Goal: Contribute content

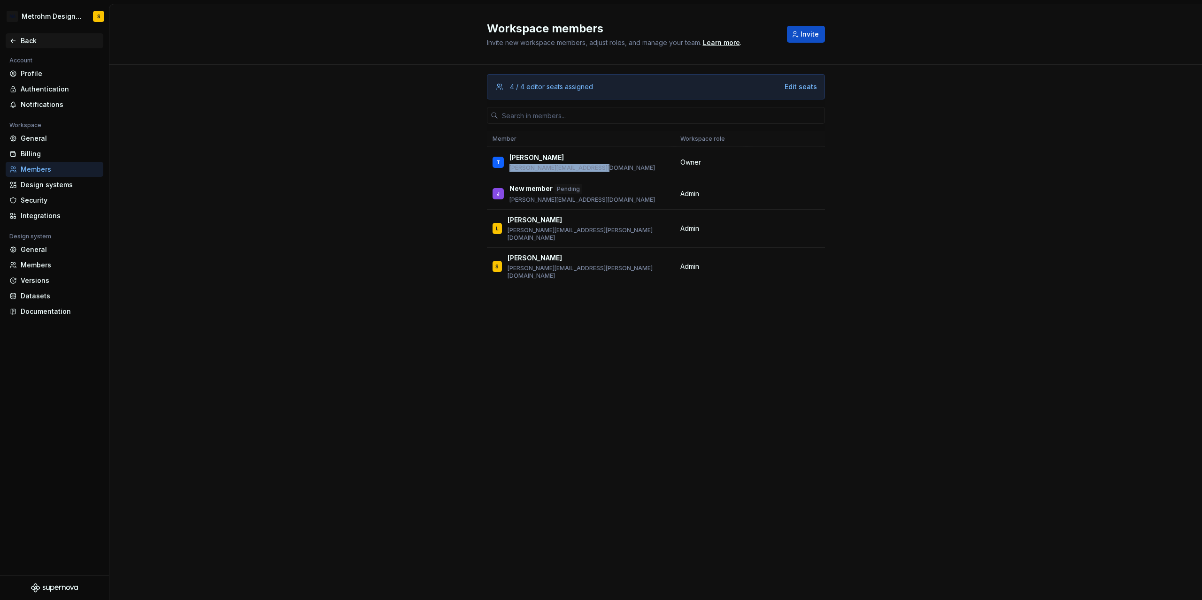
click at [19, 39] on div "Back" at bounding box center [54, 40] width 90 height 9
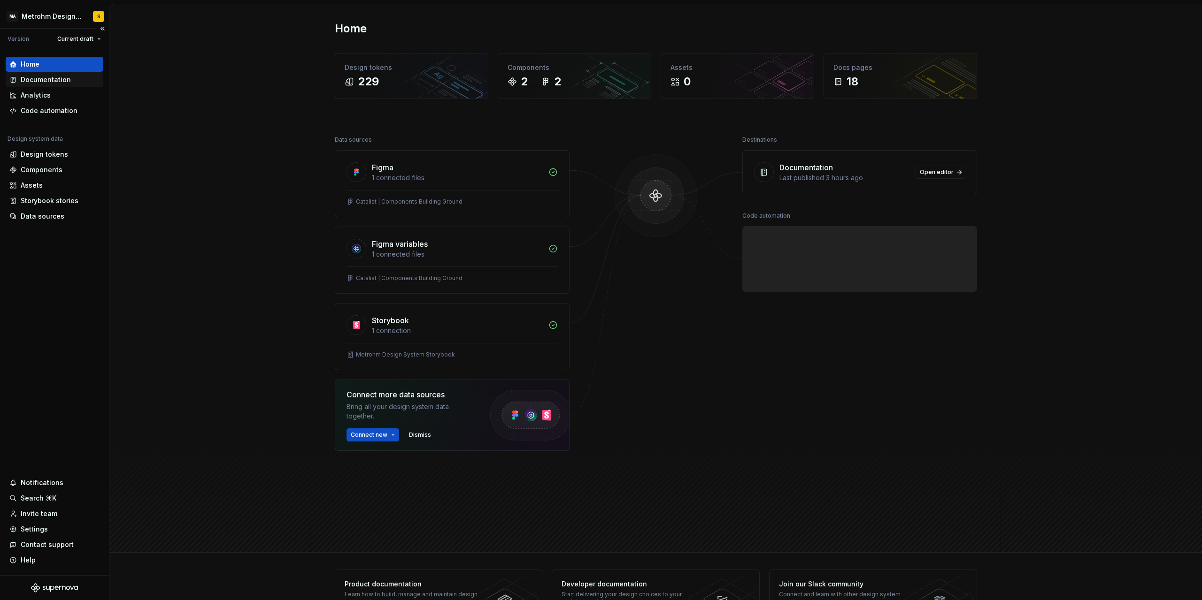
click at [45, 81] on div "Documentation" at bounding box center [46, 79] width 50 height 9
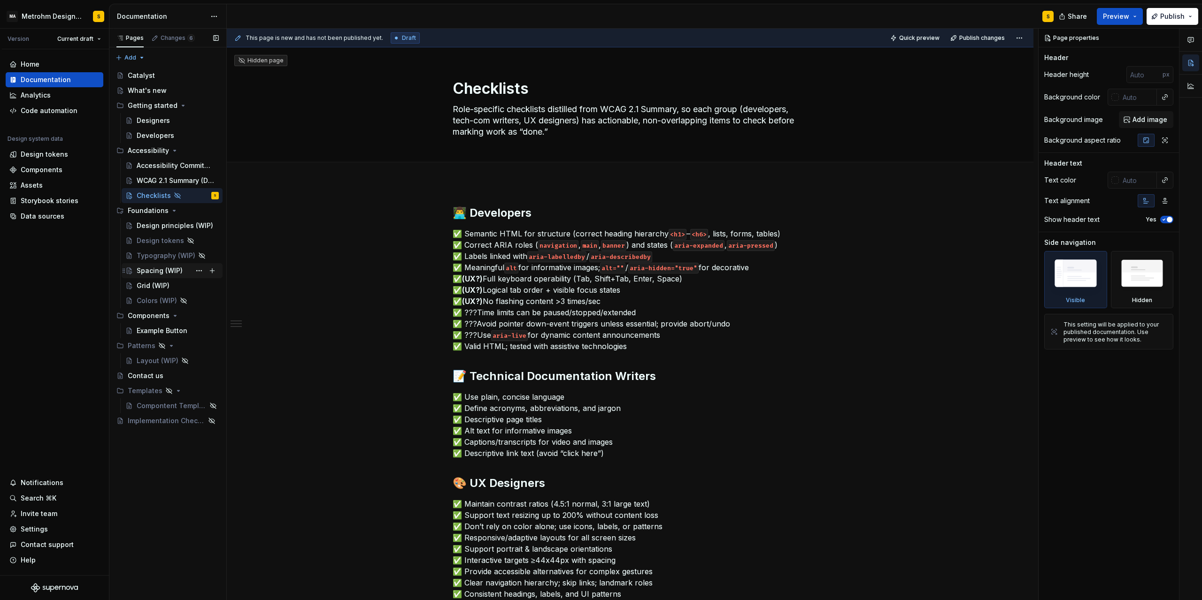
click at [159, 274] on div "Spacing (WIP)" at bounding box center [160, 270] width 46 height 9
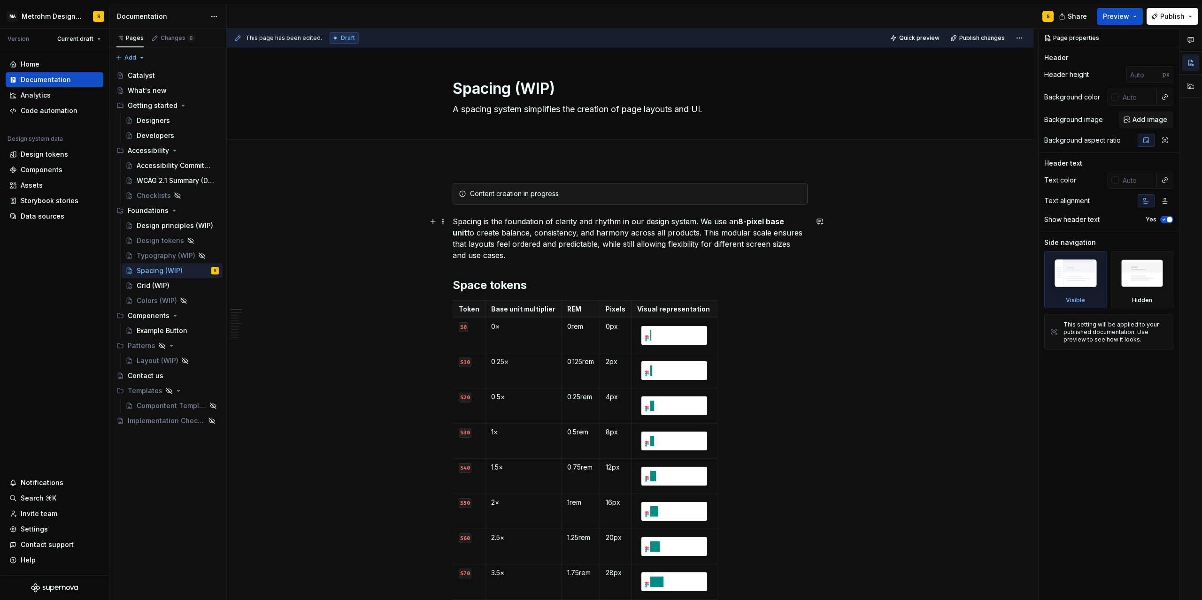
scroll to position [42, 0]
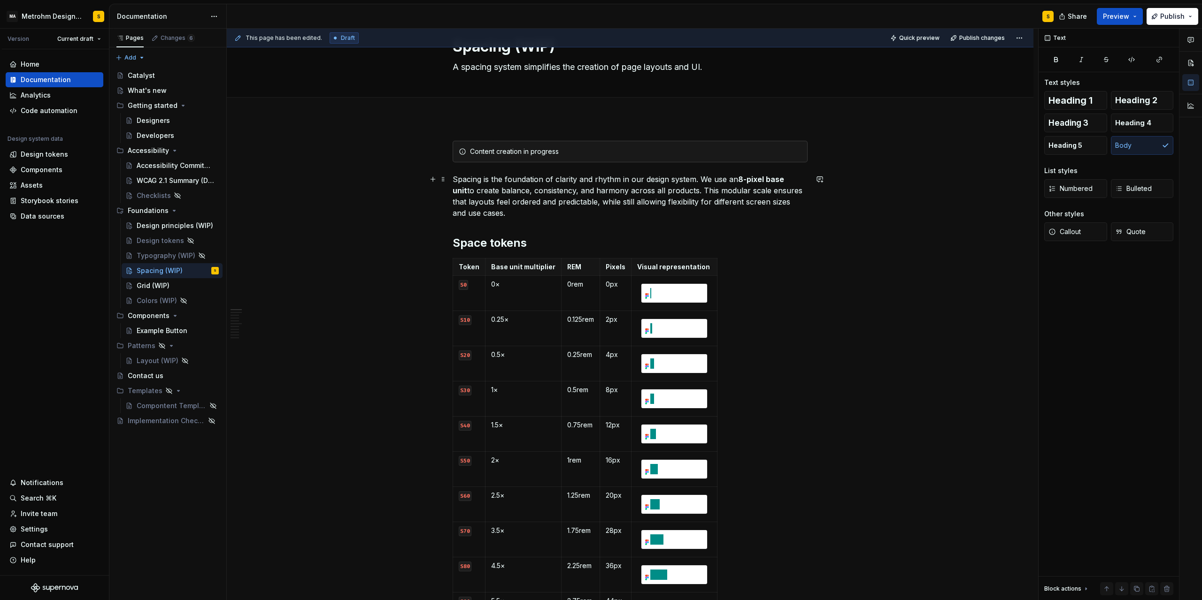
type textarea "*"
drag, startPoint x: 742, startPoint y: 178, endPoint x: 766, endPoint y: 178, distance: 24.4
click at [766, 178] on p "Spacing is the foundation of clarity and rhythm in our design system. We use an…" at bounding box center [630, 196] width 355 height 45
click at [734, 198] on p "Spacing is the foundation of clarity and rhythm in our design system. We use an…" at bounding box center [630, 196] width 355 height 45
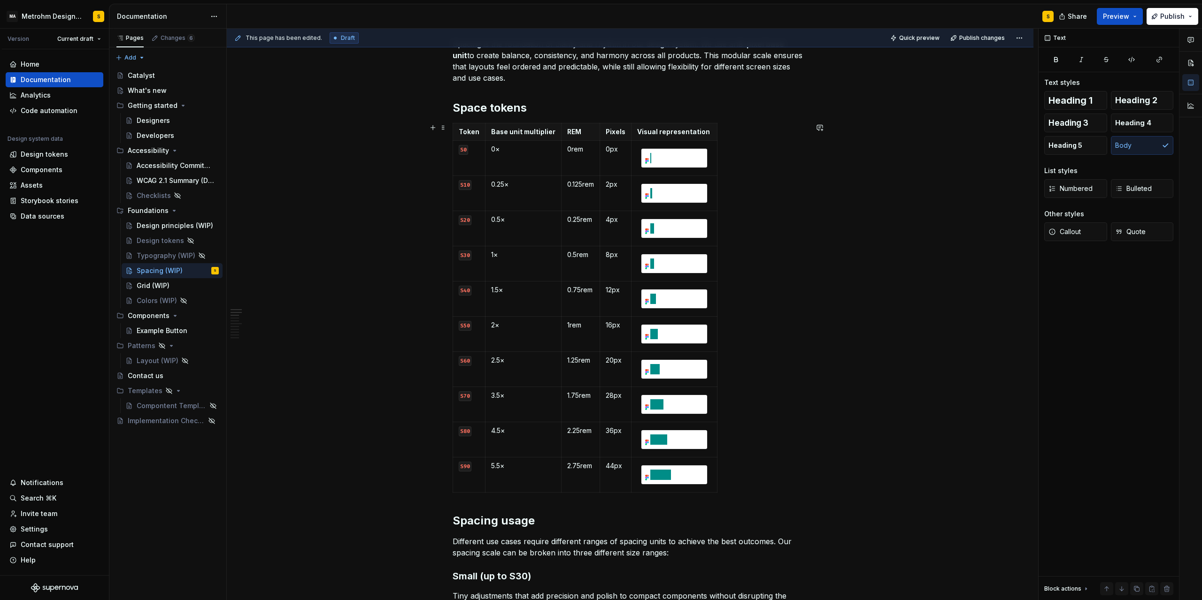
scroll to position [169, 0]
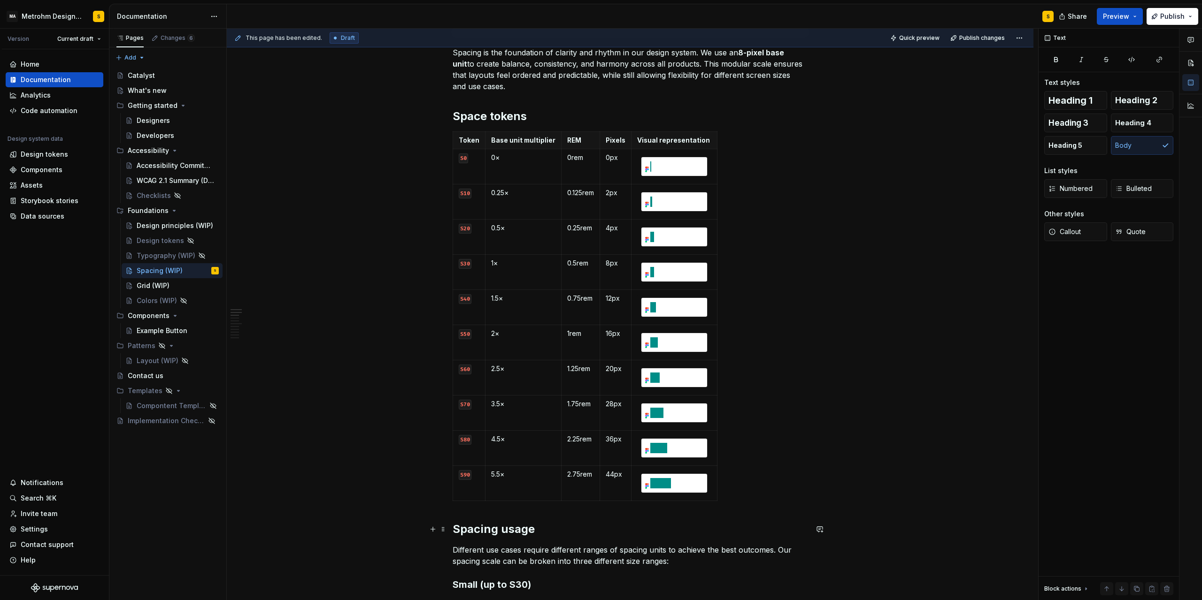
click at [453, 532] on div "Content creation in progress Spacing is the foundation of clarity and rhythm in…" at bounding box center [630, 596] width 806 height 1208
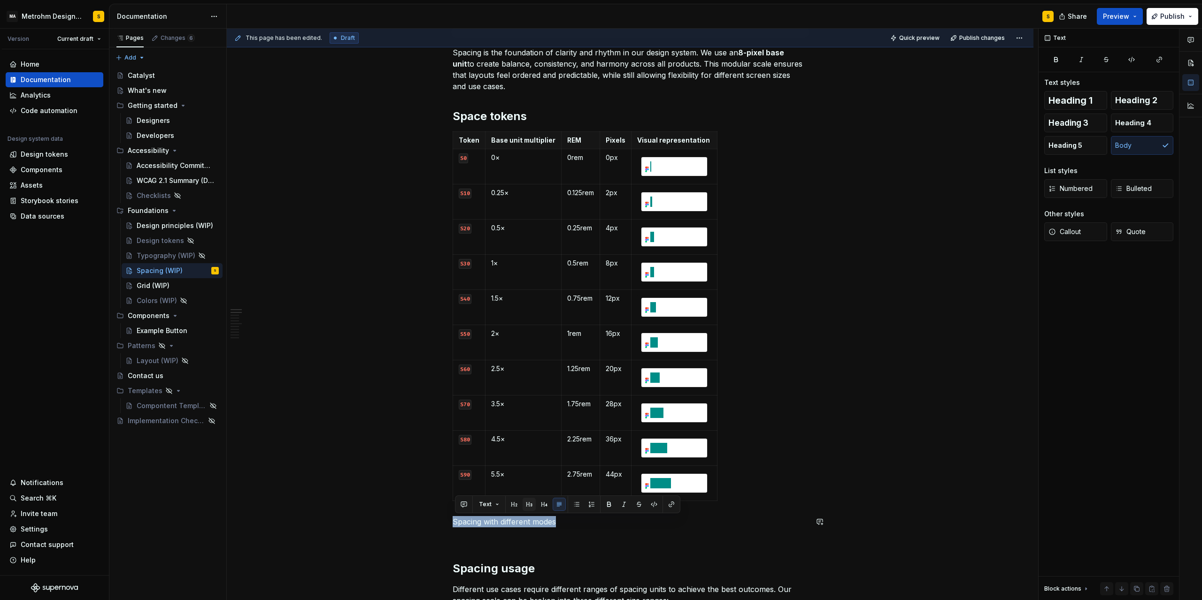
click at [527, 505] on button "button" at bounding box center [528, 504] width 13 height 13
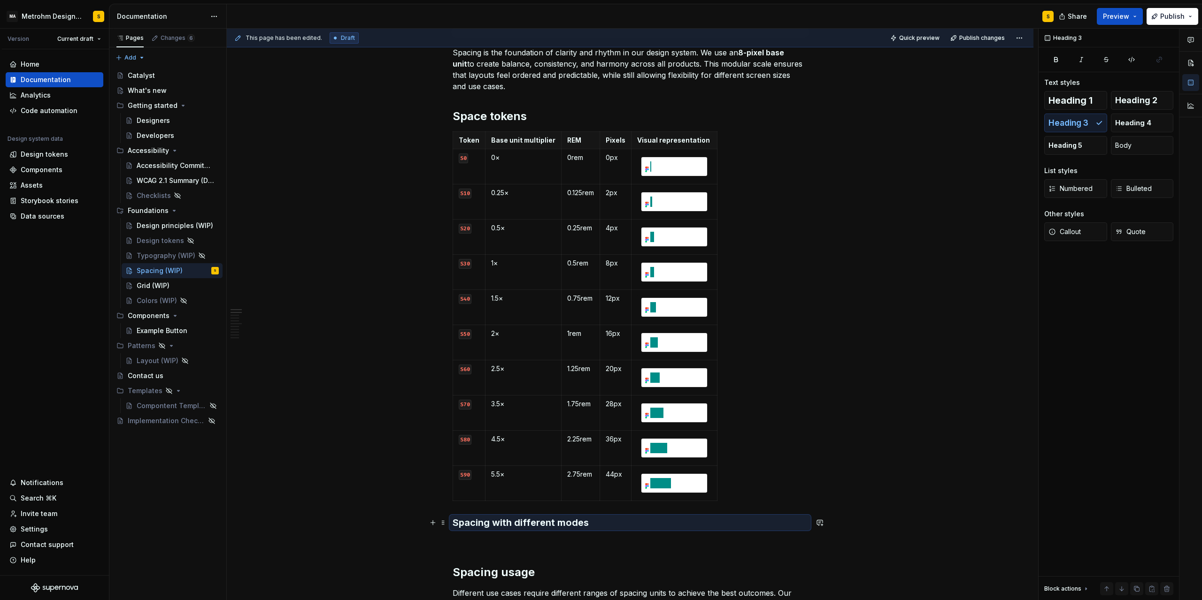
scroll to position [253, 0]
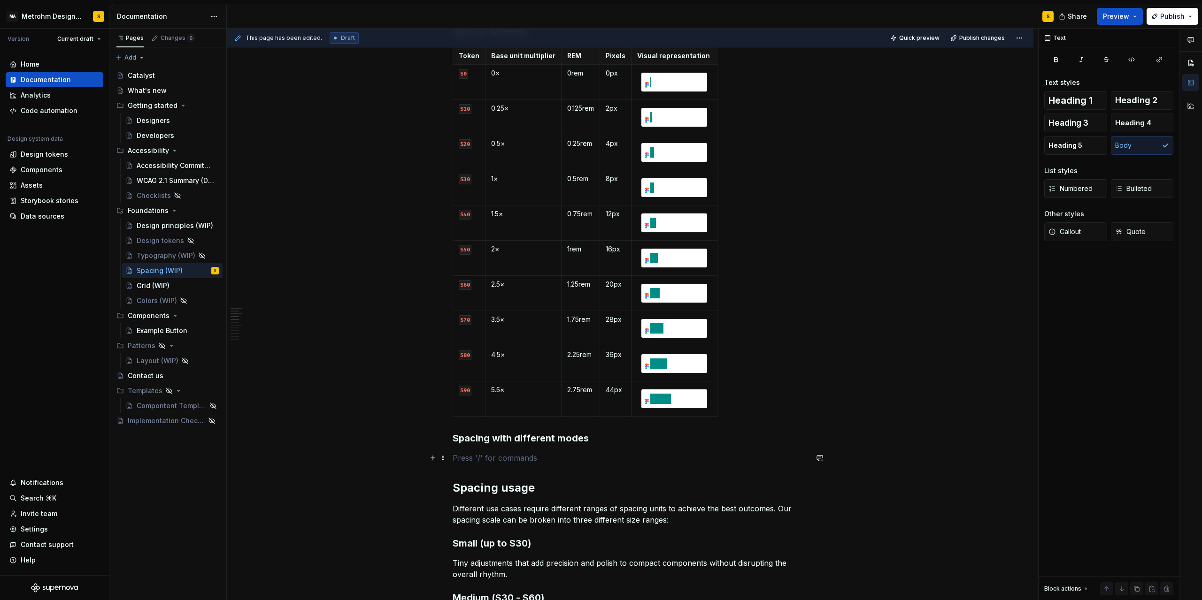
click at [481, 456] on p at bounding box center [630, 458] width 355 height 11
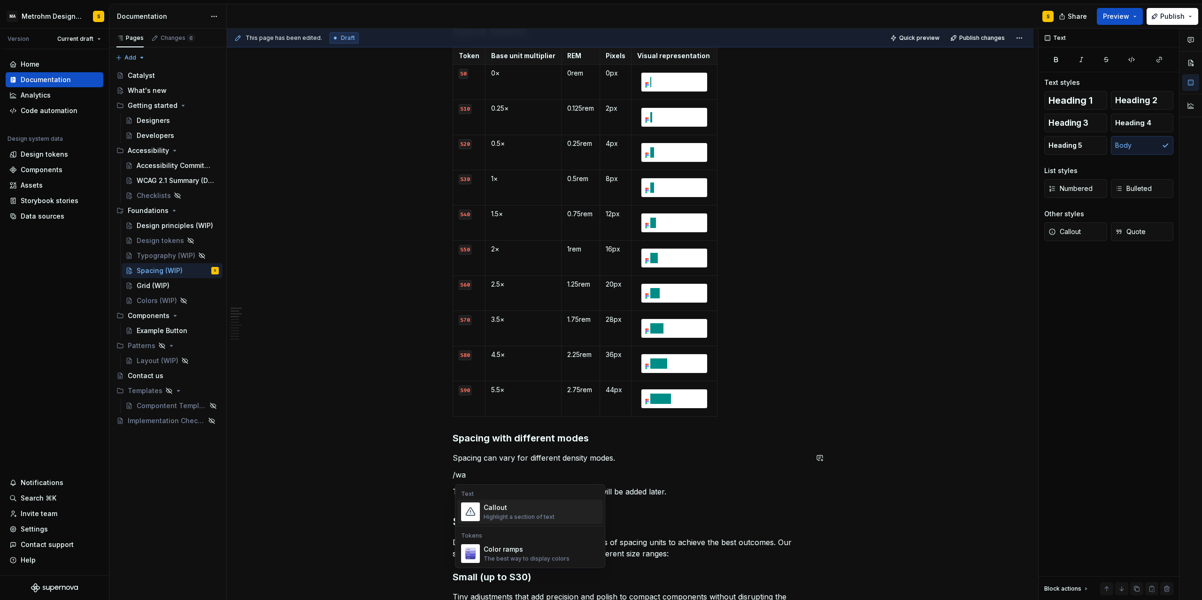
click at [515, 510] on div "Callout" at bounding box center [518, 507] width 71 height 9
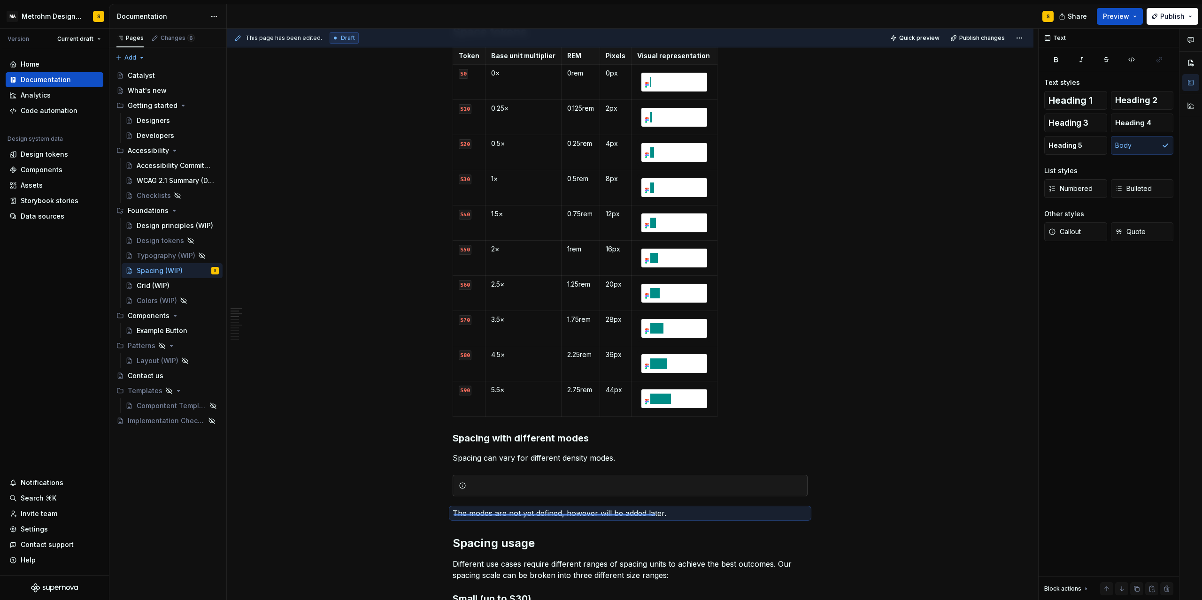
drag, startPoint x: 453, startPoint y: 514, endPoint x: 656, endPoint y: 514, distance: 202.8
click at [656, 514] on div "This page has been edited. Draft Quick preview Publish changes Spacing (WIP) A …" at bounding box center [632, 315] width 811 height 572
click at [663, 515] on p "The modes are not yet defined, however will be added later." at bounding box center [630, 513] width 355 height 11
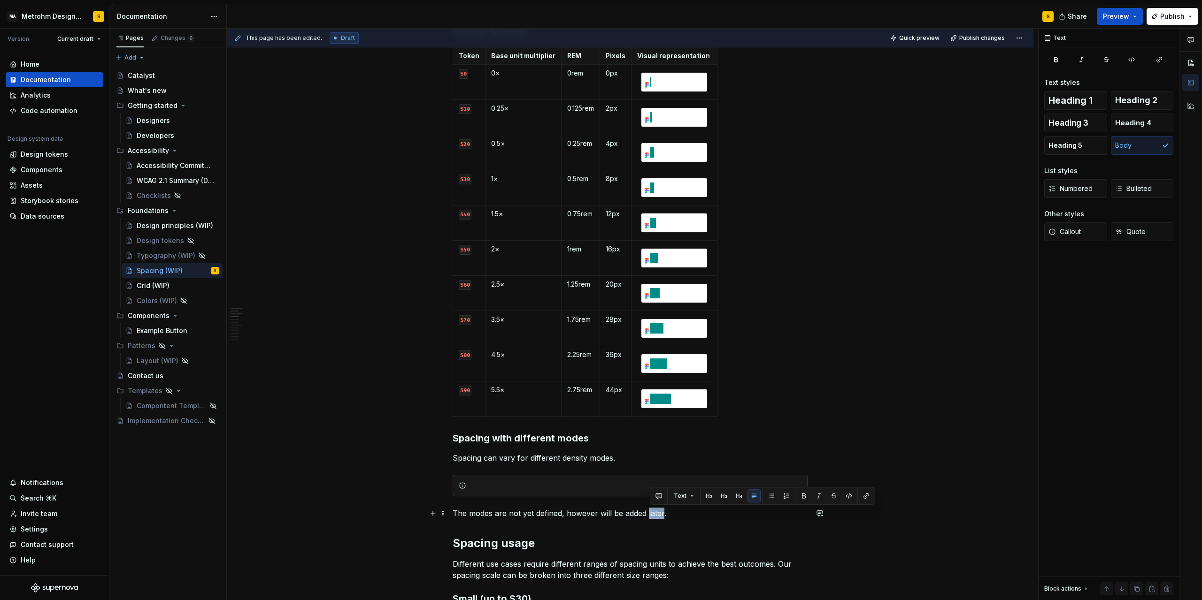
click at [663, 515] on p "The modes are not yet defined, however will be added later." at bounding box center [630, 513] width 355 height 11
copy p "The modes are not yet defined, however will be added later."
click at [495, 484] on div at bounding box center [635, 485] width 331 height 9
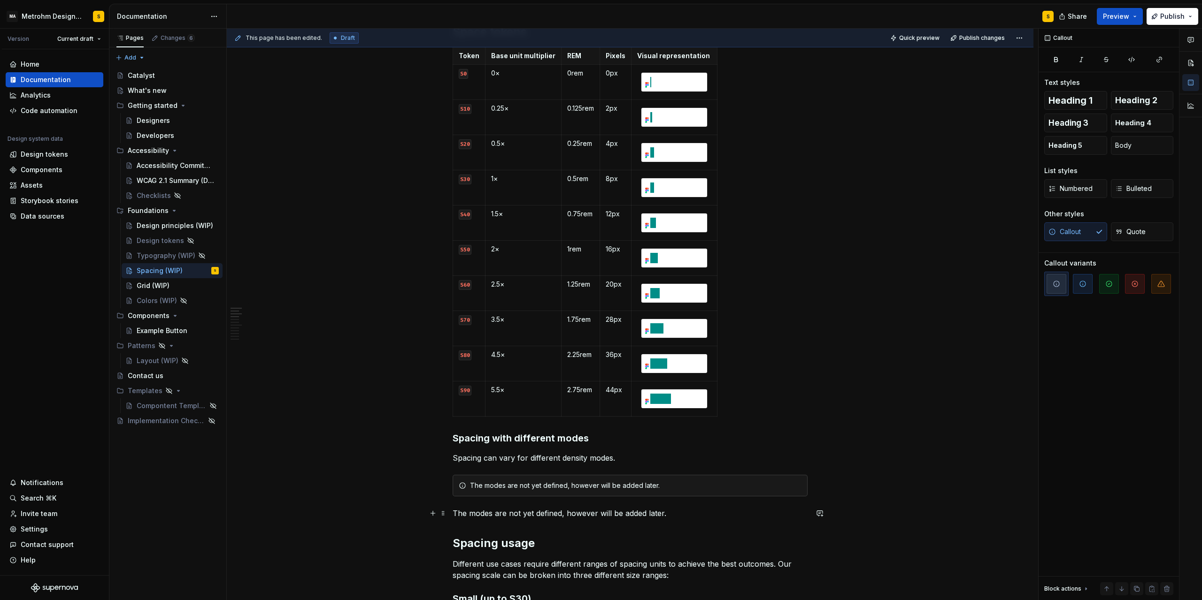
click at [542, 515] on p "The modes are not yet defined, however will be added later." at bounding box center [630, 513] width 355 height 11
click at [430, 531] on div "Content creation in progress Spacing is the foundation of clarity and rhythm in…" at bounding box center [630, 560] width 806 height 1307
click at [476, 511] on p "The modes are not yet defined, however will be added later." at bounding box center [630, 513] width 355 height 11
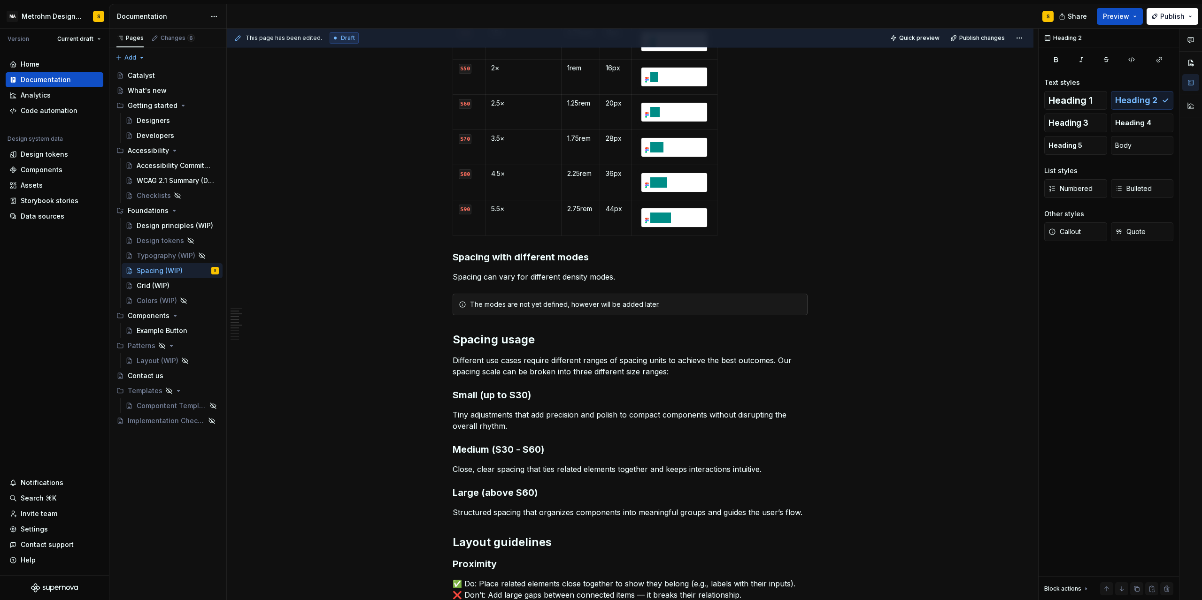
scroll to position [465, 0]
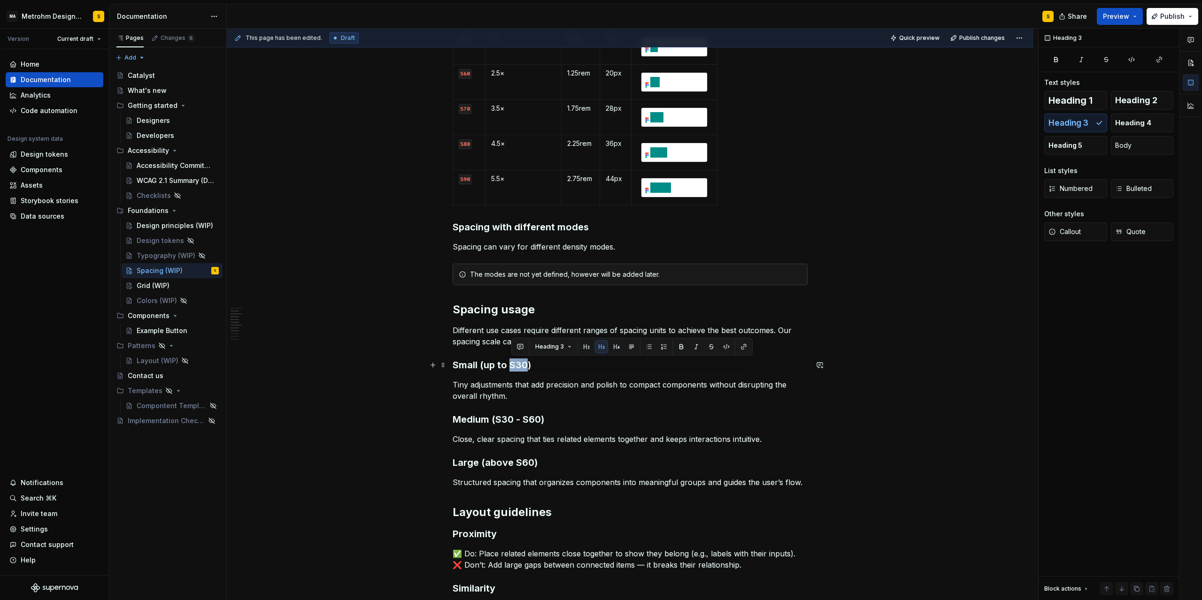
drag, startPoint x: 512, startPoint y: 363, endPoint x: 528, endPoint y: 365, distance: 16.1
click at [528, 365] on h3 "Small (up to S30)" at bounding box center [630, 365] width 355 height 13
click at [740, 348] on button "button" at bounding box center [745, 346] width 13 height 13
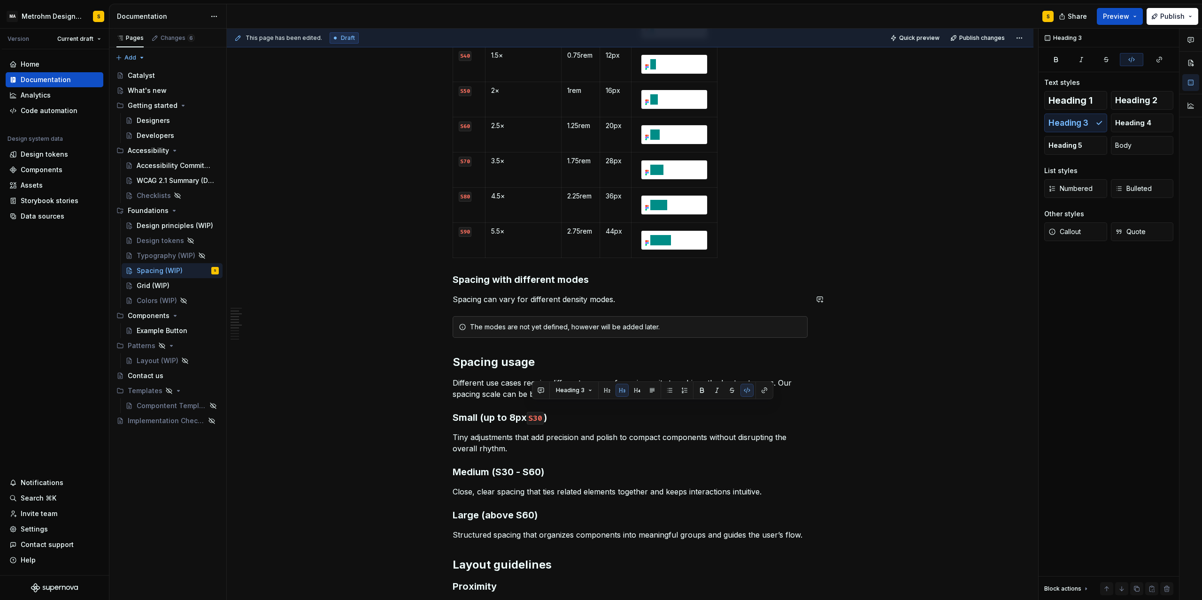
scroll to position [422, 0]
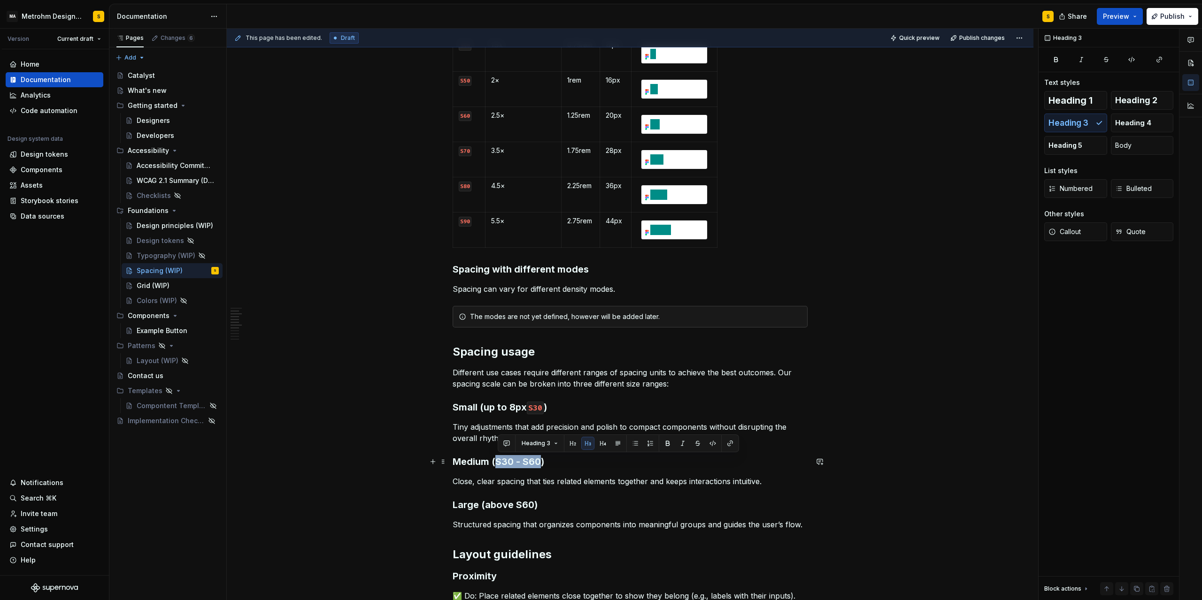
drag, startPoint x: 500, startPoint y: 461, endPoint x: 542, endPoint y: 461, distance: 42.2
click at [542, 461] on h3 "Medium (S30 - S60)" at bounding box center [630, 461] width 355 height 13
click at [561, 460] on h3 "Medium (8px to 20px S30 - S60)" at bounding box center [630, 461] width 355 height 13
click at [767, 443] on button "button" at bounding box center [768, 443] width 13 height 13
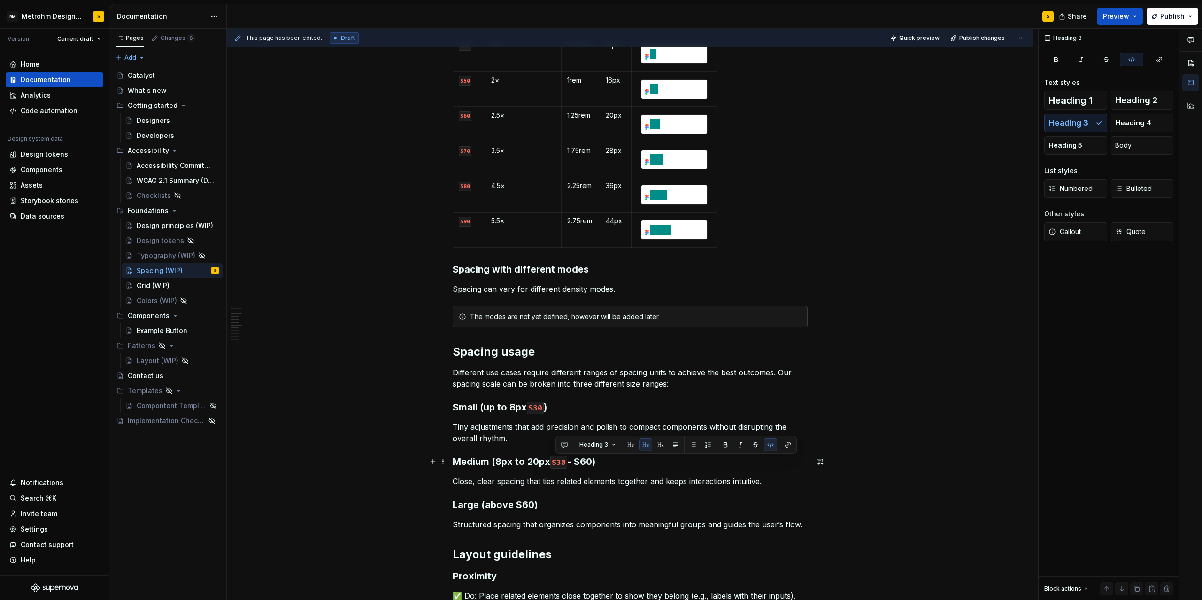
click at [567, 460] on code "S30" at bounding box center [558, 462] width 17 height 13
click at [573, 464] on h3 "Medium (8px to 20px S30 - S60)" at bounding box center [630, 461] width 355 height 13
drag, startPoint x: 583, startPoint y: 461, endPoint x: 599, endPoint y: 462, distance: 15.6
click at [599, 462] on h3 "Medium (8px to 20px S30 - S60)" at bounding box center [630, 461] width 355 height 13
click at [802, 445] on button "button" at bounding box center [796, 443] width 13 height 13
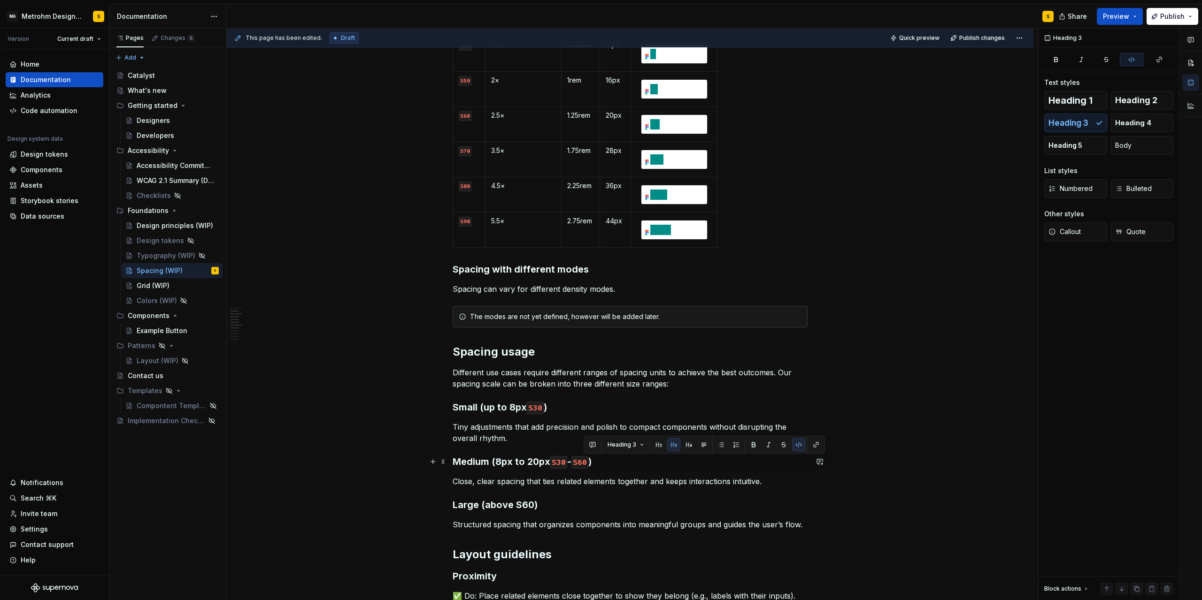
click at [567, 463] on code "S30" at bounding box center [558, 462] width 17 height 13
click at [574, 462] on h3 "Medium (8px to 20px S30 - S60 )" at bounding box center [630, 461] width 355 height 13
click at [524, 478] on p "Close, clear spacing that ties related elements together and keeps interactions…" at bounding box center [630, 481] width 355 height 11
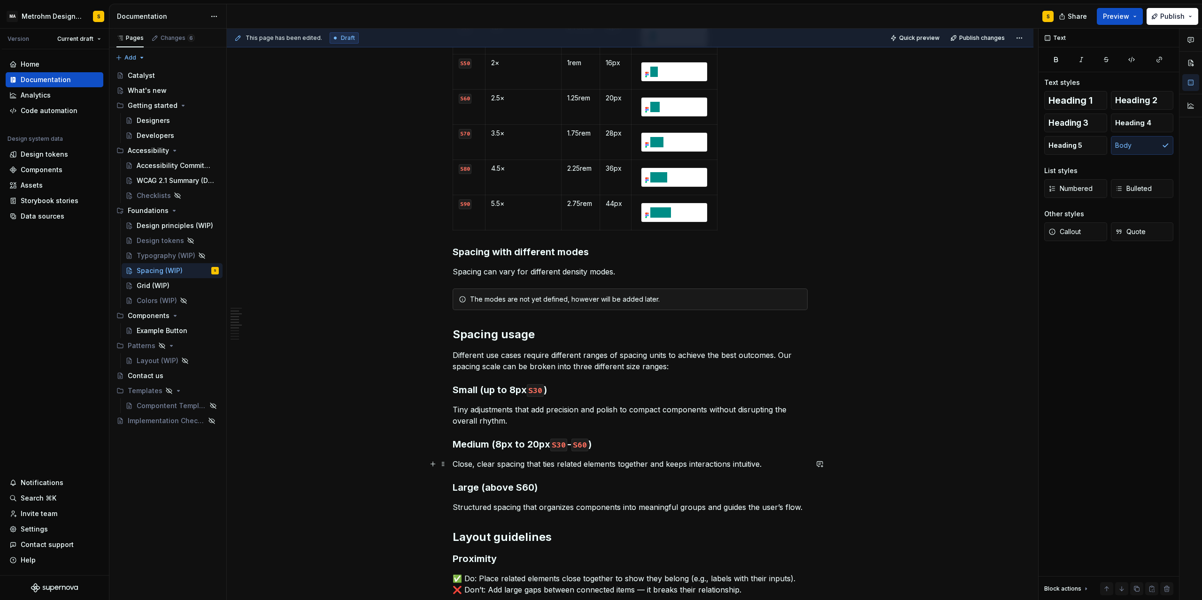
scroll to position [465, 0]
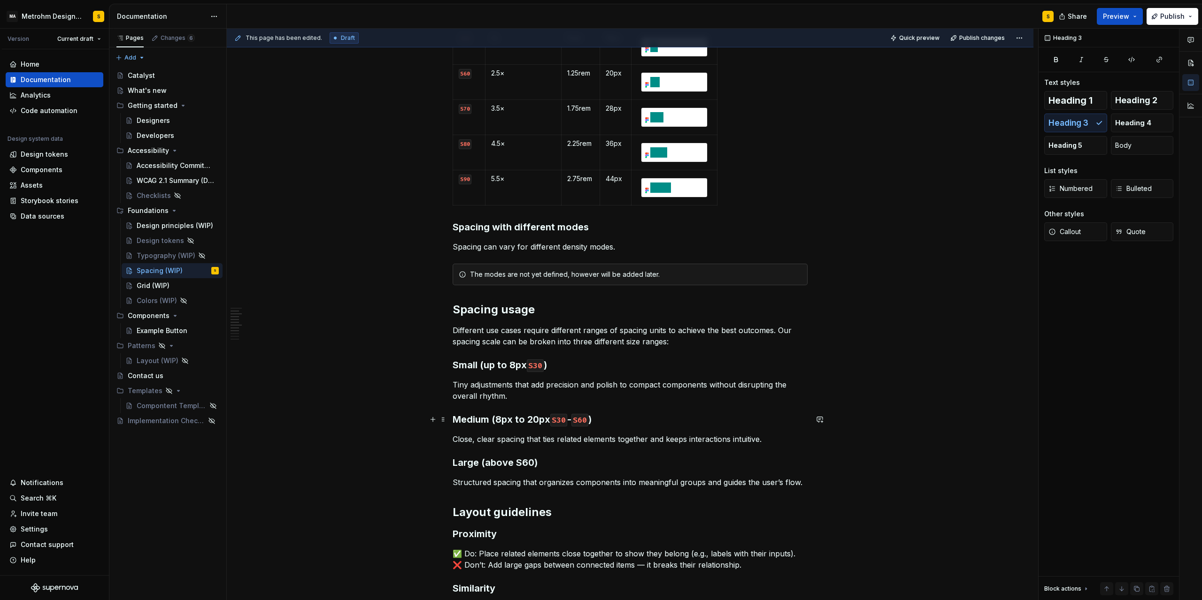
click at [499, 418] on h3 "Medium (8px to 20px S30 - S60 )" at bounding box center [630, 419] width 355 height 13
click at [535, 361] on code "S30" at bounding box center [534, 366] width 17 height 13
drag, startPoint x: 517, startPoint y: 462, endPoint x: 536, endPoint y: 462, distance: 18.8
click at [536, 462] on h3 "Large (above S60)" at bounding box center [630, 462] width 355 height 13
click at [754, 445] on button "button" at bounding box center [756, 444] width 13 height 13
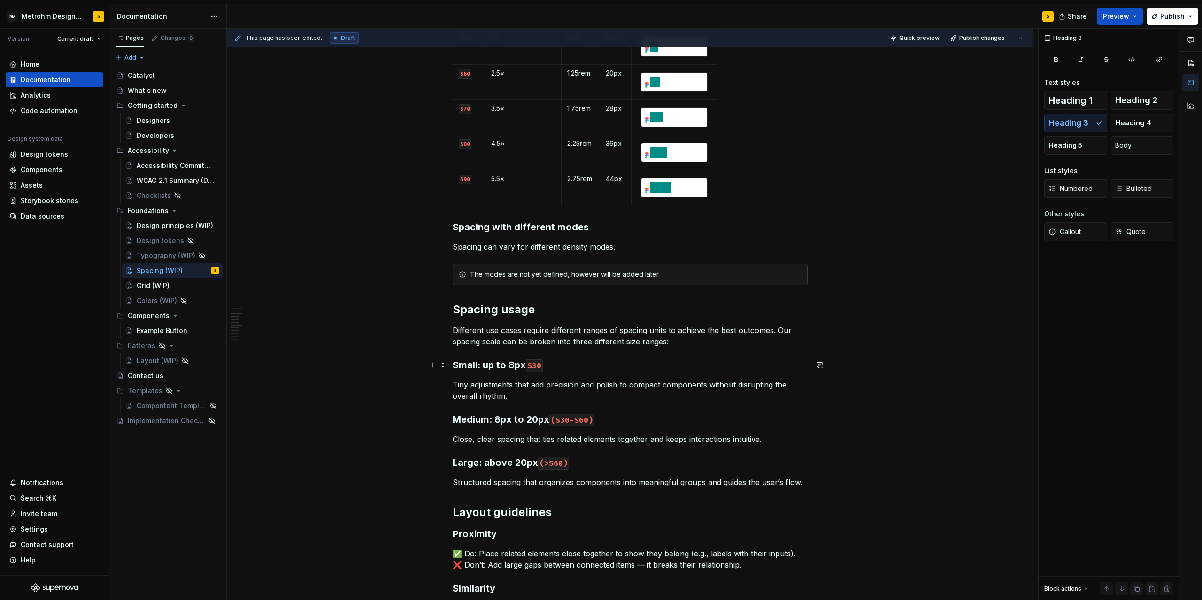
click at [533, 366] on code "S30" at bounding box center [534, 366] width 17 height 13
click at [814, 438] on div "Content creation in progress Spacing is the foundation of clarity and rhythm in…" at bounding box center [630, 338] width 806 height 1284
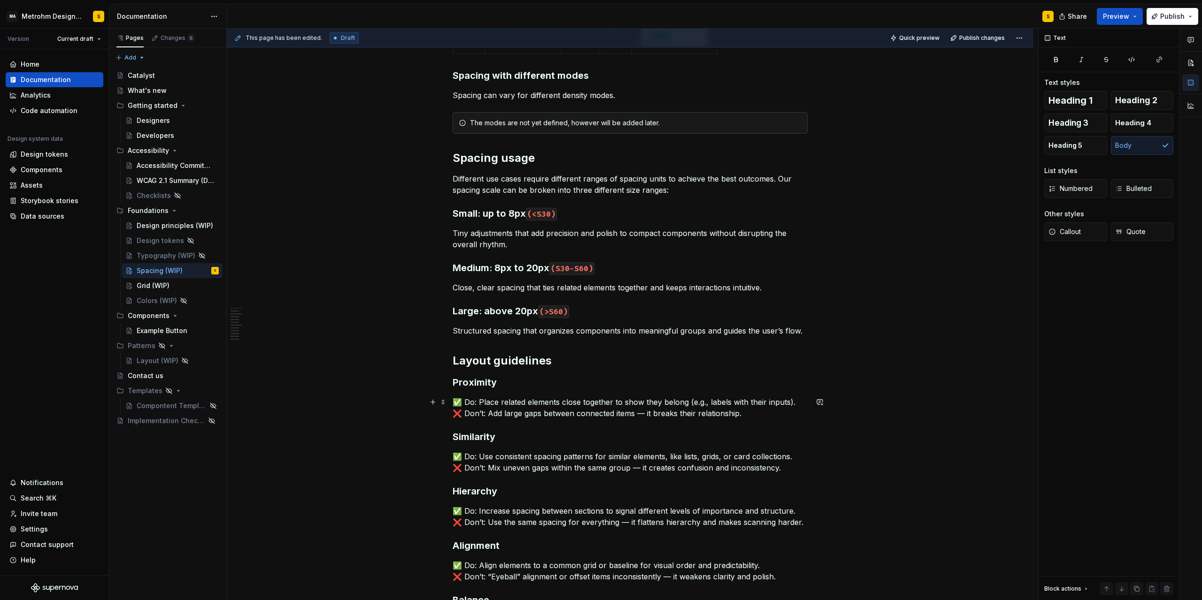
scroll to position [634, 0]
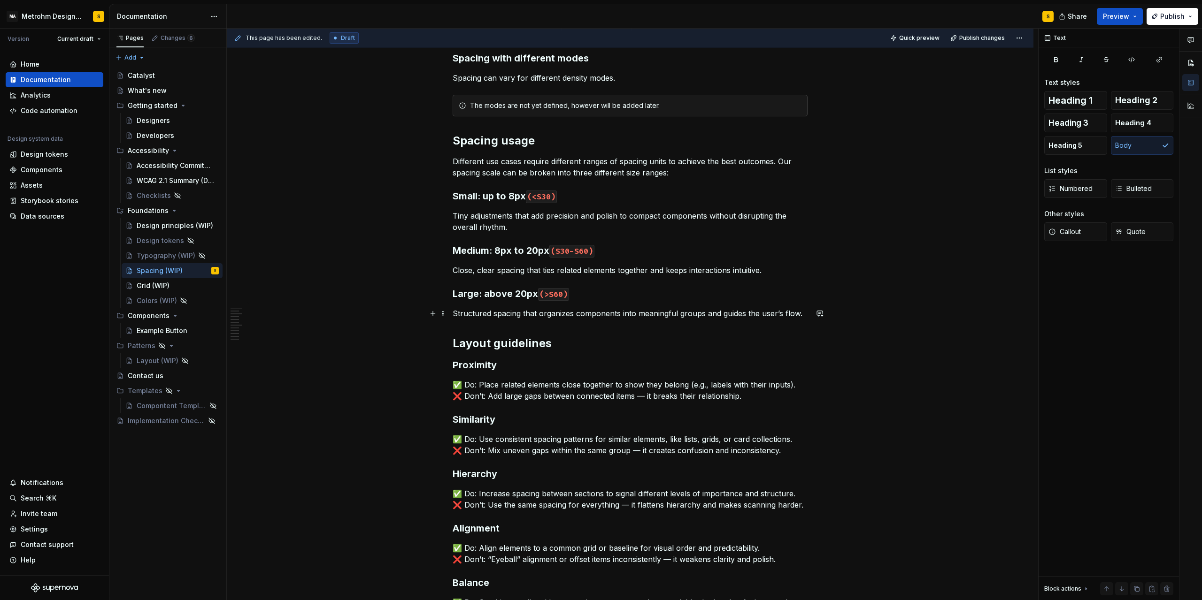
click at [806, 315] on p "Structured spacing that organizes components into meaningful groups and guides …" at bounding box center [630, 313] width 355 height 11
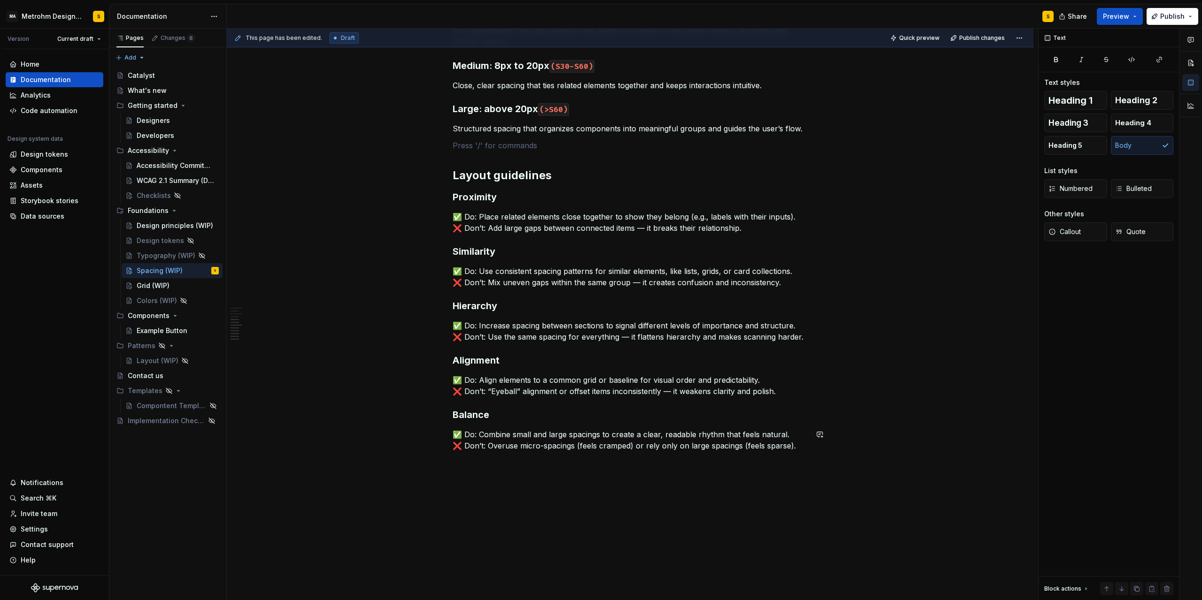
scroll to position [776, 0]
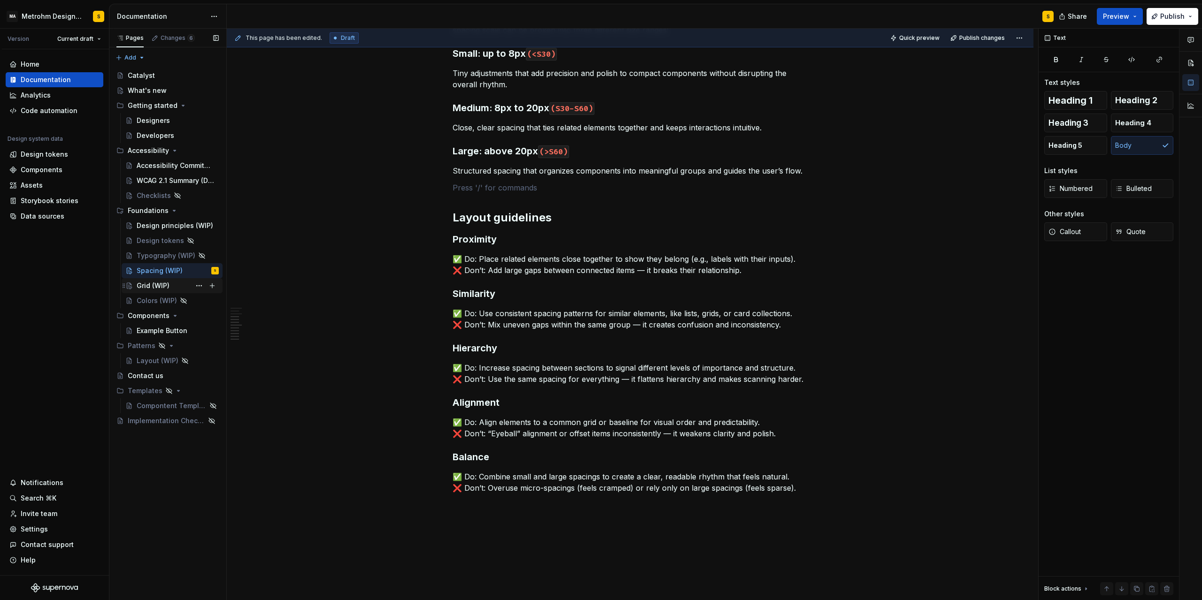
click at [159, 287] on div "Grid (WIP)" at bounding box center [153, 285] width 33 height 9
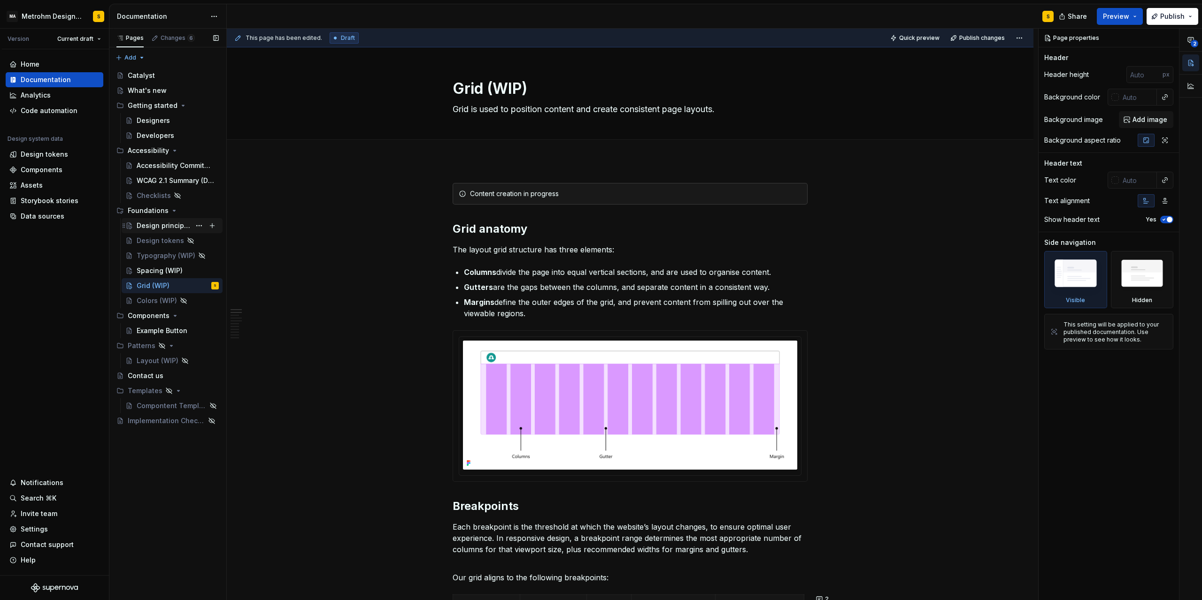
click at [170, 230] on div "Design principles (WIP)" at bounding box center [164, 225] width 54 height 9
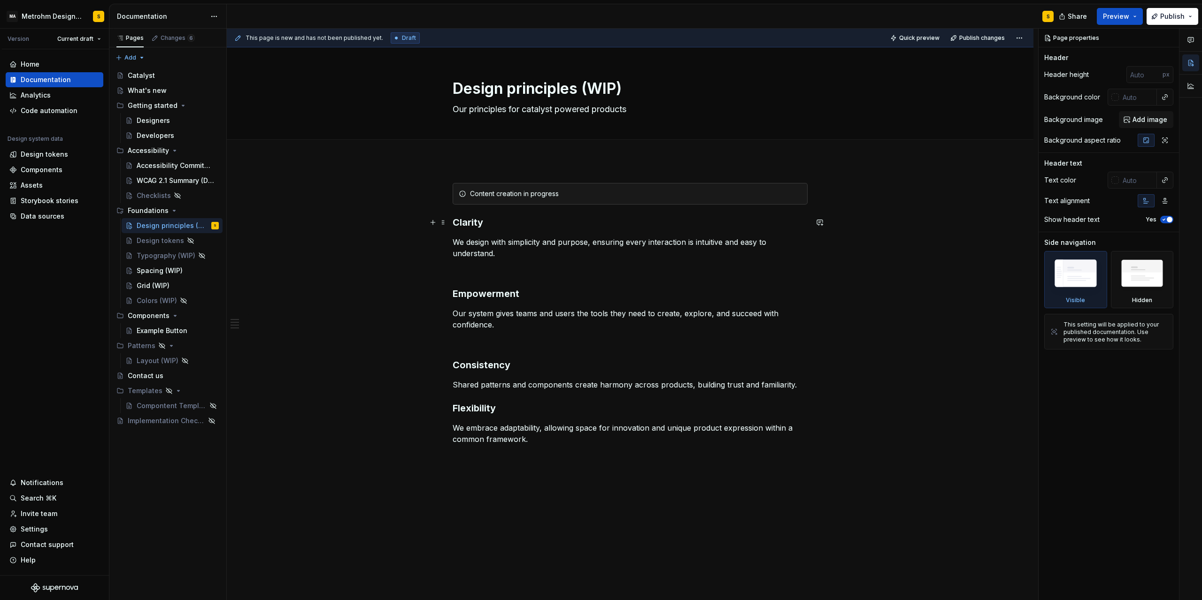
click at [456, 222] on h3 "Clarity" at bounding box center [630, 222] width 355 height 13
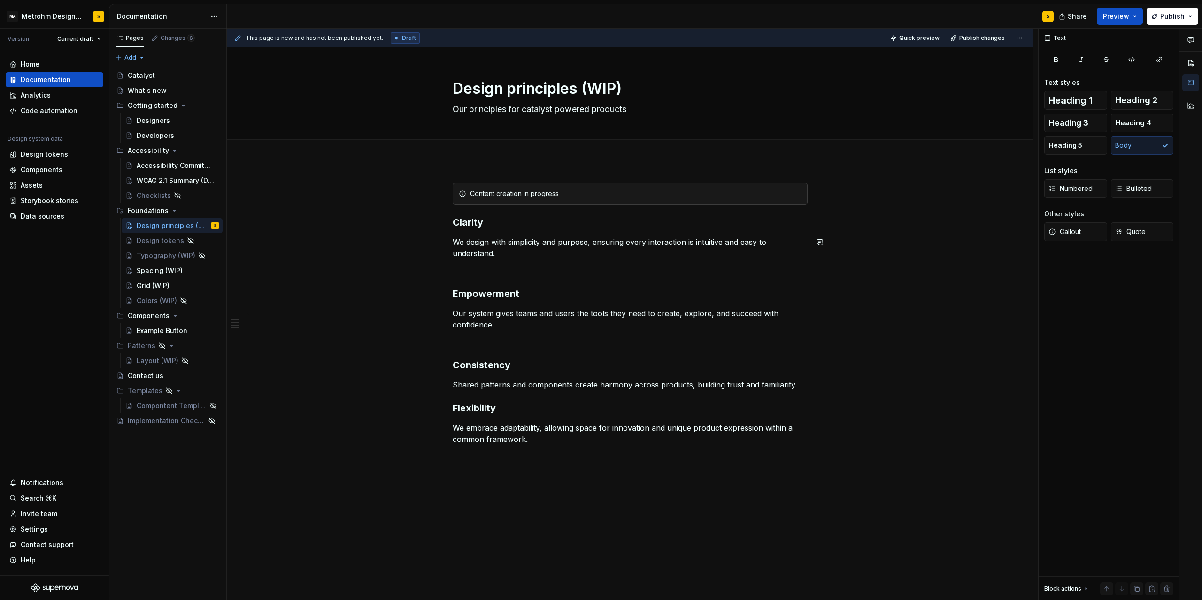
type textarea "*"
click at [539, 447] on div "Content creation in progress Clarity We design with simplicity and purpose, ens…" at bounding box center [630, 319] width 355 height 273
click at [483, 470] on div "Content creation in progress Clarity We design with simplicity and purpose, ens…" at bounding box center [630, 399] width 806 height 476
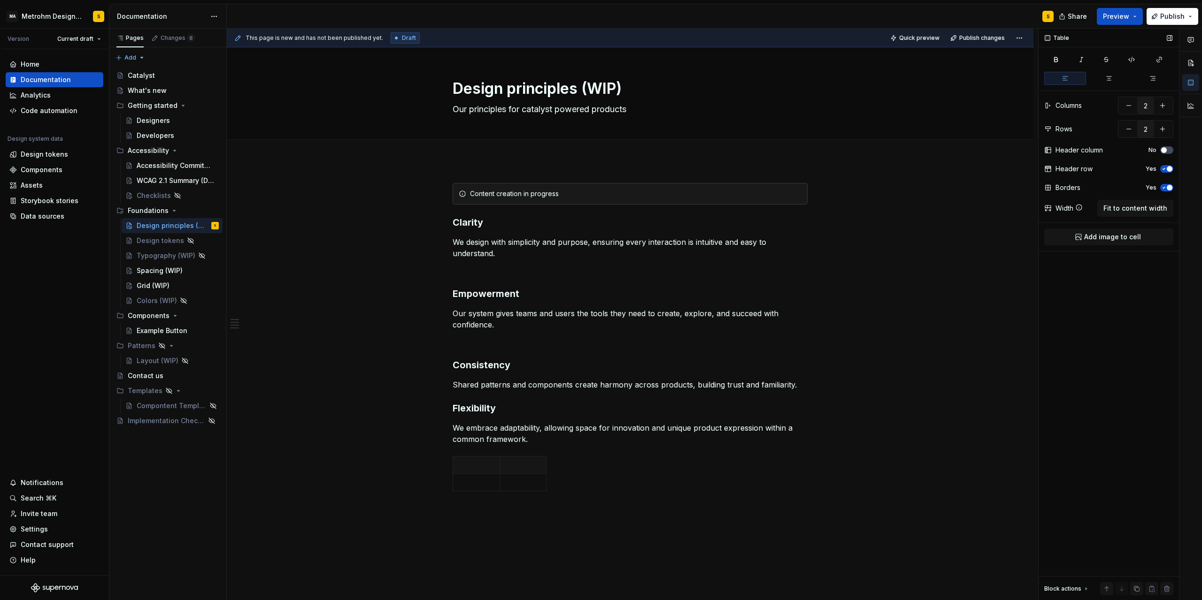
click at [1168, 187] on span "button" at bounding box center [1169, 188] width 6 height 6
click at [1166, 170] on icon "button" at bounding box center [1164, 169] width 8 height 6
click at [475, 466] on p at bounding box center [476, 464] width 35 height 9
click at [496, 464] on html "MA Metrohm Design System S Version Current draft Home Documentation Analytics C…" at bounding box center [601, 300] width 1202 height 600
click at [534, 485] on div "Add image" at bounding box center [542, 482] width 61 height 9
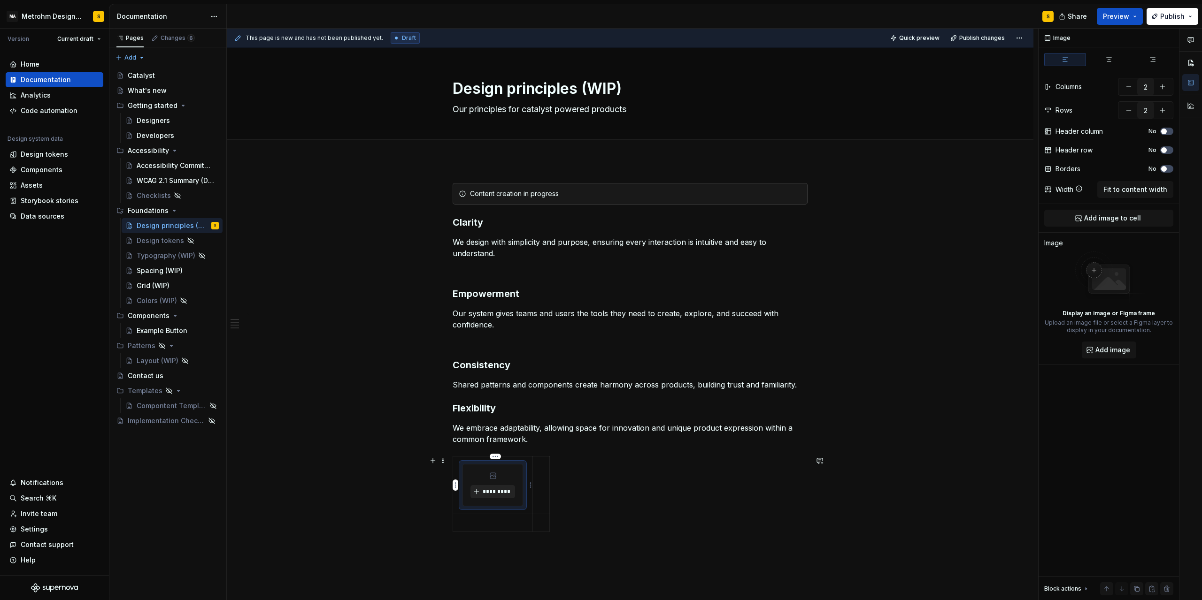
click at [493, 490] on span "*********" at bounding box center [496, 492] width 29 height 8
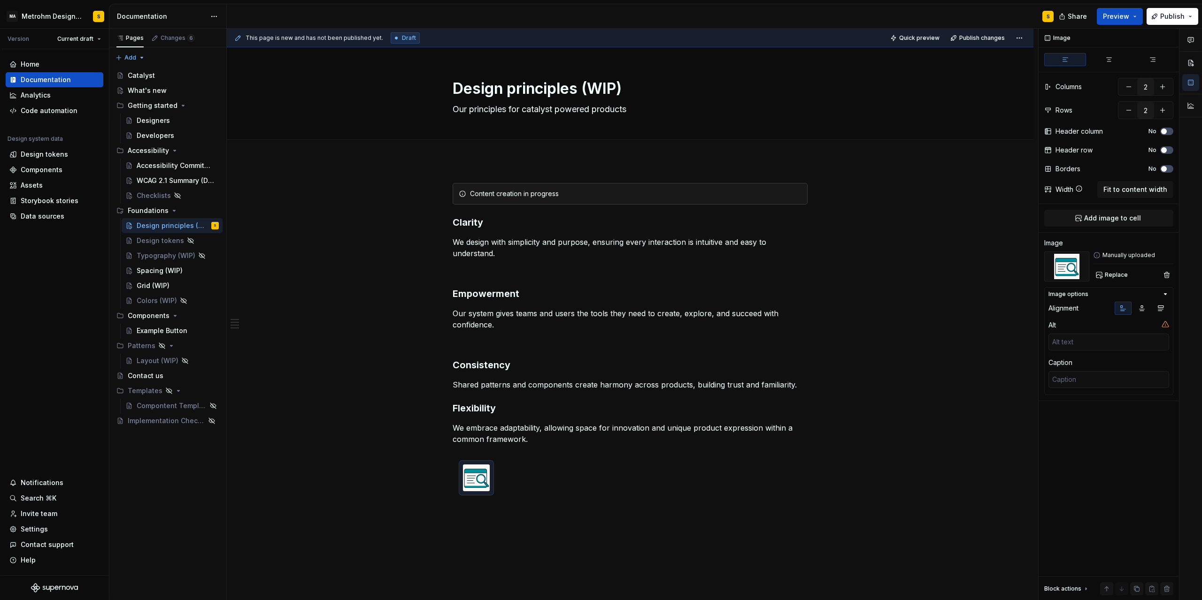
scroll to position [26, 0]
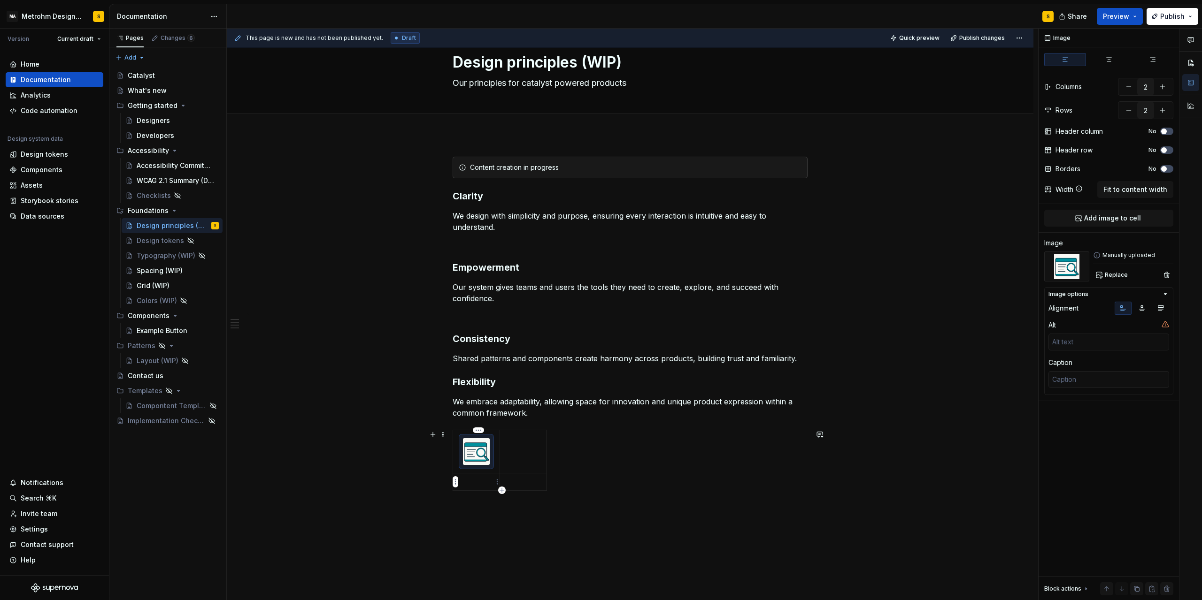
click at [475, 490] on td at bounding box center [476, 481] width 47 height 17
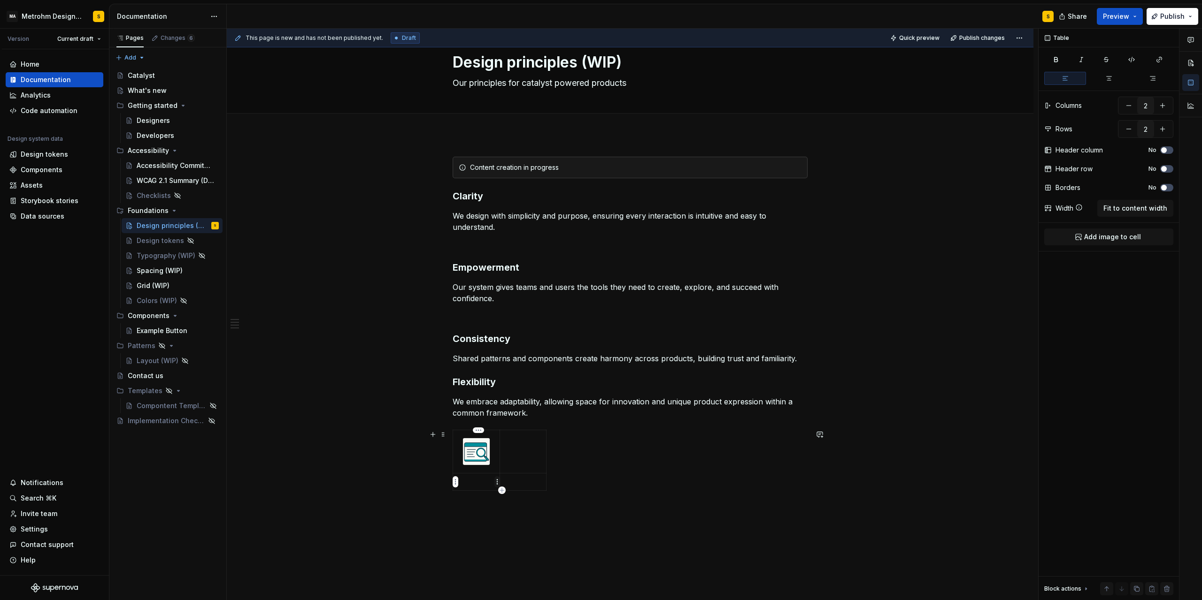
click at [495, 481] on html "MA Metrohm Design System S Version Current draft Home Documentation Analytics C…" at bounding box center [601, 300] width 1202 height 600
click at [511, 499] on div "Add image" at bounding box center [537, 499] width 80 height 15
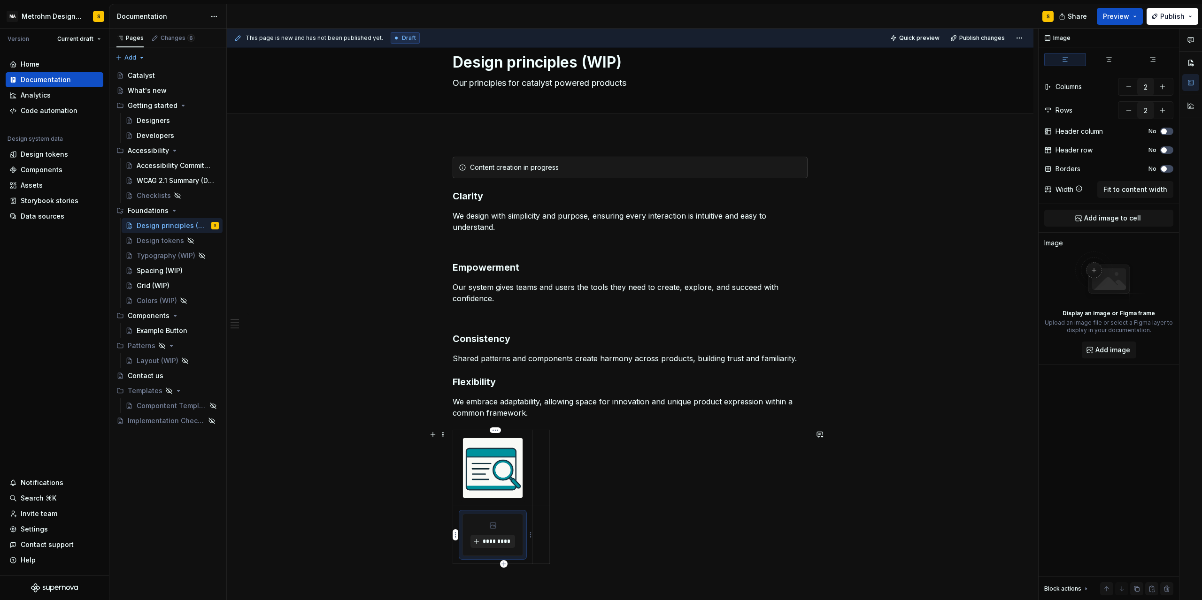
click at [501, 542] on span "*********" at bounding box center [496, 542] width 29 height 8
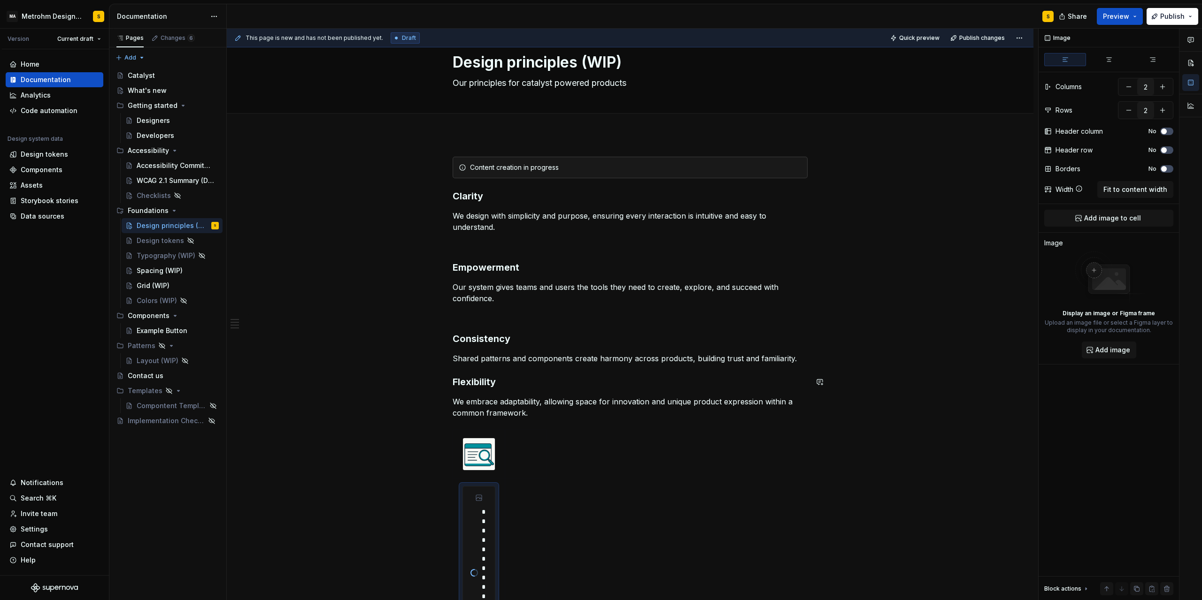
type textarea "*"
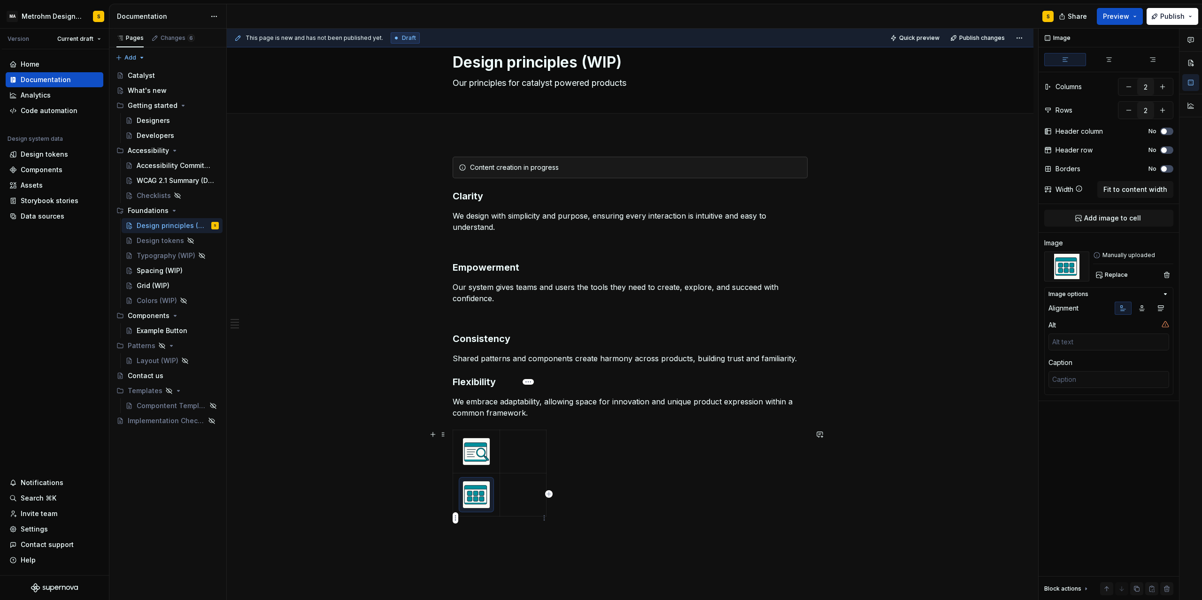
scroll to position [75, 0]
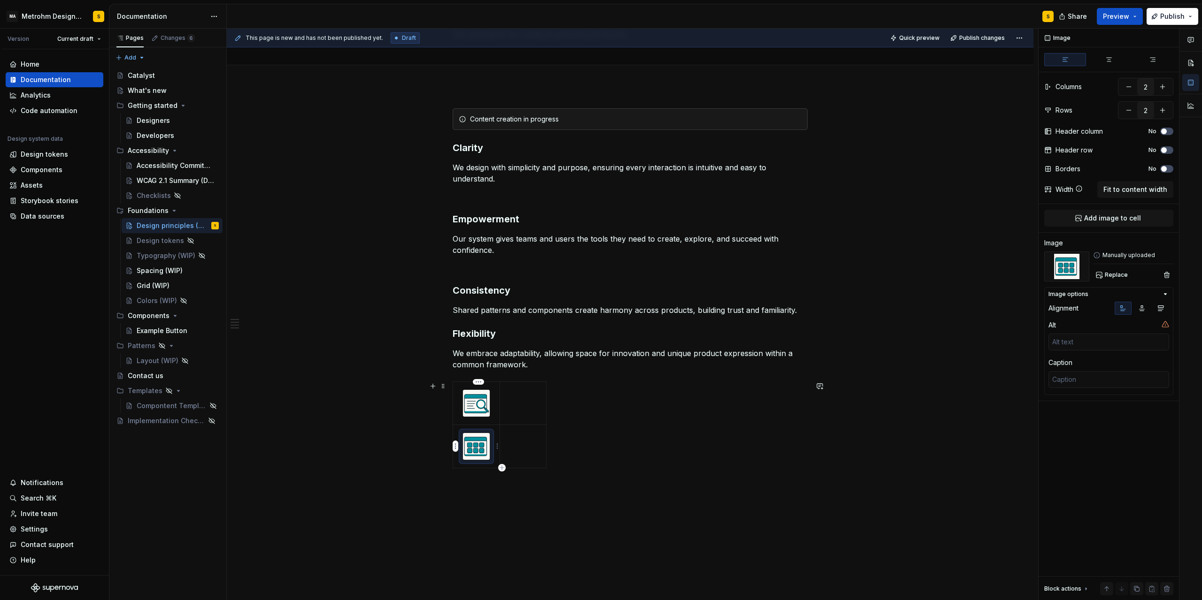
click at [499, 467] on icon "button" at bounding box center [502, 468] width 8 height 8
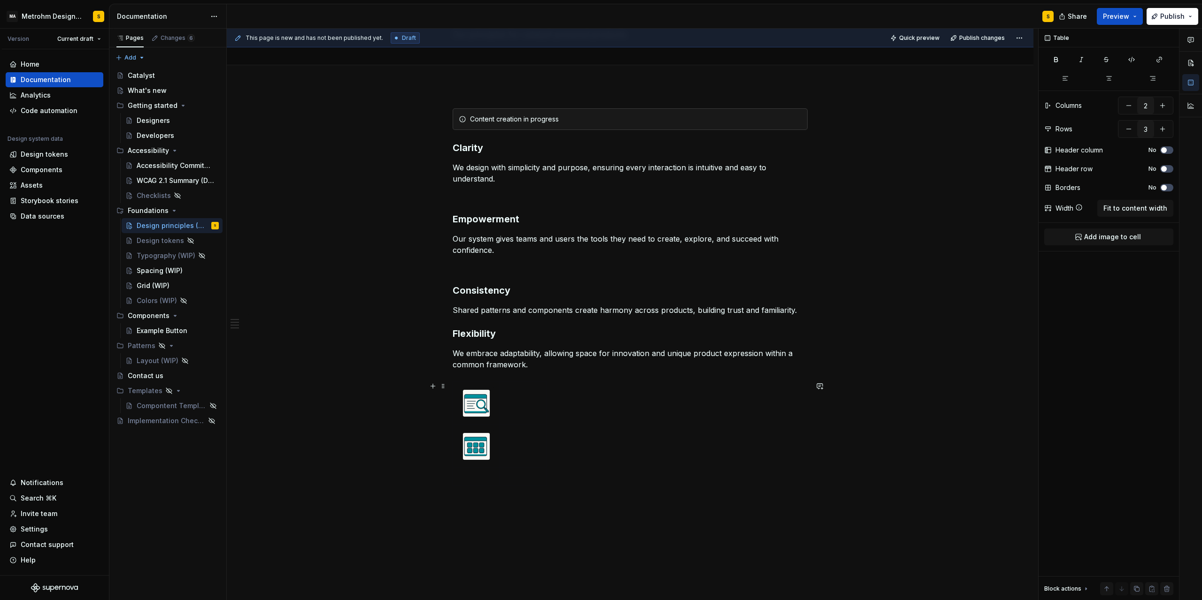
click at [501, 487] on div at bounding box center [630, 436] width 355 height 108
click at [501, 484] on icon "button" at bounding box center [502, 486] width 8 height 8
type input "4"
click at [498, 478] on html "MA Metrohm Design System S Version Current draft Home Documentation Analytics C…" at bounding box center [601, 300] width 1202 height 600
click at [516, 491] on div "Add image" at bounding box center [542, 494] width 61 height 9
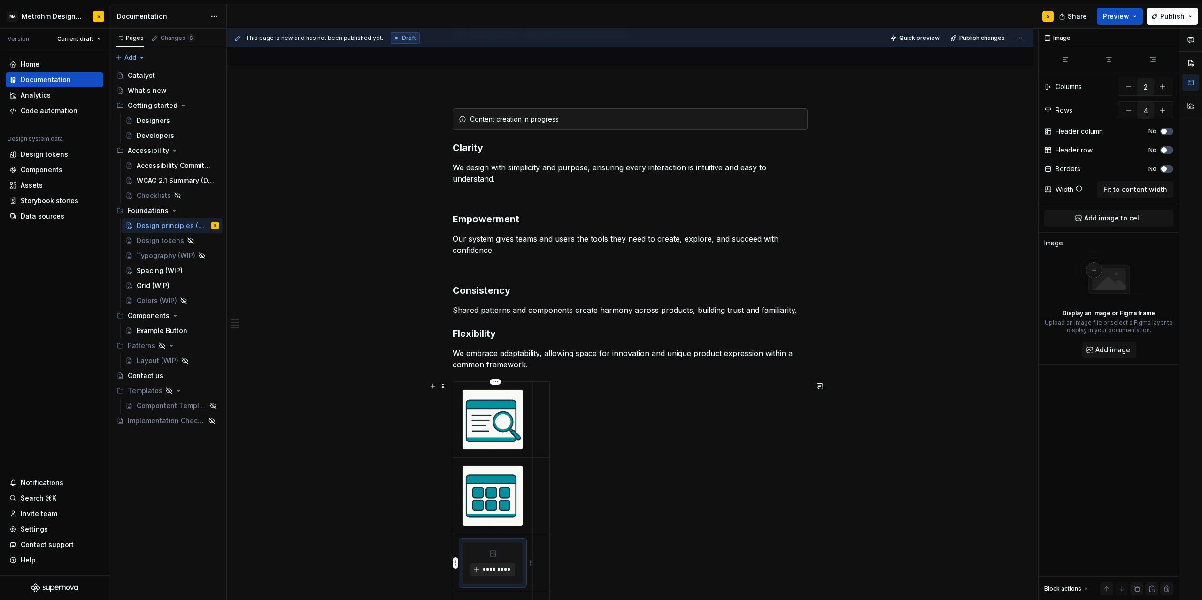
click at [499, 573] on span "*********" at bounding box center [496, 570] width 29 height 8
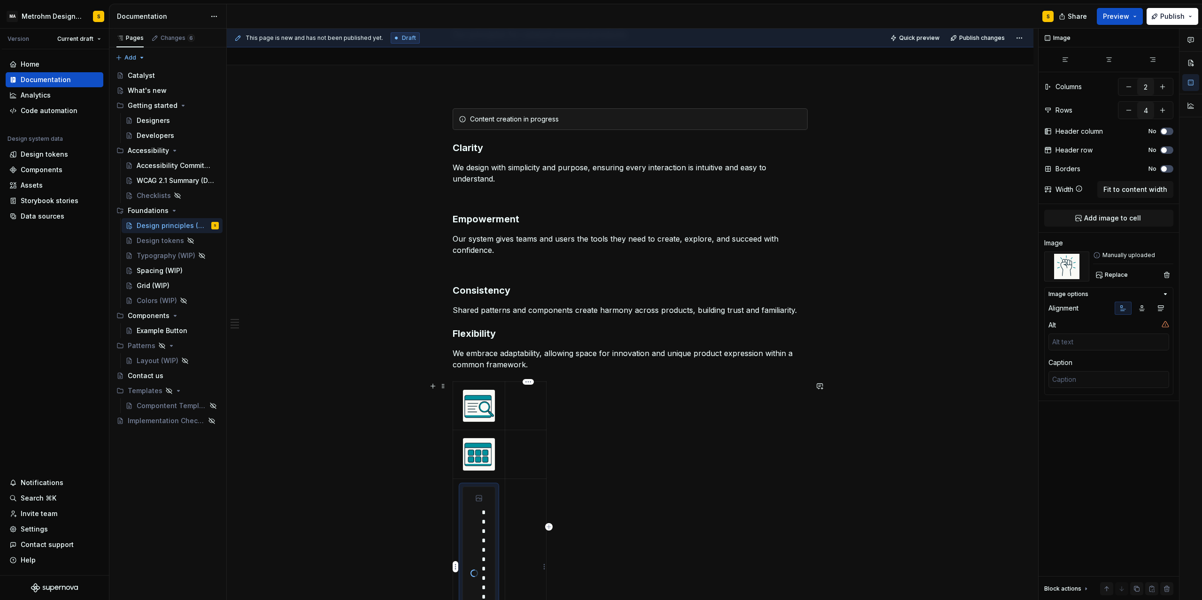
scroll to position [198, 0]
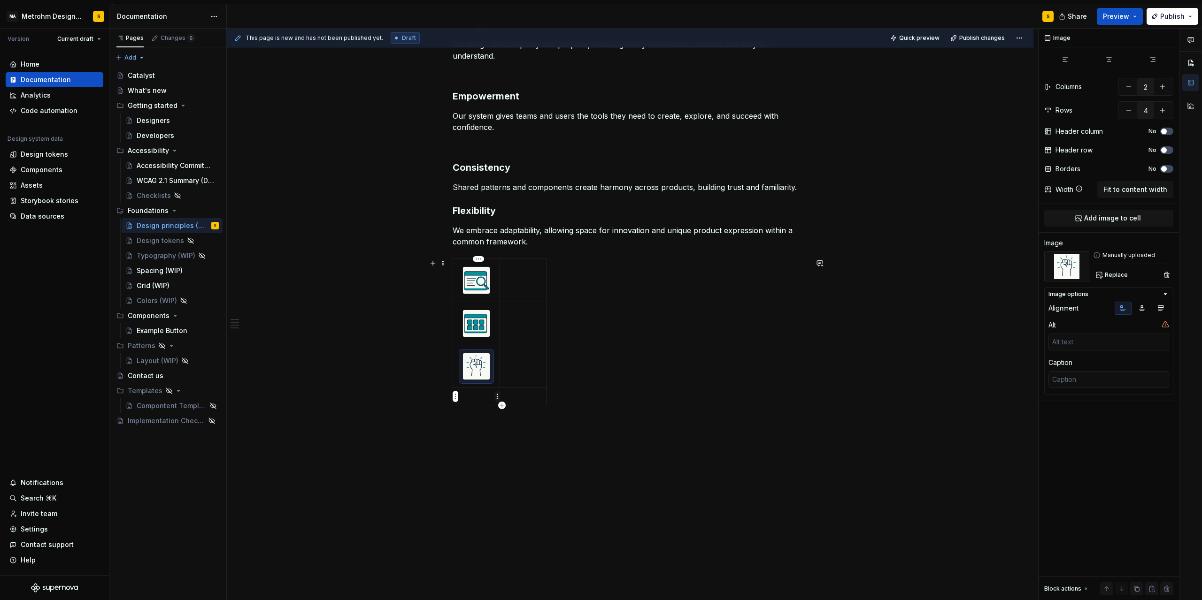
click at [496, 399] on html "MA Metrohm Design System S Version Current draft Home Documentation Analytics C…" at bounding box center [601, 300] width 1202 height 600
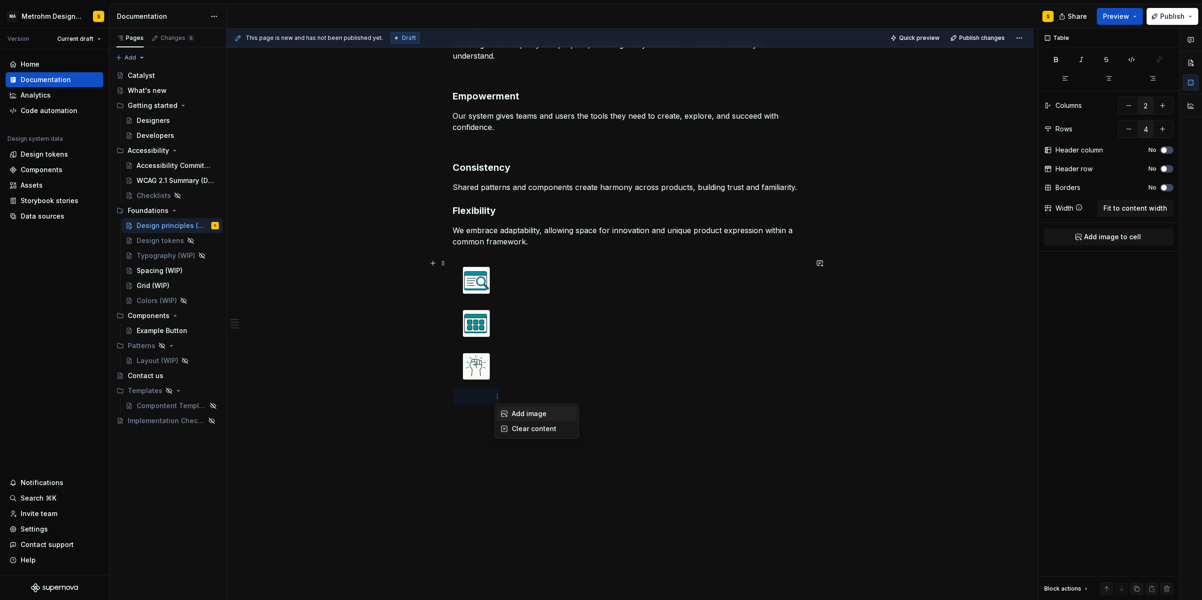
click at [507, 411] on icon at bounding box center [504, 414] width 8 height 8
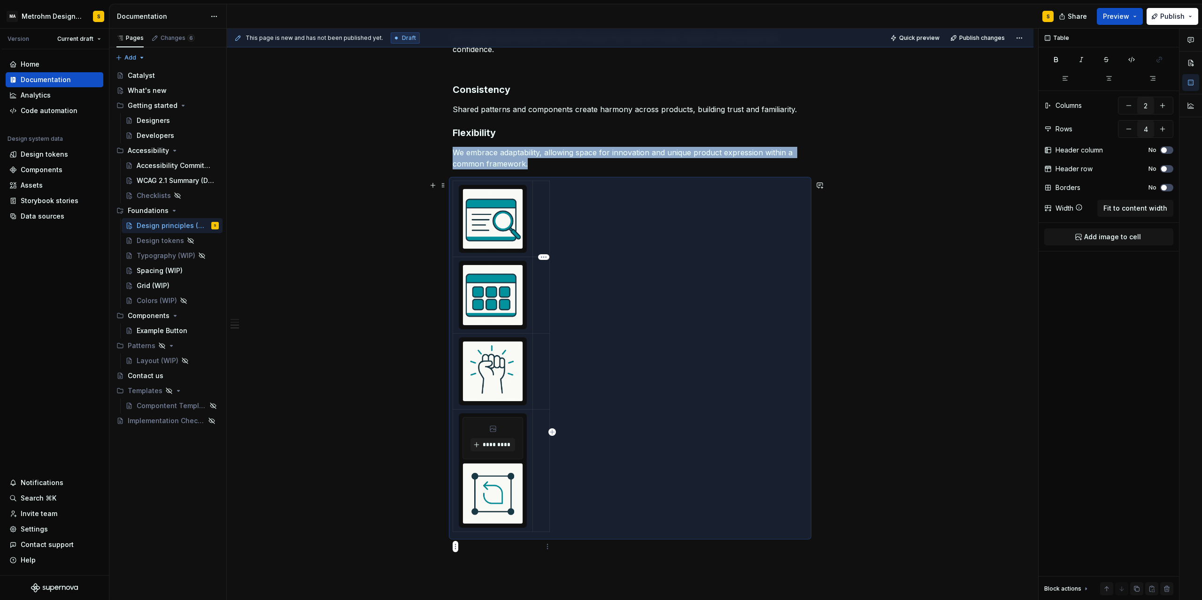
scroll to position [282, 0]
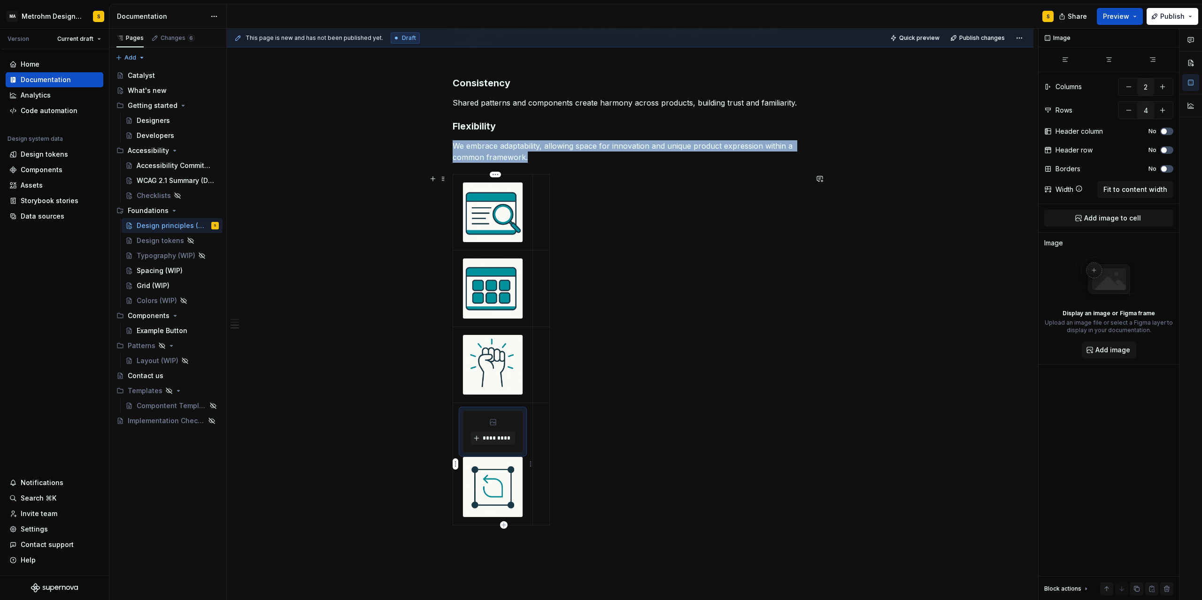
click at [516, 423] on div "*********" at bounding box center [493, 431] width 60 height 41
click at [530, 463] on html "MA Metrohm Design System S Version Current draft Home Documentation Analytics C…" at bounding box center [601, 300] width 1202 height 600
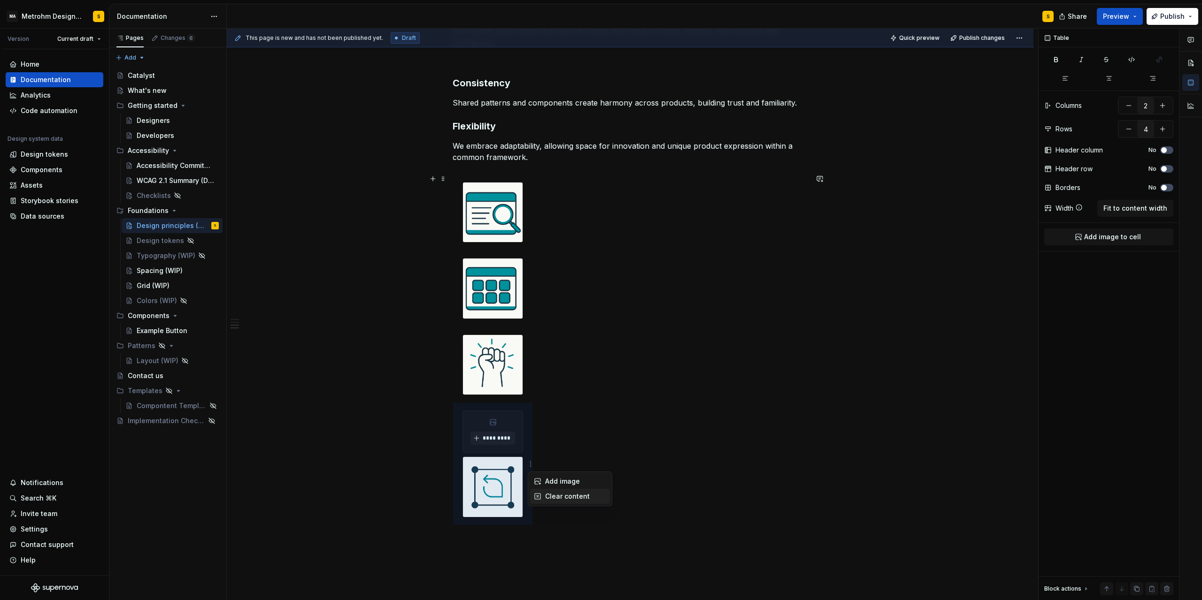
click at [553, 499] on div "Clear content" at bounding box center [575, 496] width 61 height 9
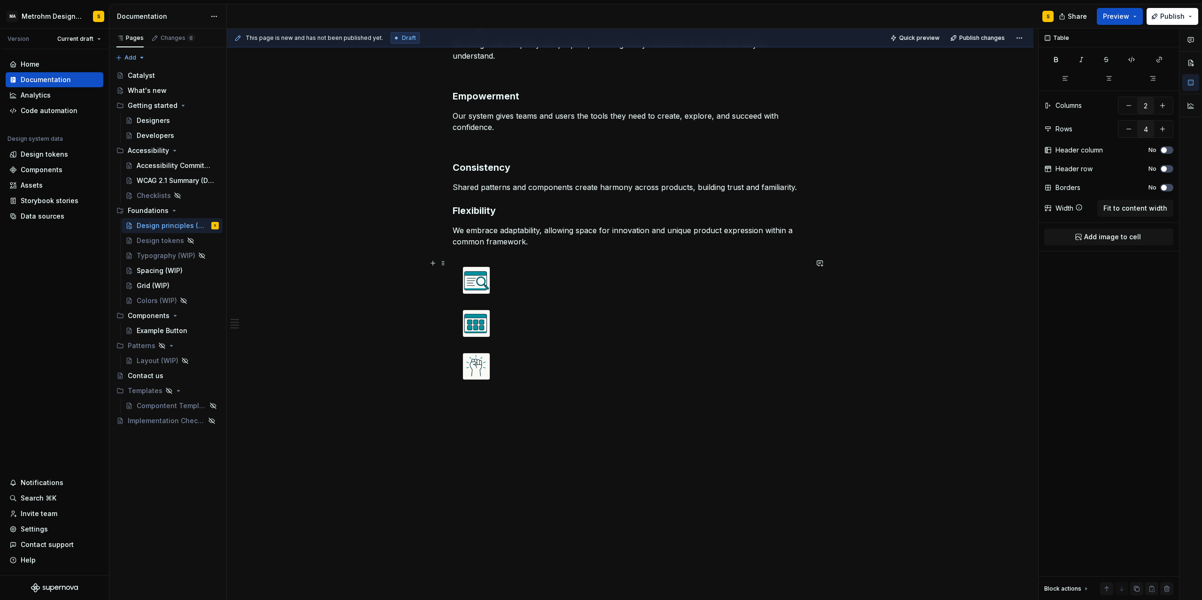
scroll to position [198, 0]
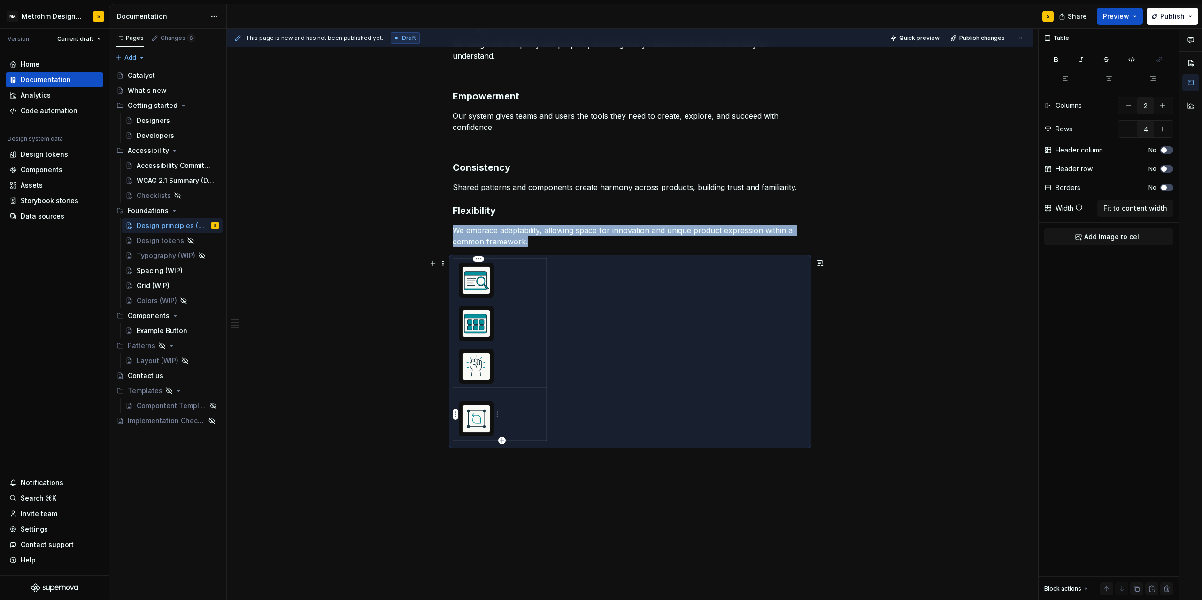
click at [474, 392] on p at bounding box center [476, 396] width 35 height 9
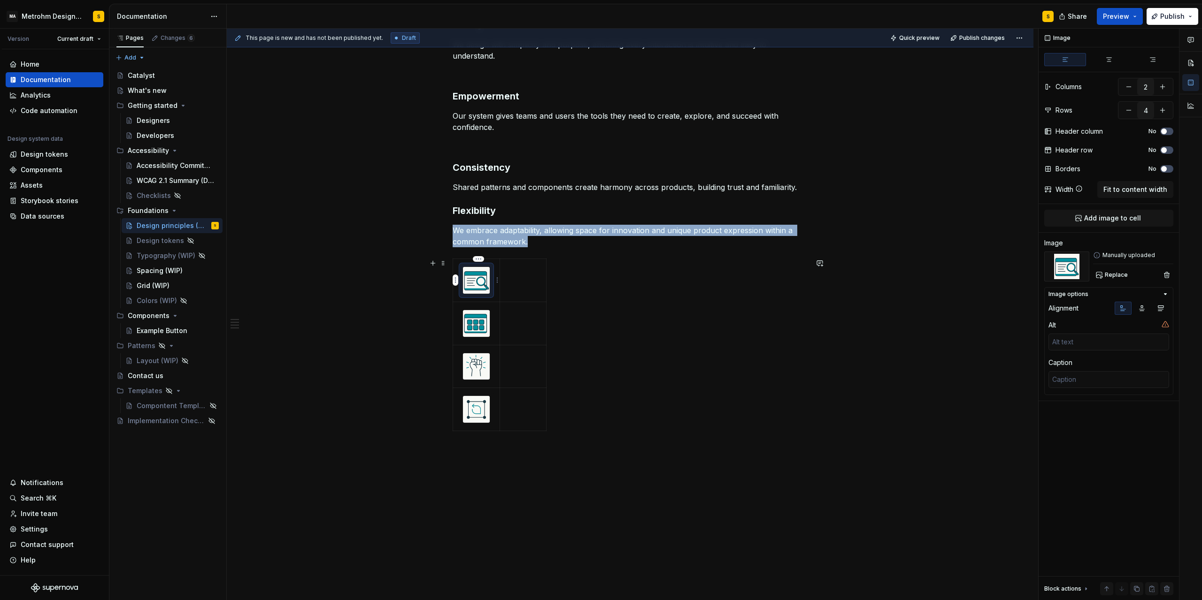
click at [481, 275] on img at bounding box center [476, 280] width 27 height 27
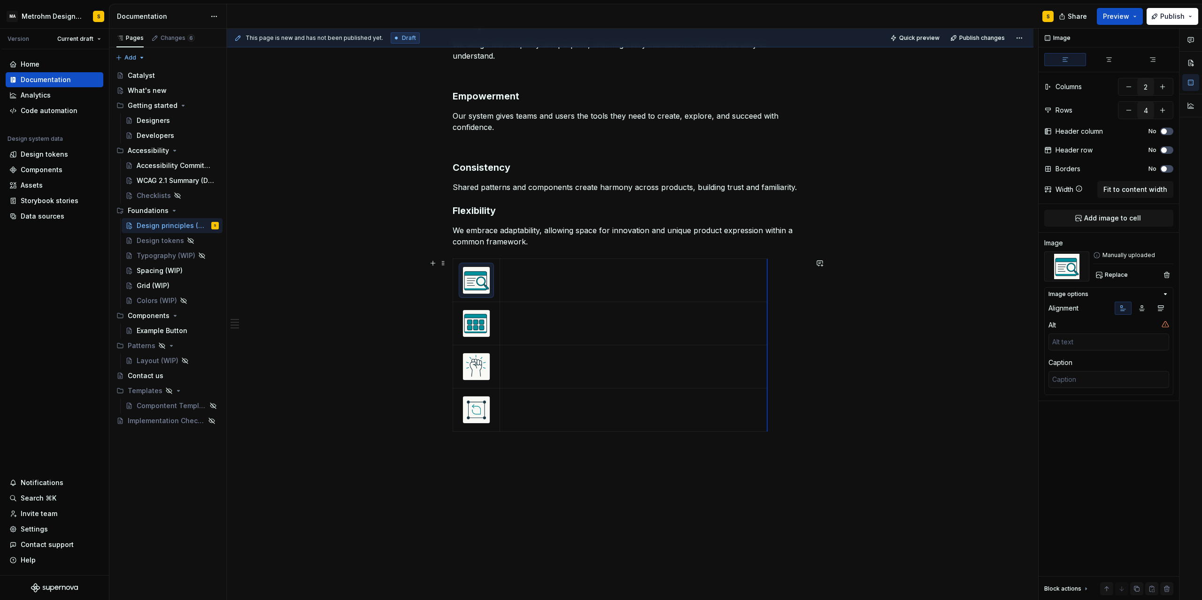
drag, startPoint x: 548, startPoint y: 284, endPoint x: 769, endPoint y: 283, distance: 221.1
drag, startPoint x: 769, startPoint y: 284, endPoint x: 829, endPoint y: 284, distance: 60.1
click at [829, 284] on div "Content creation in progress Clarity We design with simplicity and purpose, ens…" at bounding box center [630, 295] width 806 height 664
click at [569, 275] on td at bounding box center [663, 280] width 328 height 43
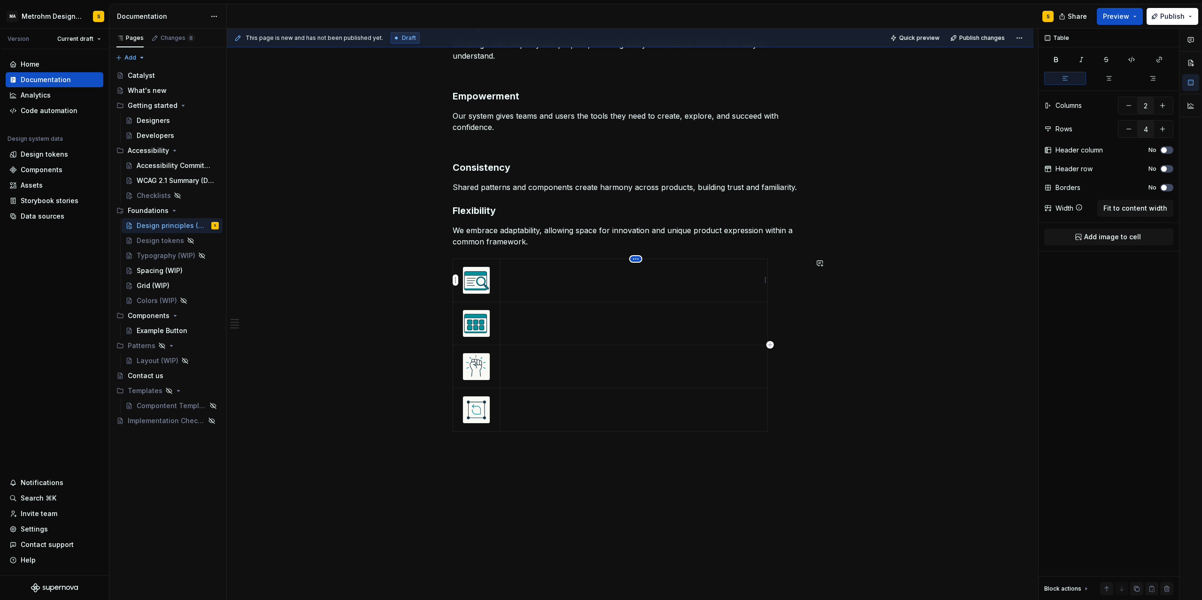
click at [638, 259] on html "MA Metrohm Design System S Version Current draft Home Documentation Analytics C…" at bounding box center [601, 300] width 1202 height 600
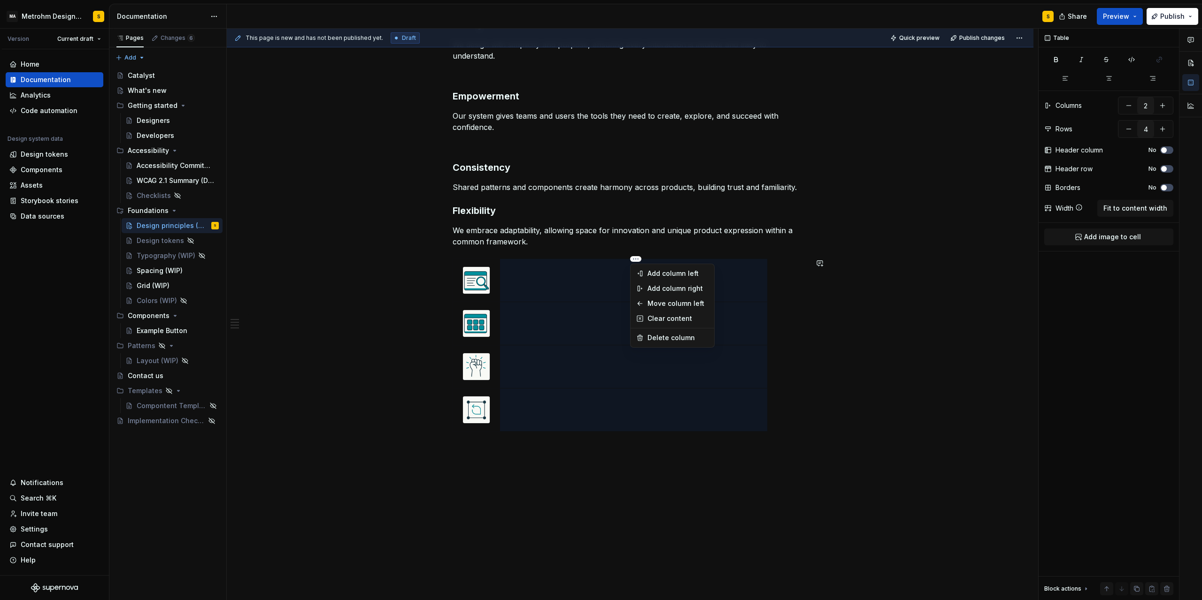
click at [1139, 212] on div "Comments Open comments No comments yet Select ‘Comment’ from the block context …" at bounding box center [1119, 315] width 163 height 572
click at [654, 279] on td at bounding box center [633, 280] width 268 height 43
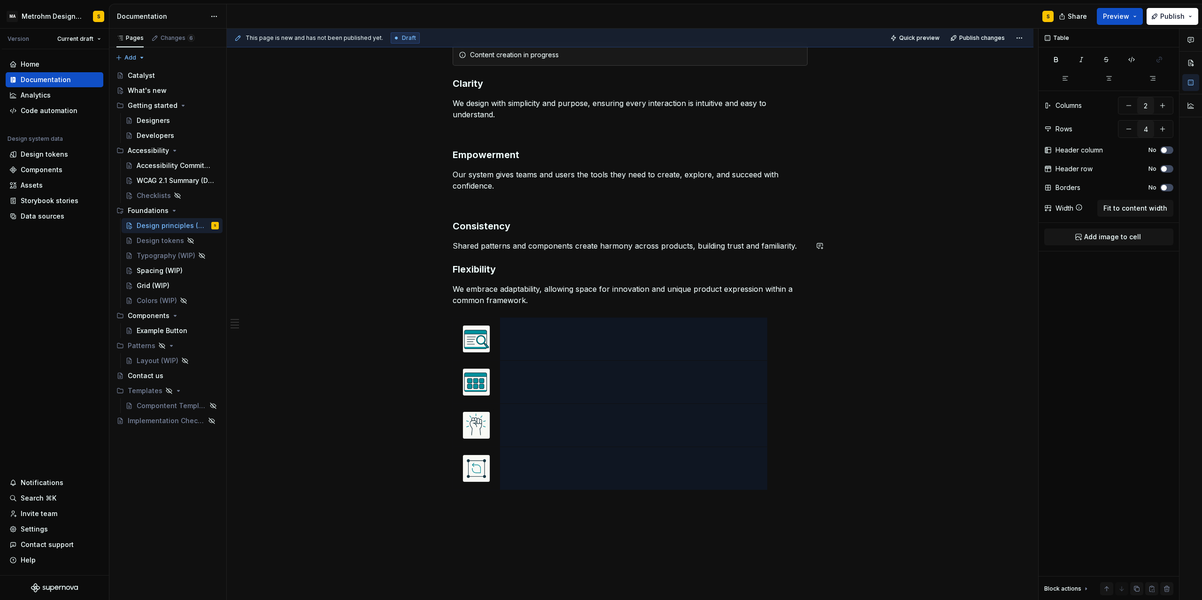
scroll to position [113, 0]
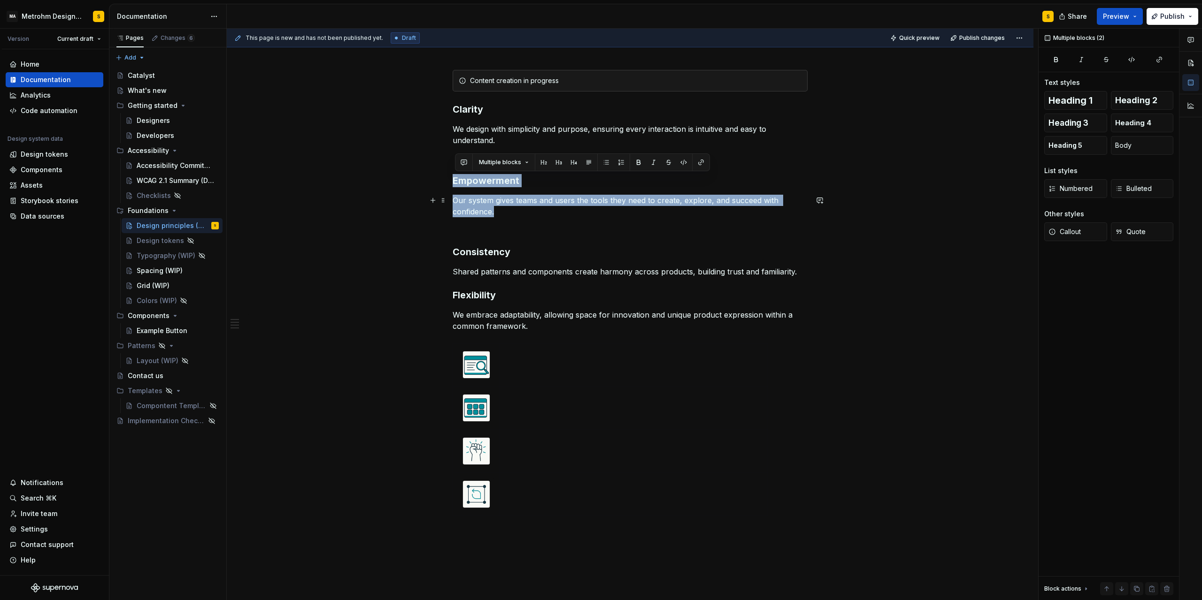
drag, startPoint x: 457, startPoint y: 181, endPoint x: 504, endPoint y: 211, distance: 56.4
click at [504, 211] on div "Content creation in progress Clarity We design with simplicity and purpose, ens…" at bounding box center [630, 295] width 355 height 450
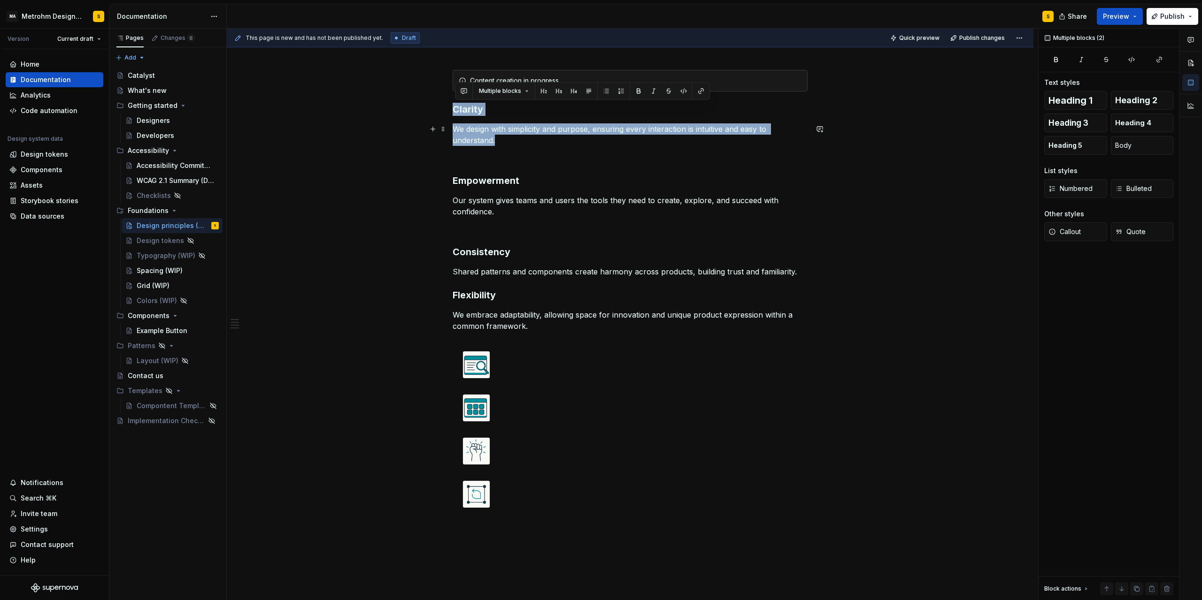
drag, startPoint x: 456, startPoint y: 111, endPoint x: 502, endPoint y: 138, distance: 53.6
click at [502, 138] on div "Content creation in progress Clarity We design with simplicity and purpose, ens…" at bounding box center [630, 295] width 355 height 450
click at [542, 363] on td at bounding box center [633, 365] width 268 height 43
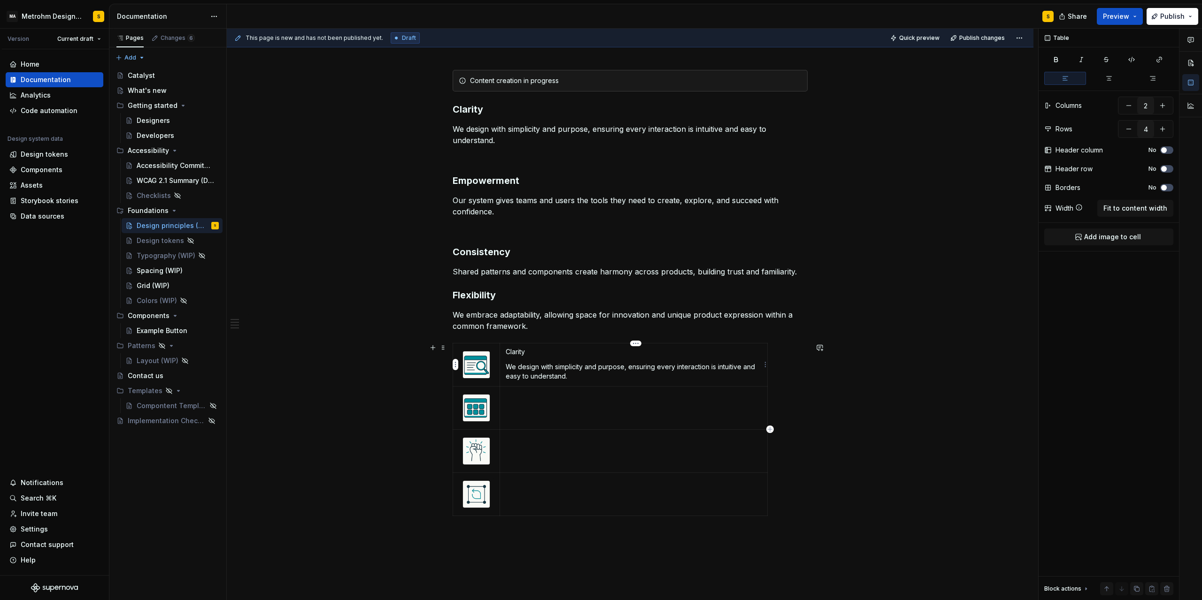
click at [522, 351] on p "Clarity" at bounding box center [634, 351] width 256 height 9
click at [535, 337] on button "button" at bounding box center [534, 335] width 13 height 13
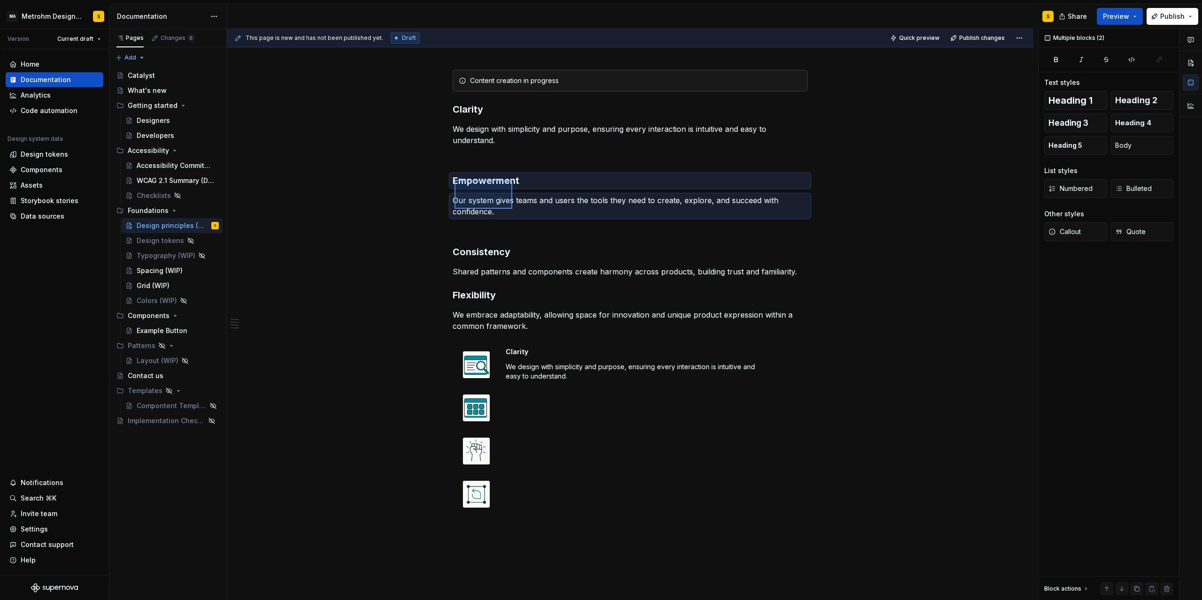
drag, startPoint x: 454, startPoint y: 180, endPoint x: 512, endPoint y: 209, distance: 64.4
click at [512, 209] on div "This page is new and has not been published yet. Draft Quick preview Publish ch…" at bounding box center [632, 315] width 811 height 572
click at [521, 398] on p at bounding box center [634, 395] width 256 height 9
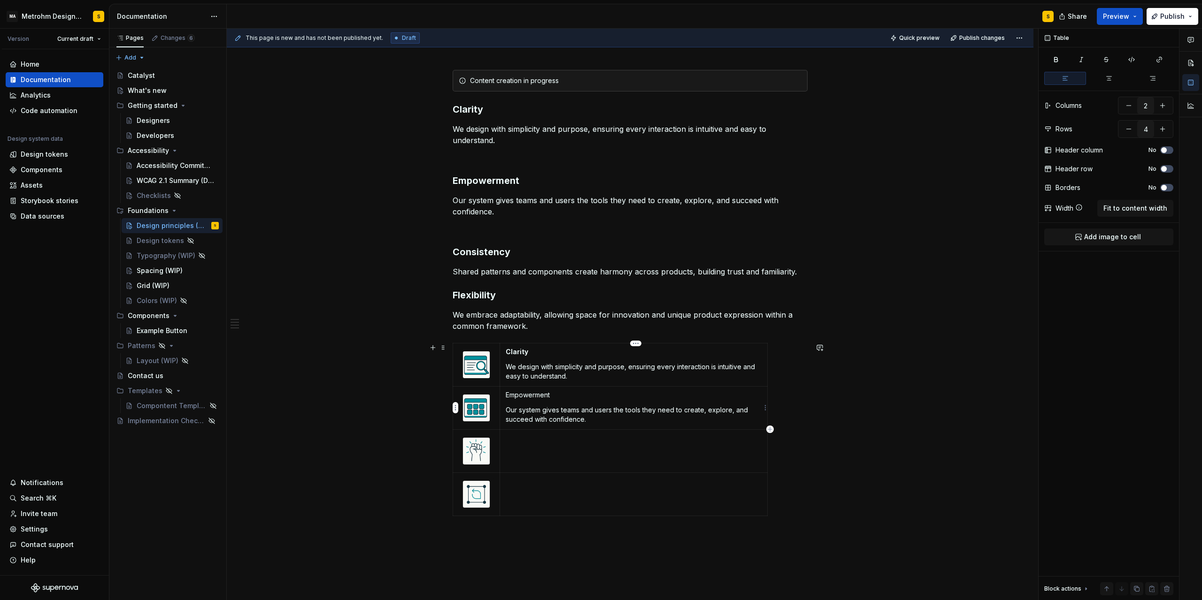
click at [522, 394] on p "Empowerment" at bounding box center [634, 395] width 256 height 9
click at [537, 378] on button "button" at bounding box center [534, 378] width 13 height 13
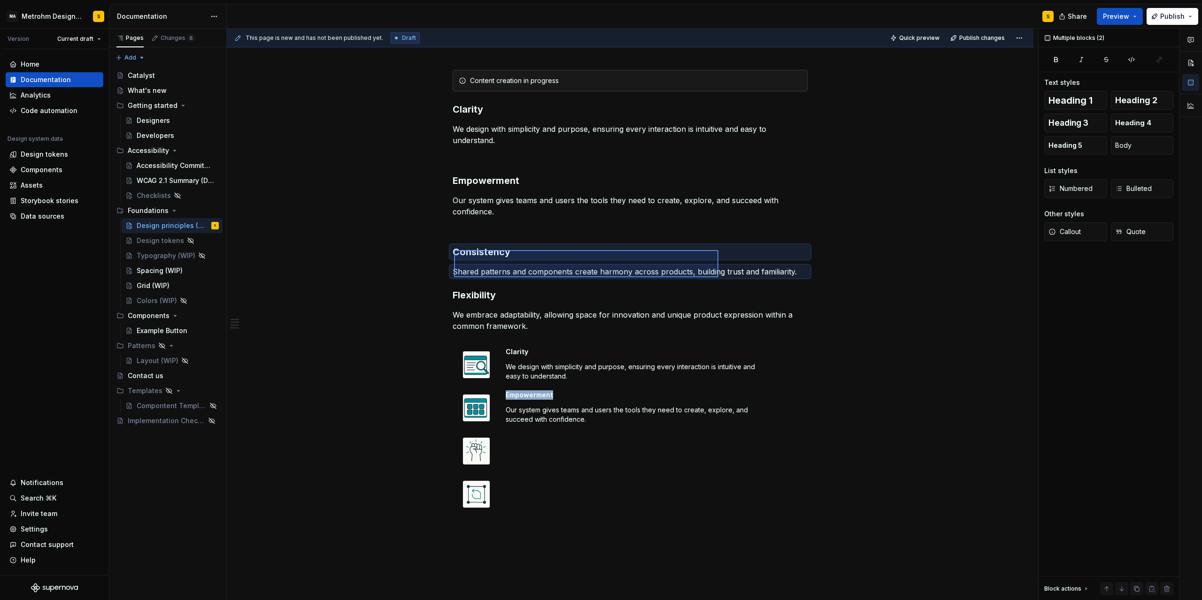
drag, startPoint x: 454, startPoint y: 250, endPoint x: 732, endPoint y: 277, distance: 279.2
click at [732, 277] on div "This page is new and has not been published yet. Draft Quick preview Publish ch…" at bounding box center [632, 315] width 811 height 572
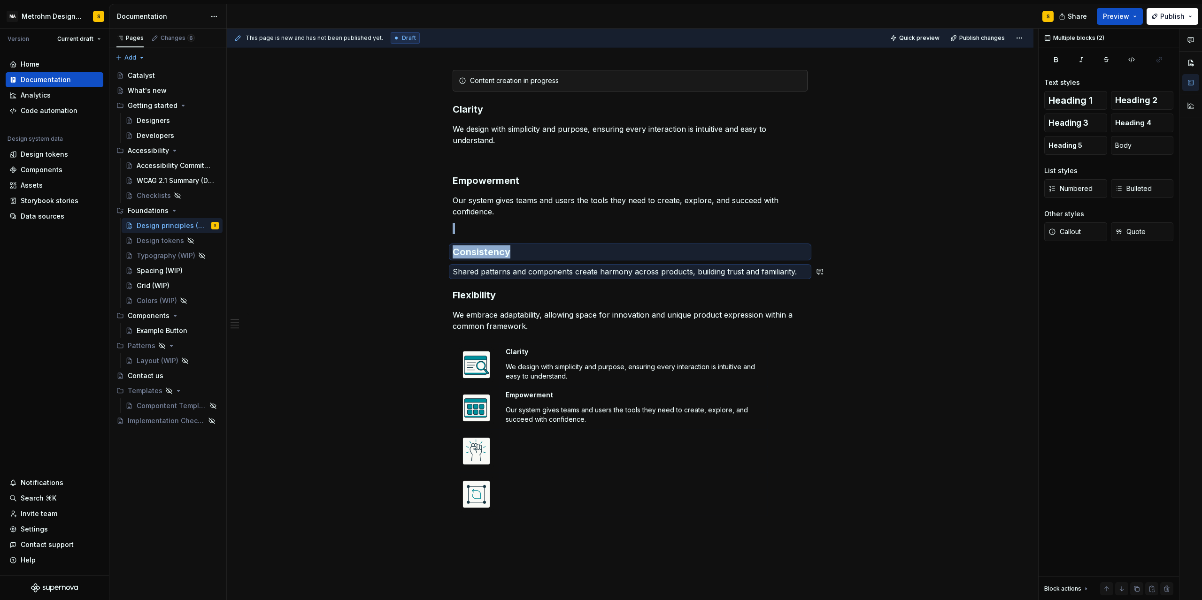
copy div "Consistency"
click at [531, 453] on td at bounding box center [633, 451] width 268 height 43
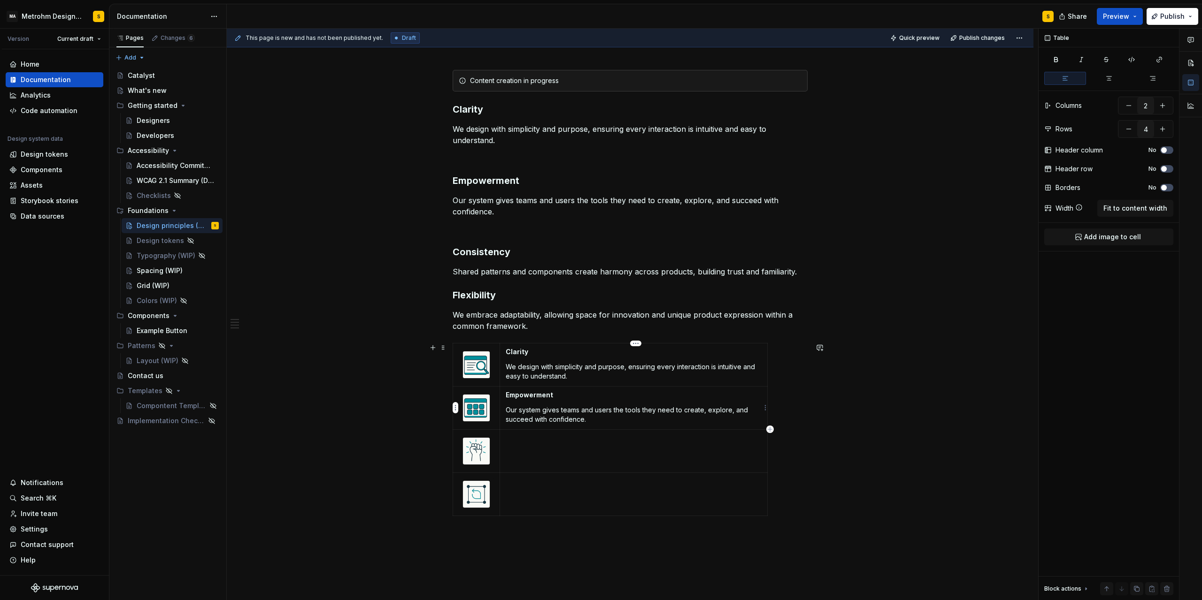
click at [592, 422] on p "Our system gives teams and users the tools they need to create, explore, and su…" at bounding box center [634, 415] width 256 height 19
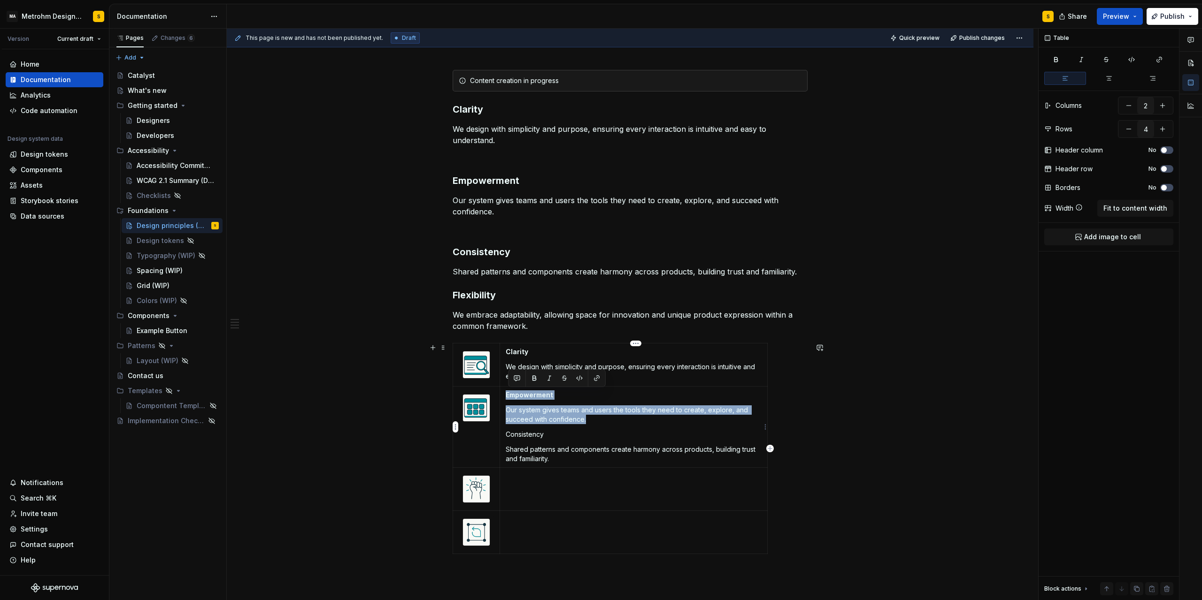
drag, startPoint x: 589, startPoint y: 422, endPoint x: 510, endPoint y: 395, distance: 83.7
click at [510, 395] on td "Empowerment Our system gives teams and users the tools they need to create, exp…" at bounding box center [633, 426] width 268 height 81
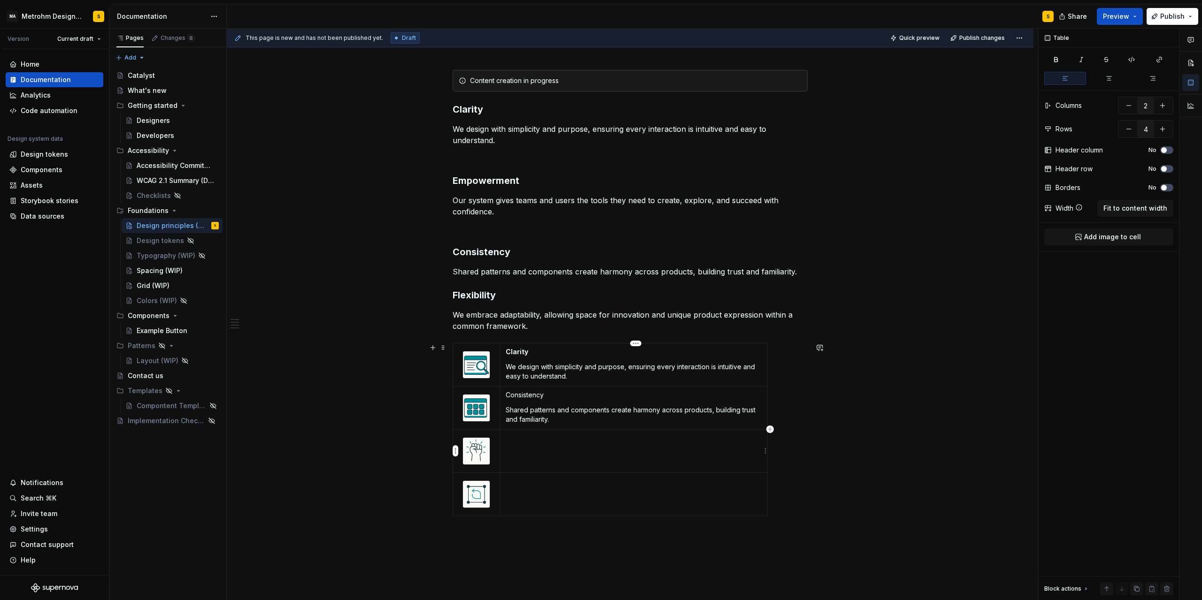
click at [521, 454] on td at bounding box center [633, 451] width 268 height 43
click at [556, 440] on p "Empowerment Our system gives teams and users the tools they need to create, exp…" at bounding box center [634, 443] width 256 height 19
click at [526, 396] on p "Consistency" at bounding box center [634, 395] width 256 height 9
click at [532, 377] on button "button" at bounding box center [534, 378] width 13 height 13
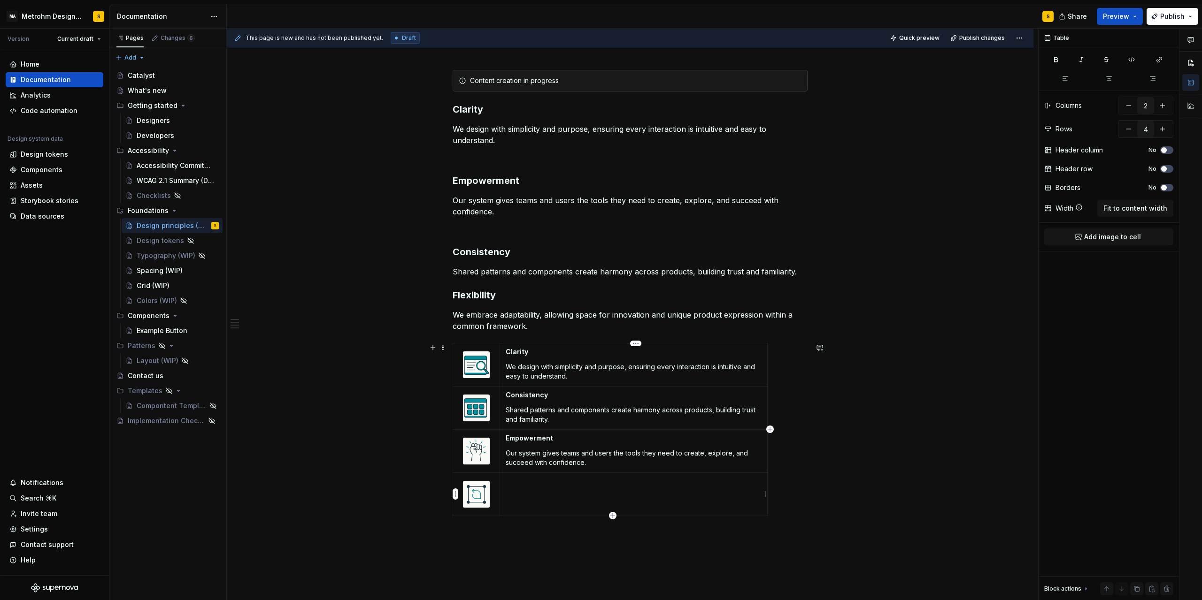
click at [525, 488] on td at bounding box center [633, 494] width 268 height 43
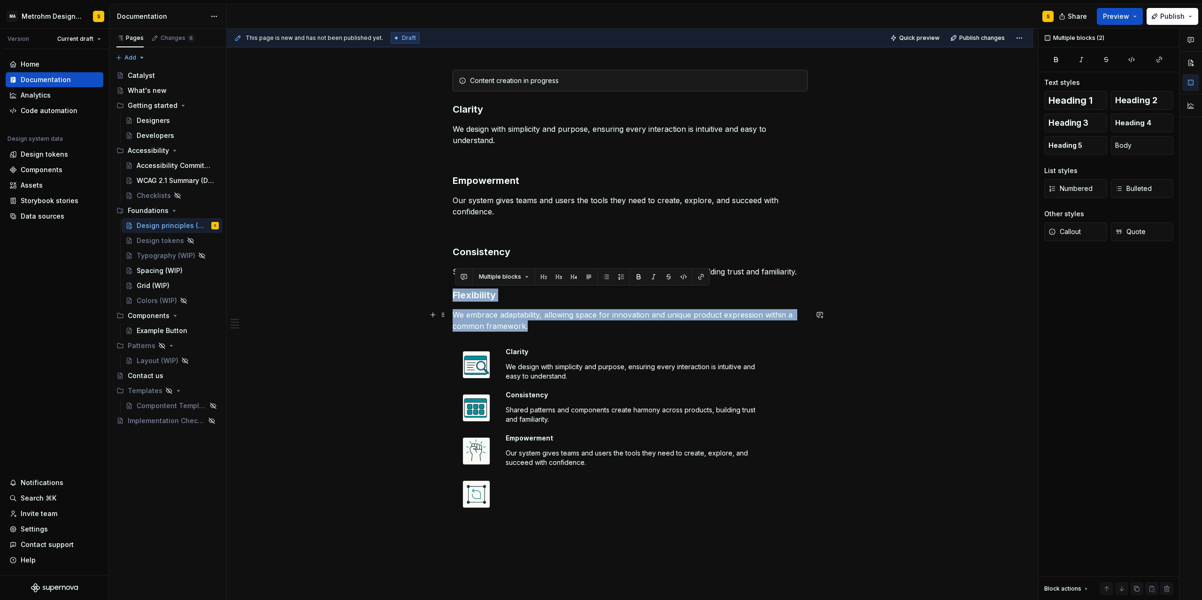
drag, startPoint x: 455, startPoint y: 294, endPoint x: 539, endPoint y: 329, distance: 90.9
click at [539, 329] on div "Content creation in progress Clarity We design with simplicity and purpose, ens…" at bounding box center [630, 295] width 355 height 450
copy div "Flexibility We embrace adaptability, allowing space for innovation and unique p…"
drag, startPoint x: 518, startPoint y: 484, endPoint x: 522, endPoint y: 485, distance: 4.7
click at [518, 484] on p at bounding box center [634, 481] width 256 height 9
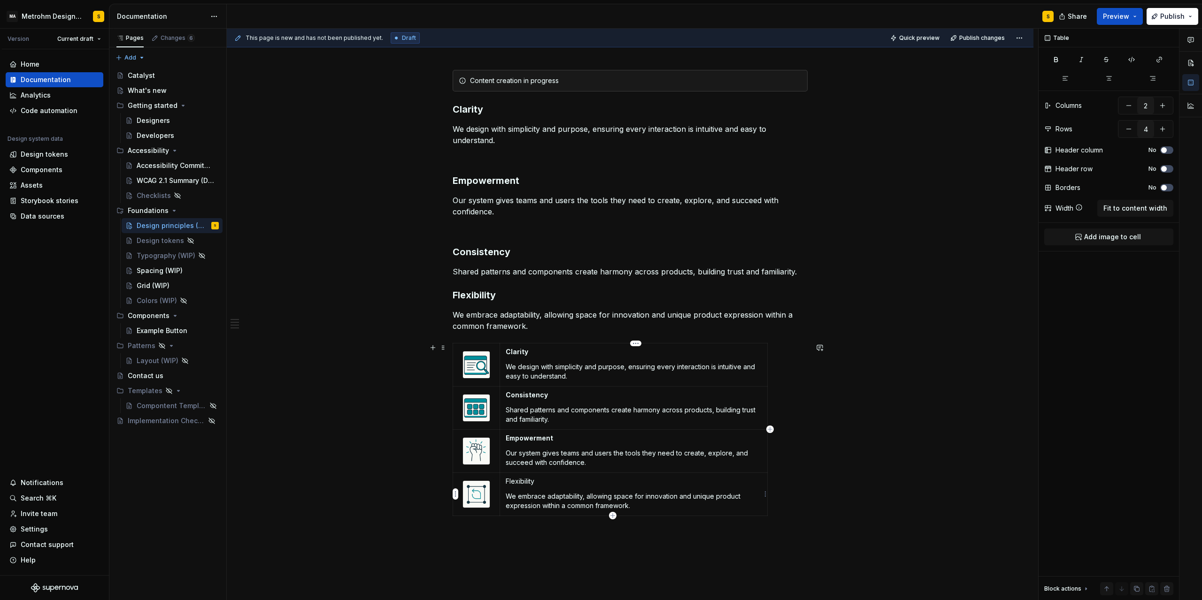
click at [518, 480] on p "Flexibility" at bounding box center [634, 481] width 256 height 9
click at [531, 466] on button "button" at bounding box center [534, 464] width 13 height 13
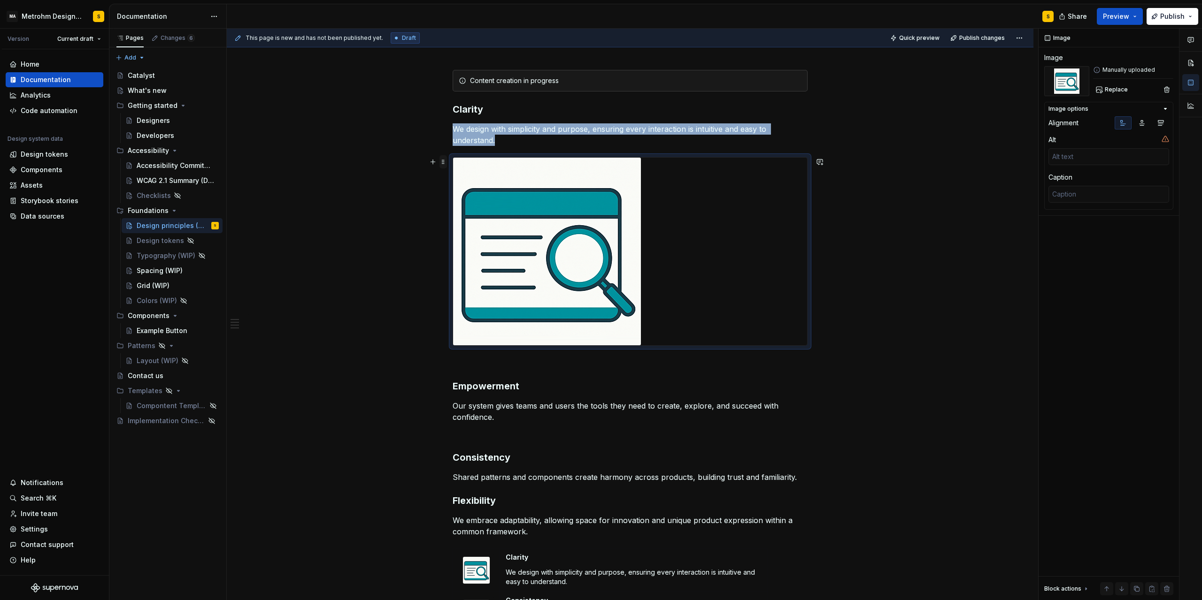
click at [445, 161] on span at bounding box center [443, 161] width 8 height 13
click at [480, 240] on div "Delete" at bounding box center [484, 247] width 80 height 15
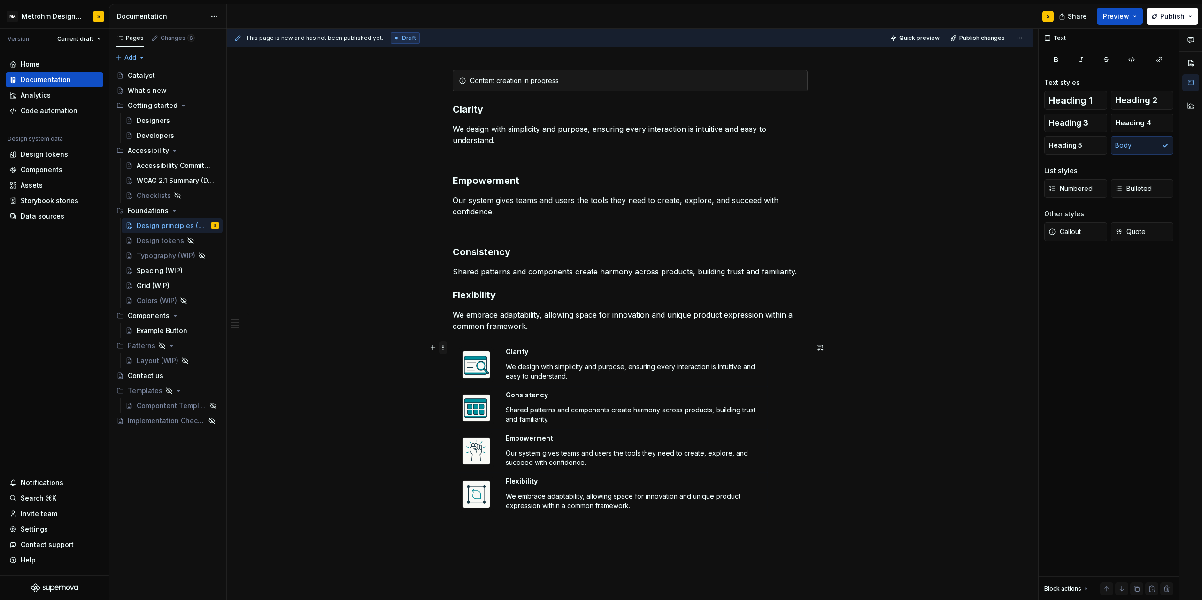
click at [446, 349] on span at bounding box center [443, 347] width 8 height 13
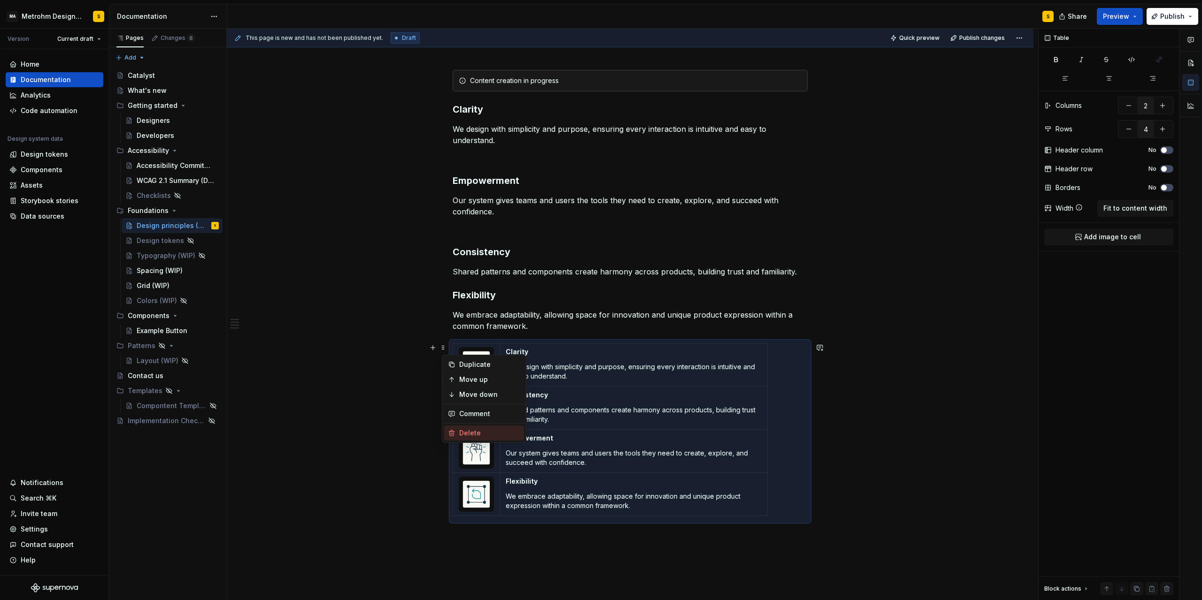
click at [480, 427] on div "Delete" at bounding box center [484, 433] width 80 height 15
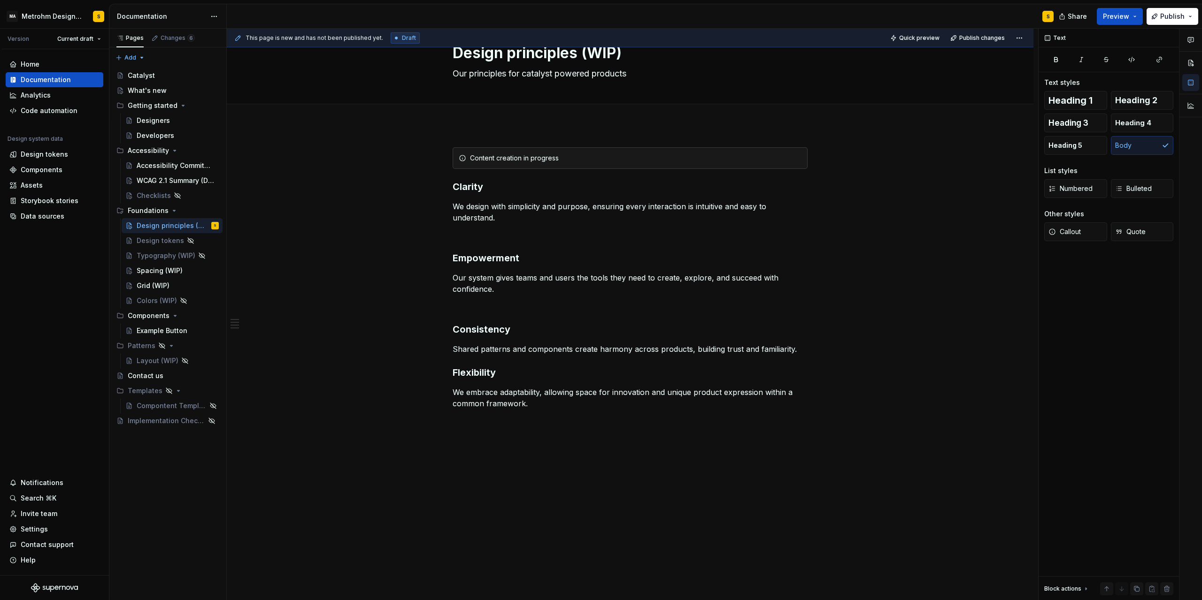
click at [496, 426] on div "This page is new and has not been published yet. Draft Quick preview Publish ch…" at bounding box center [632, 315] width 811 height 572
click at [806, 357] on div "Content creation in progress Clarity We design with simplicity and purpose, ens…" at bounding box center [630, 278] width 355 height 262
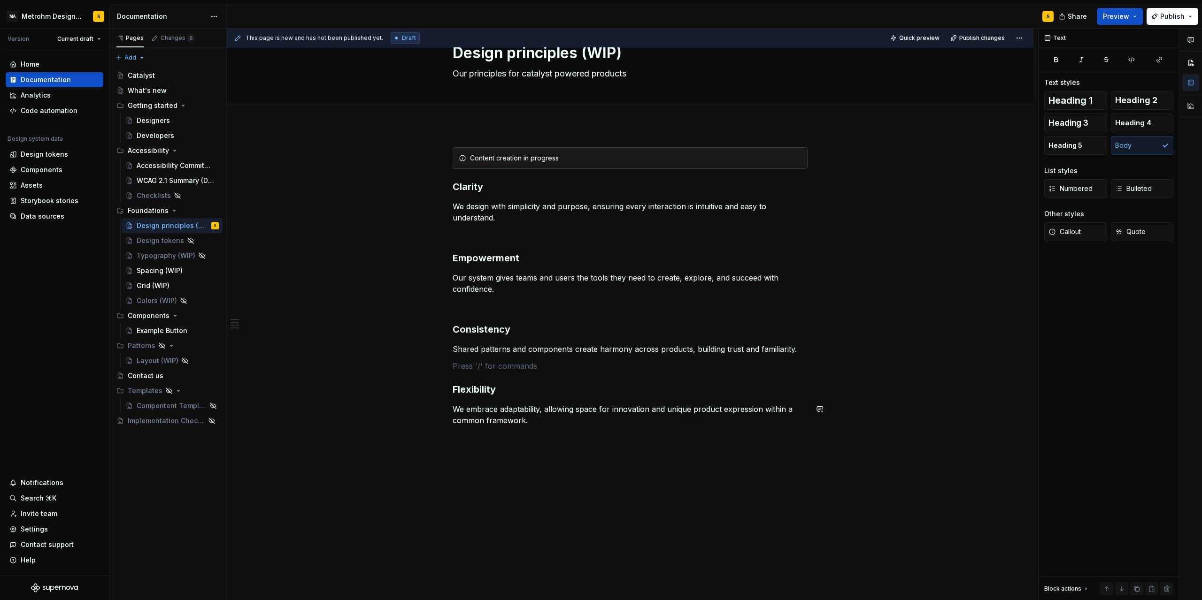
click at [482, 460] on div "This page is new and has not been published yet. Draft Quick preview Publish ch…" at bounding box center [632, 315] width 811 height 572
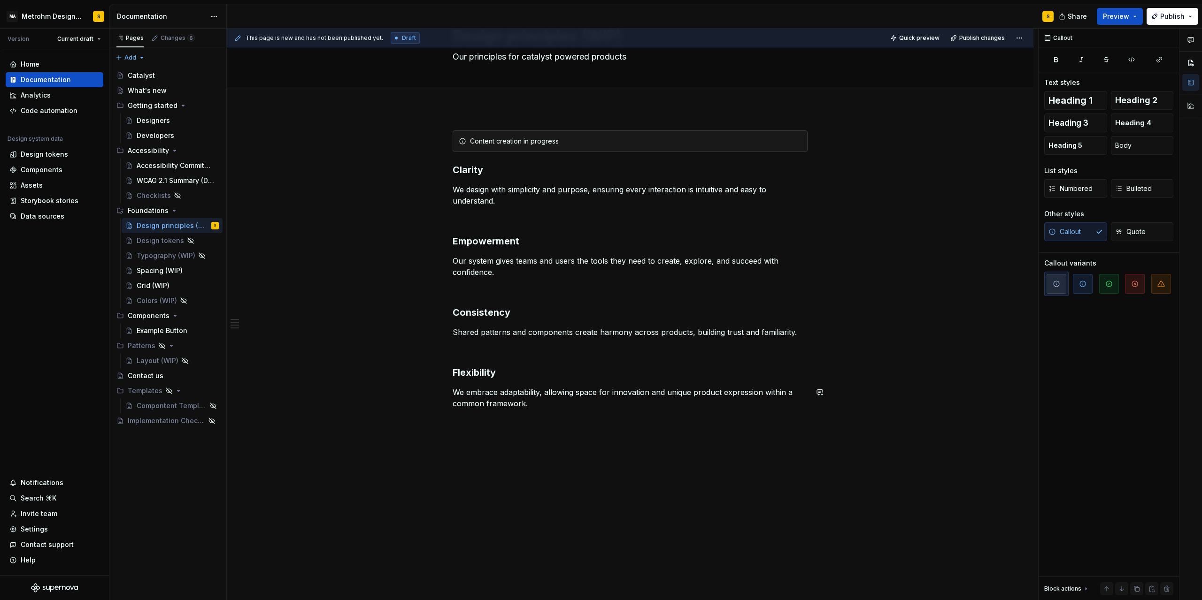
click at [471, 431] on div "Content creation in progress Clarity We design with simplicity and purpose, ens…" at bounding box center [630, 354] width 806 height 493
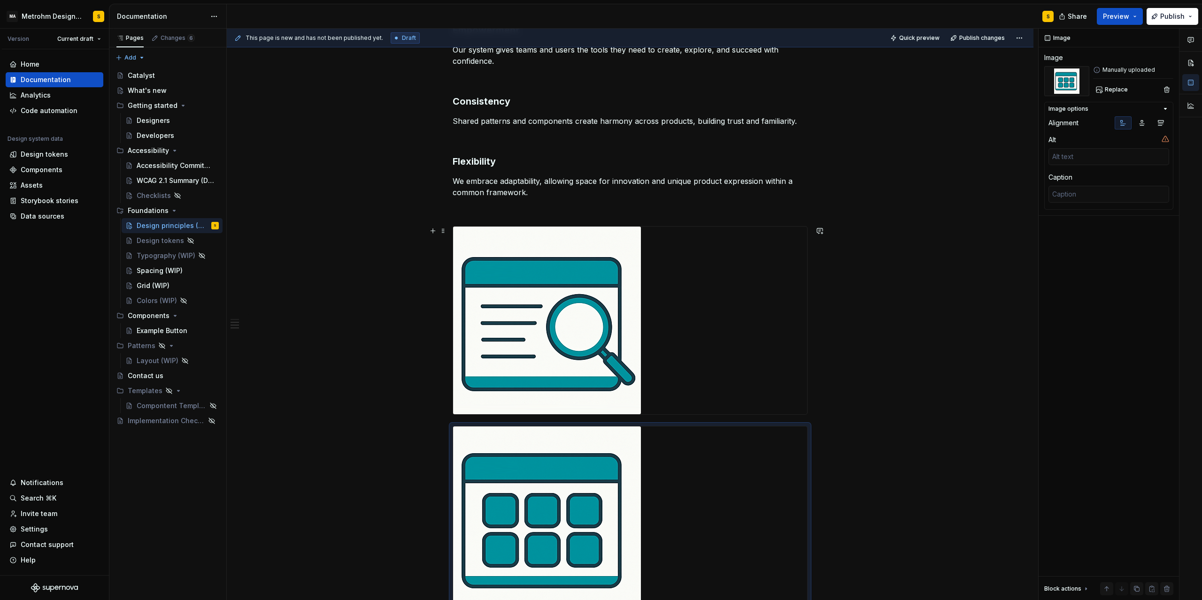
scroll to position [222, 0]
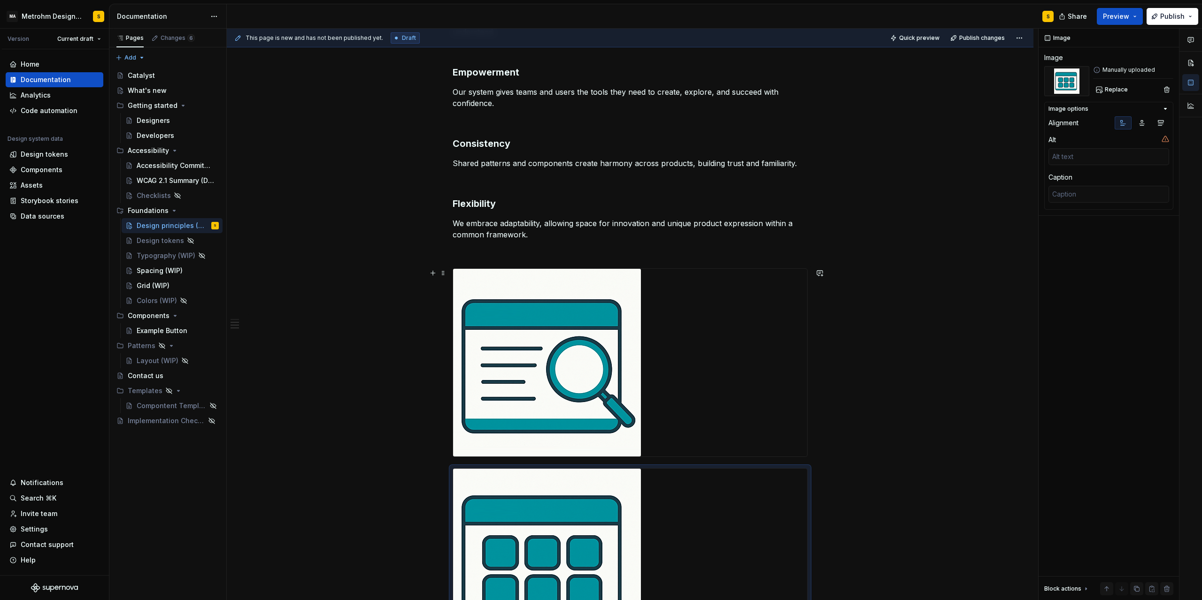
click at [570, 308] on img at bounding box center [547, 363] width 188 height 188
type textarea "*"
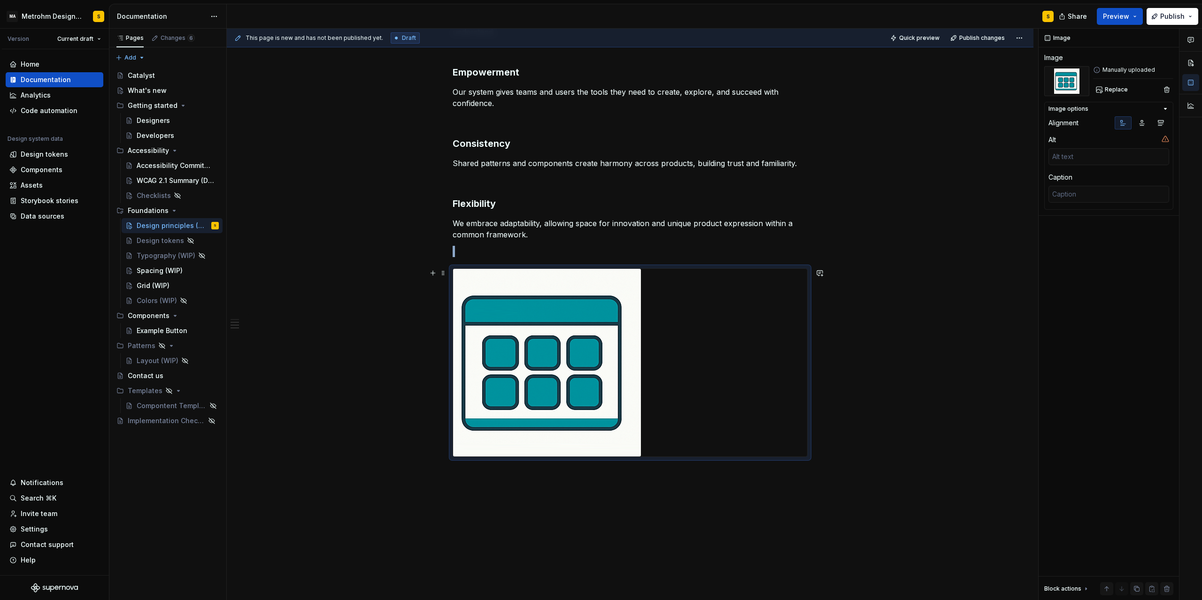
click at [564, 314] on img at bounding box center [547, 363] width 188 height 188
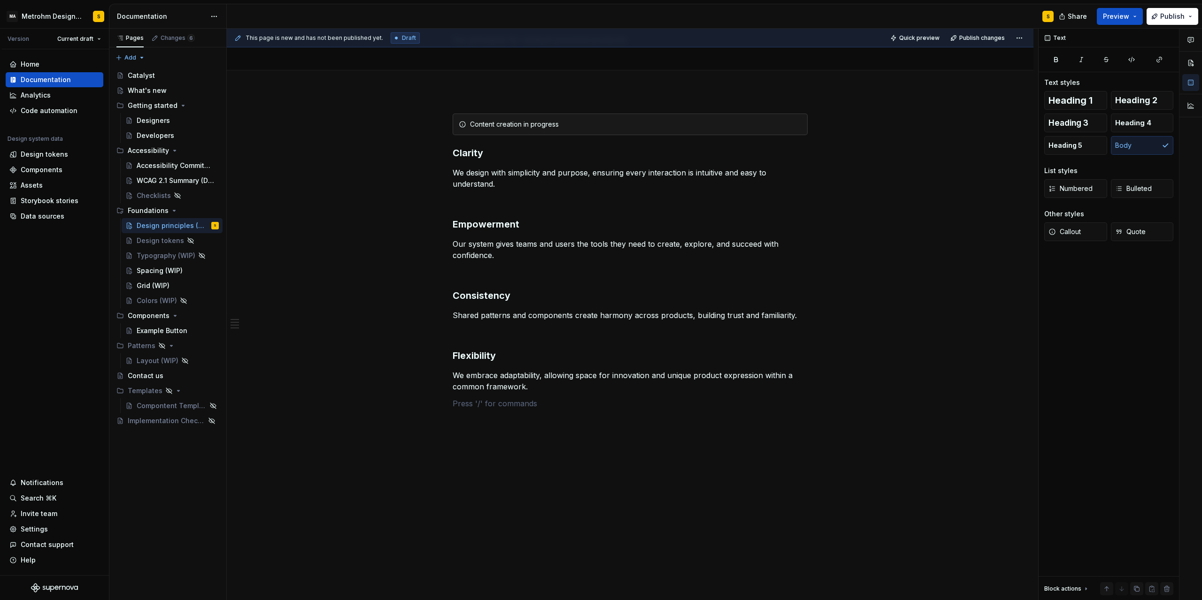
scroll to position [69, 0]
click at [491, 404] on p at bounding box center [630, 403] width 355 height 11
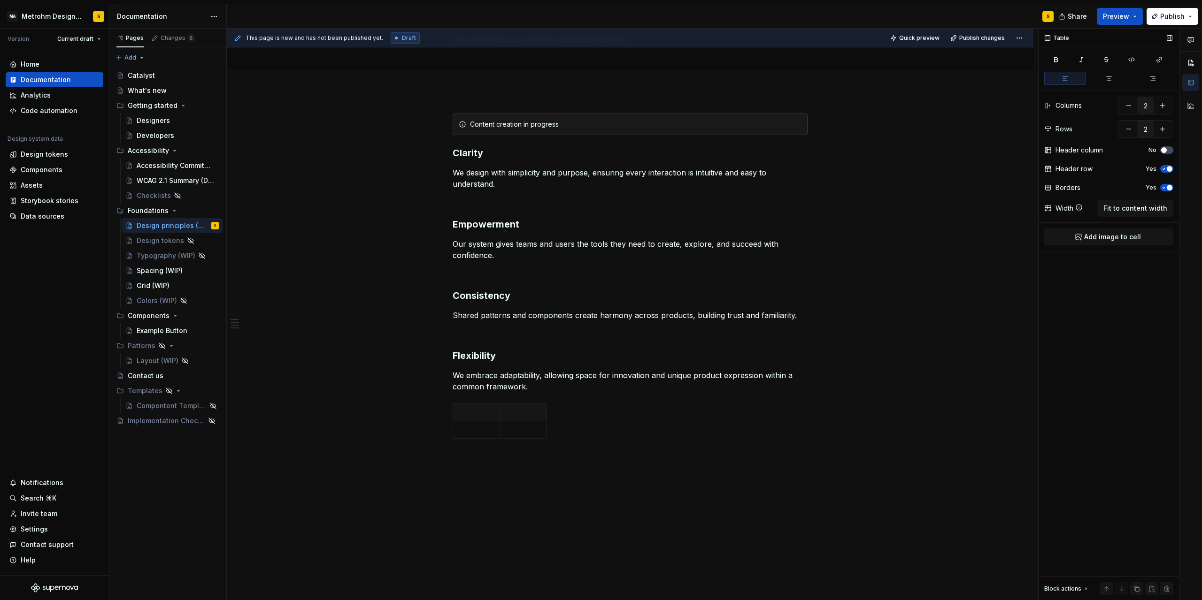
click at [1168, 167] on span "button" at bounding box center [1169, 169] width 6 height 6
click at [1170, 185] on button "Yes" at bounding box center [1166, 188] width 13 height 8
drag, startPoint x: 550, startPoint y: 422, endPoint x: 584, endPoint y: 426, distance: 34.5
click at [551, 422] on icon "button" at bounding box center [549, 422] width 8 height 8
click at [567, 422] on icon "button" at bounding box center [566, 422] width 8 height 8
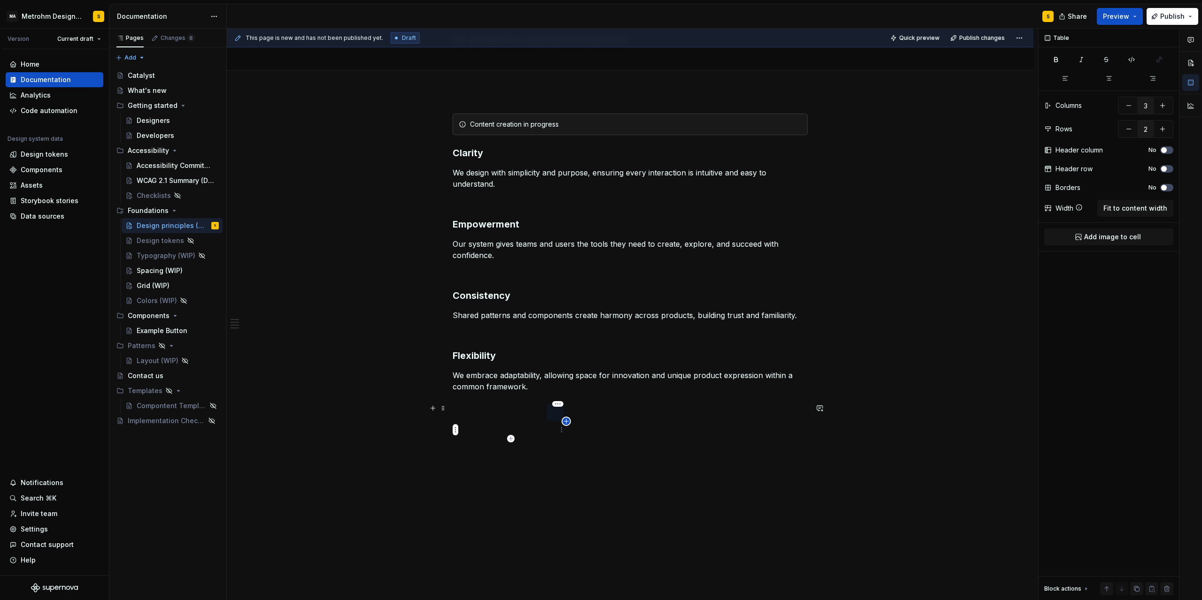
type input "4"
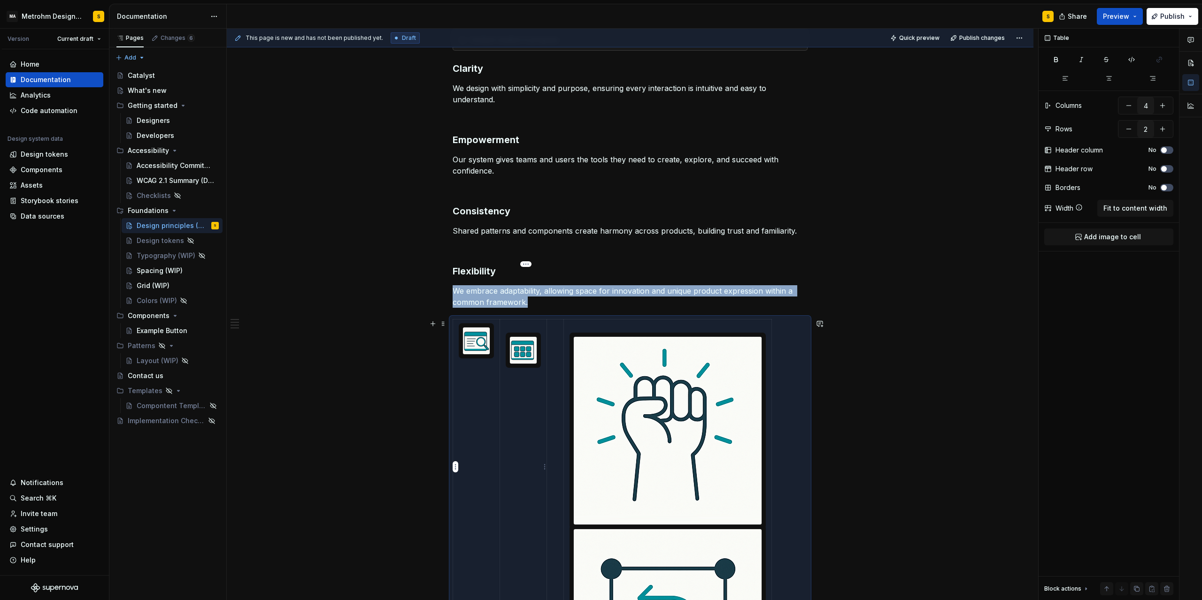
scroll to position [238, 0]
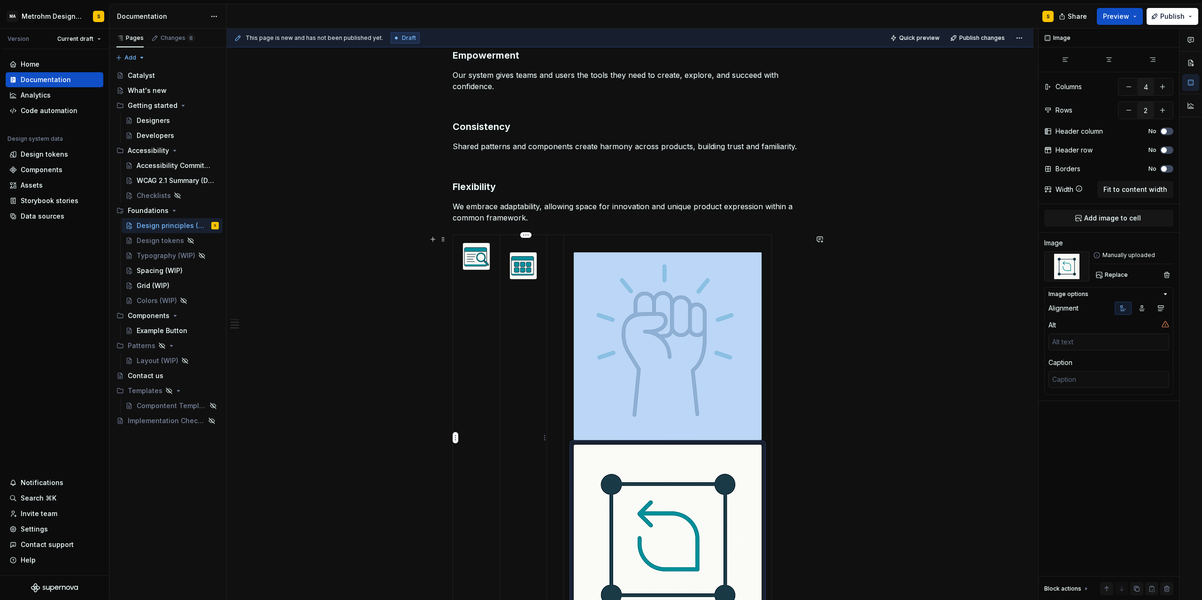
click at [512, 238] on td at bounding box center [523, 438] width 47 height 406
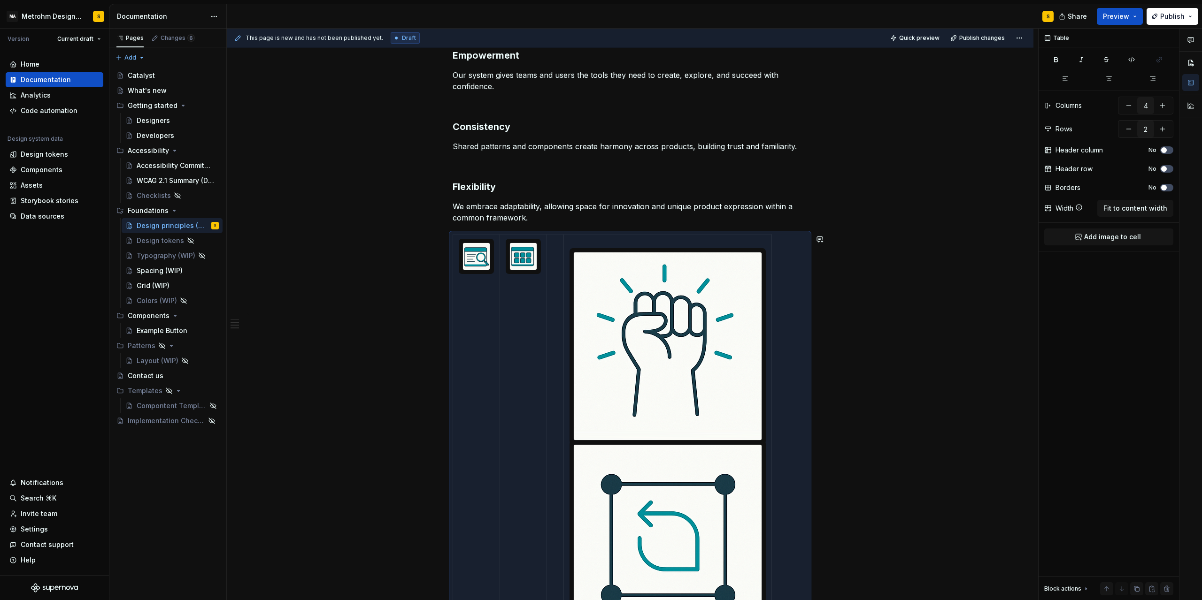
scroll to position [300, 0]
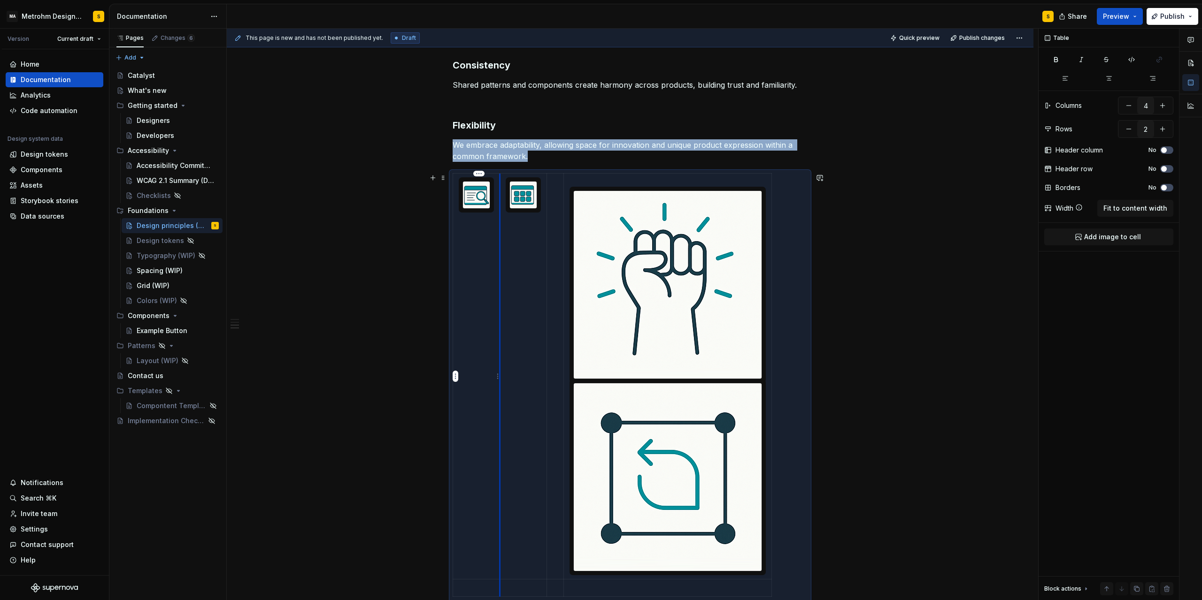
click at [477, 199] on img at bounding box center [476, 195] width 27 height 27
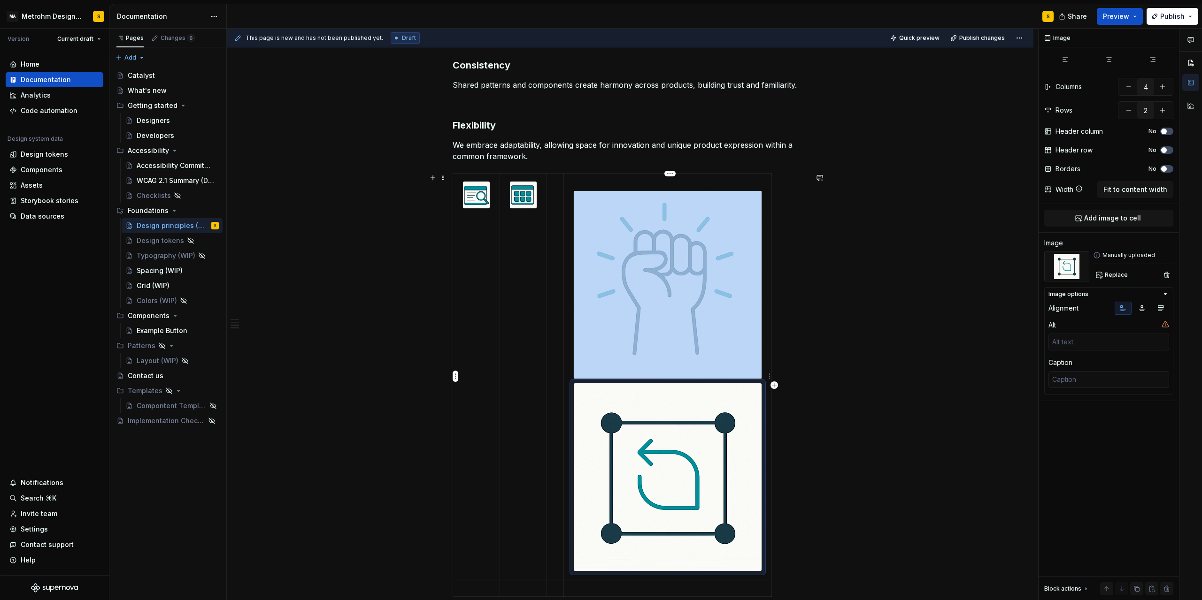
click at [624, 416] on img at bounding box center [668, 478] width 188 height 188
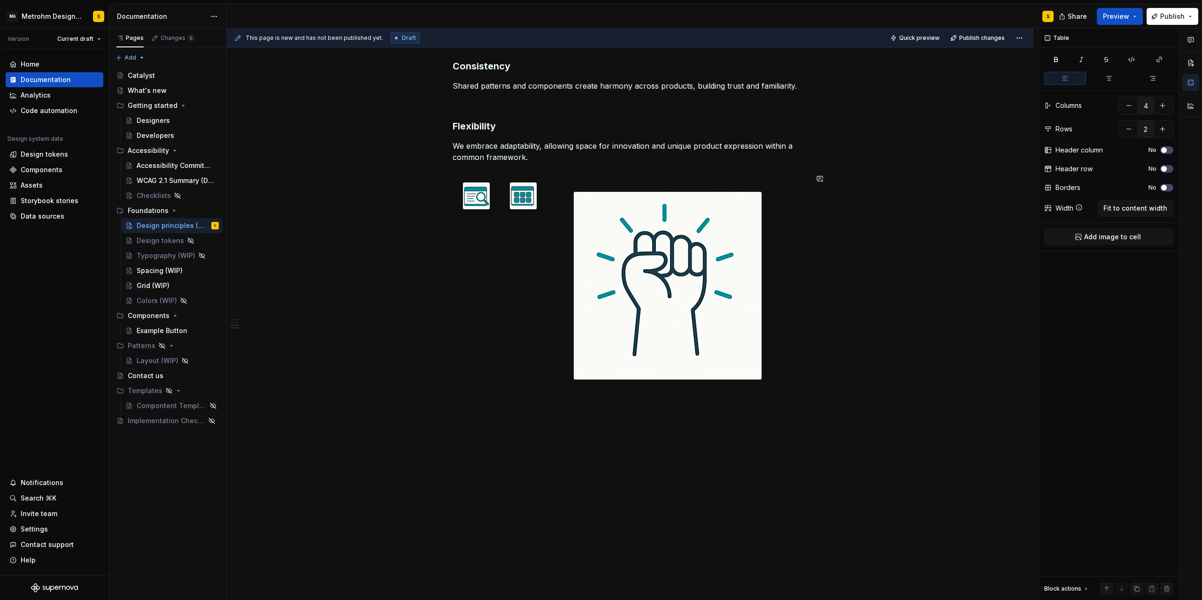
scroll to position [299, 0]
click at [642, 263] on img at bounding box center [668, 286] width 188 height 188
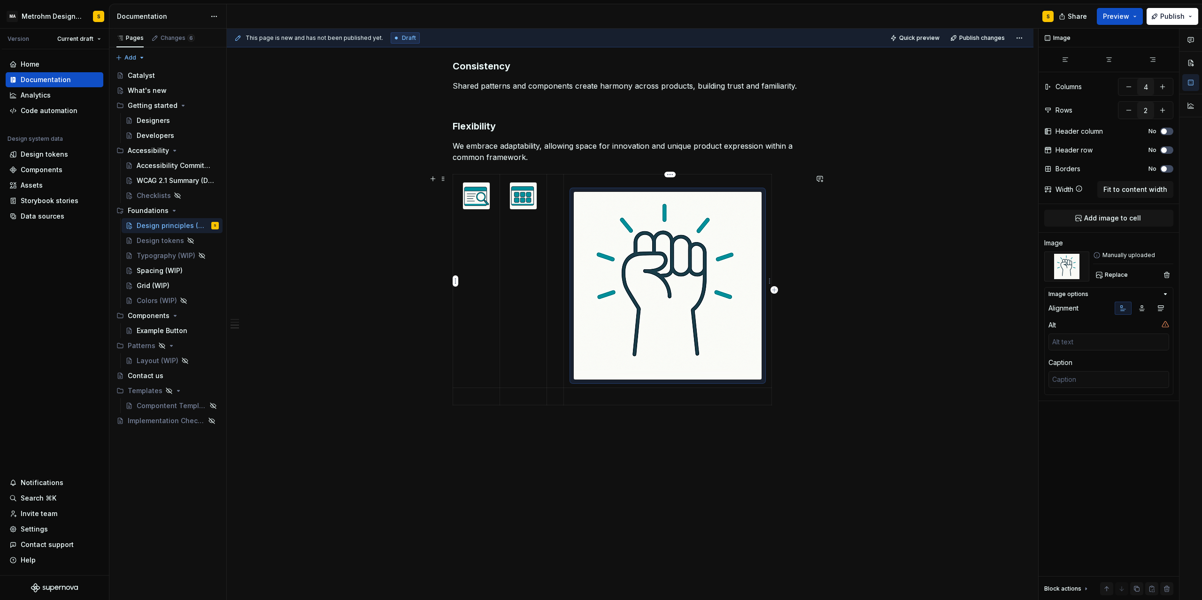
scroll to position [129, 0]
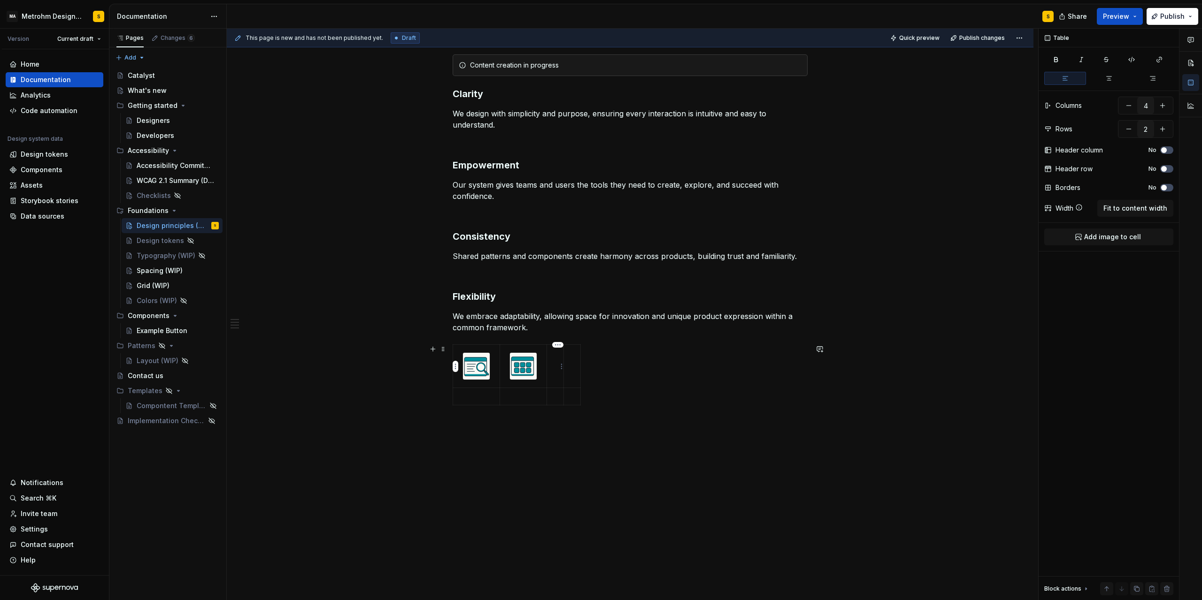
click at [552, 364] on td at bounding box center [555, 366] width 17 height 43
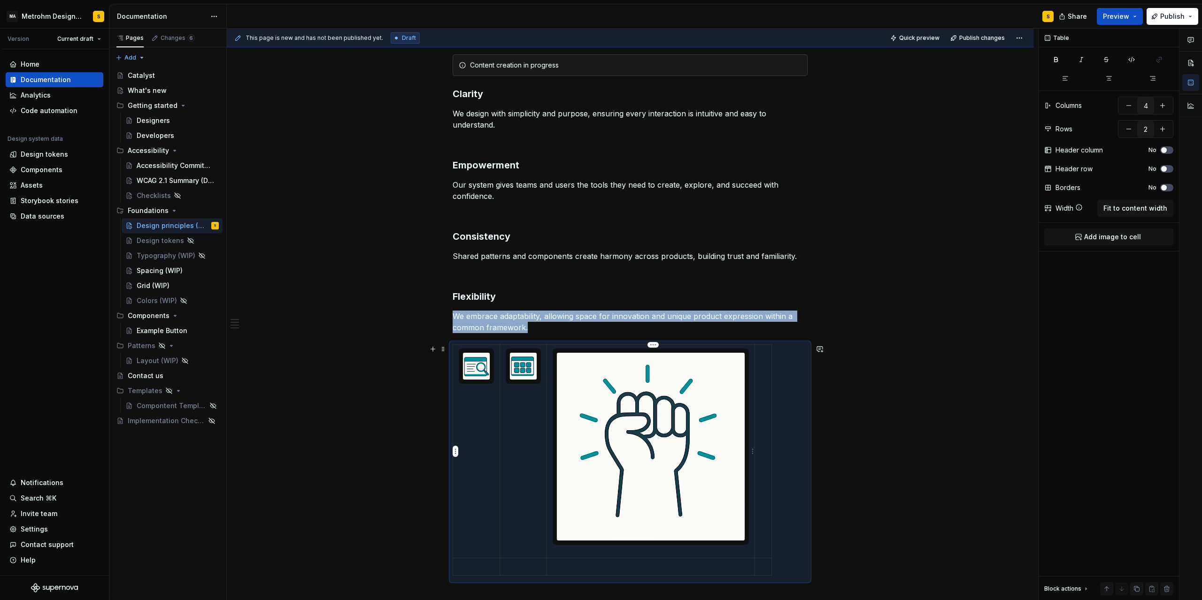
click at [683, 399] on img at bounding box center [651, 447] width 188 height 188
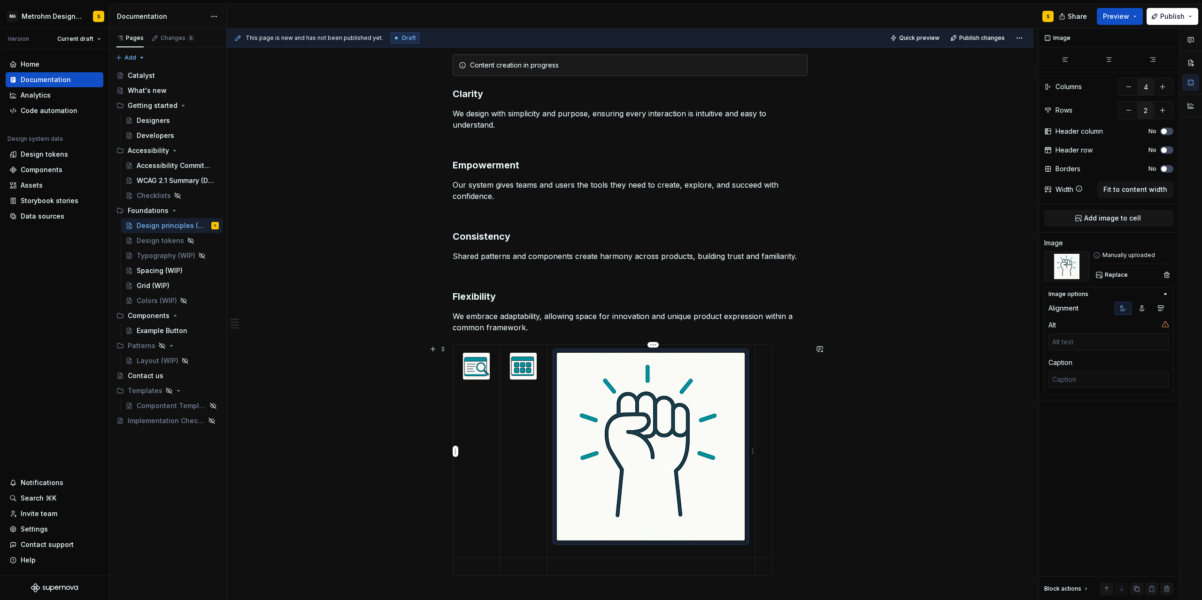
click at [652, 420] on img at bounding box center [651, 447] width 188 height 188
click at [520, 372] on img at bounding box center [523, 366] width 27 height 27
click at [670, 420] on img at bounding box center [651, 447] width 188 height 188
click at [764, 368] on td at bounding box center [763, 452] width 17 height 214
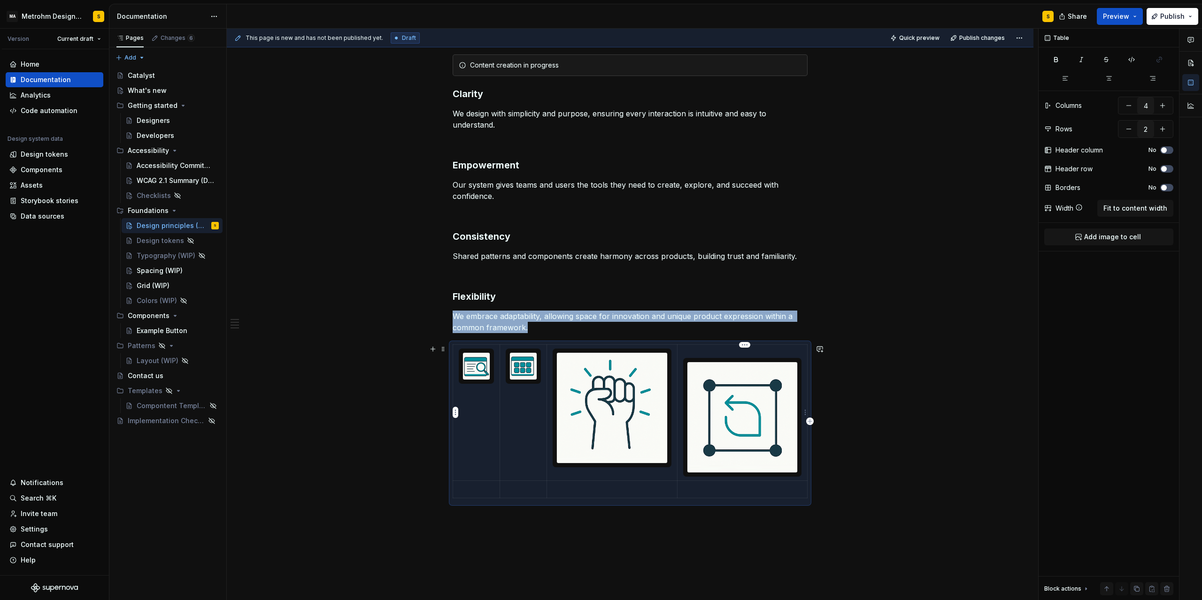
click at [702, 354] on p at bounding box center [742, 353] width 119 height 9
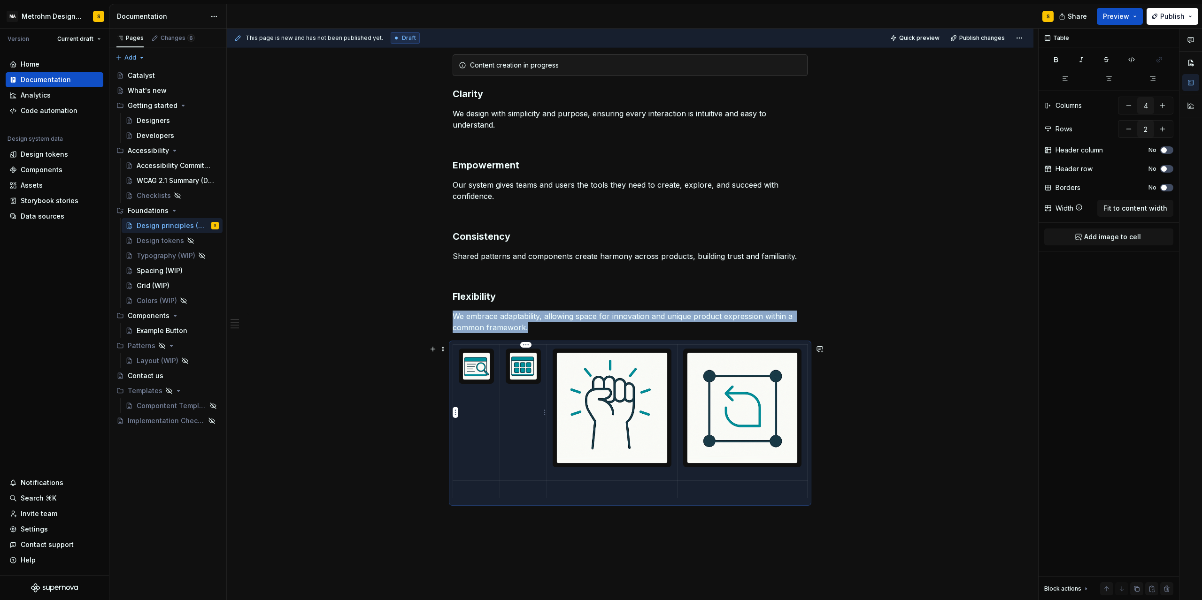
click at [532, 371] on img at bounding box center [523, 366] width 27 height 27
drag, startPoint x: 522, startPoint y: 380, endPoint x: 527, endPoint y: 383, distance: 4.8
click at [524, 380] on img at bounding box center [523, 375] width 27 height 27
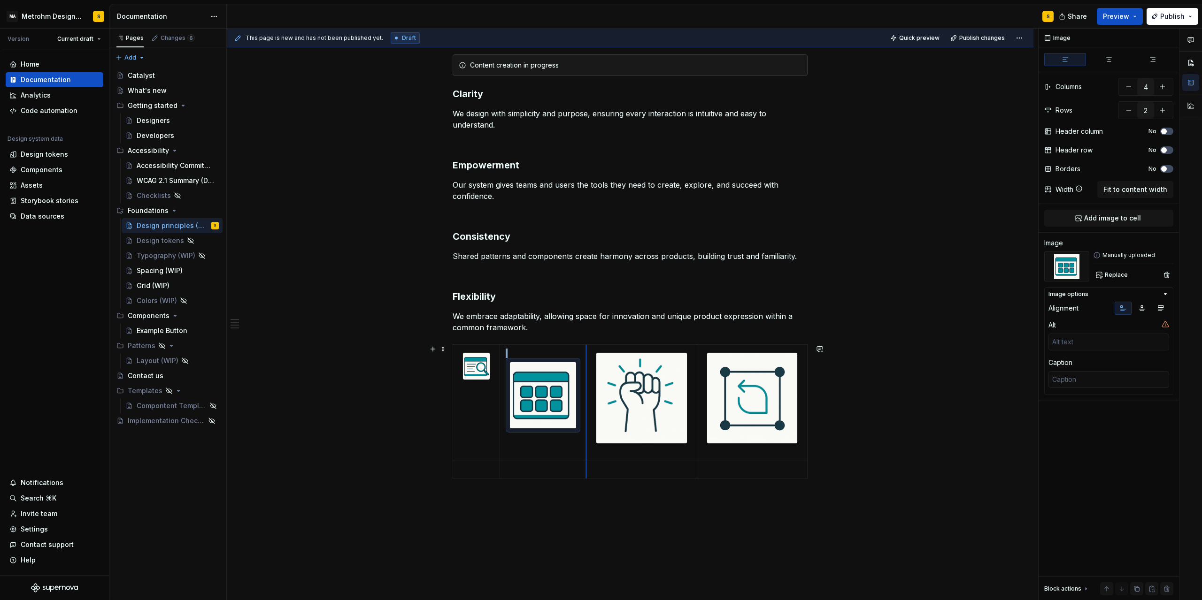
drag, startPoint x: 548, startPoint y: 418, endPoint x: 587, endPoint y: 415, distance: 38.6
type textarea "*"
click at [522, 351] on p at bounding box center [543, 353] width 74 height 9
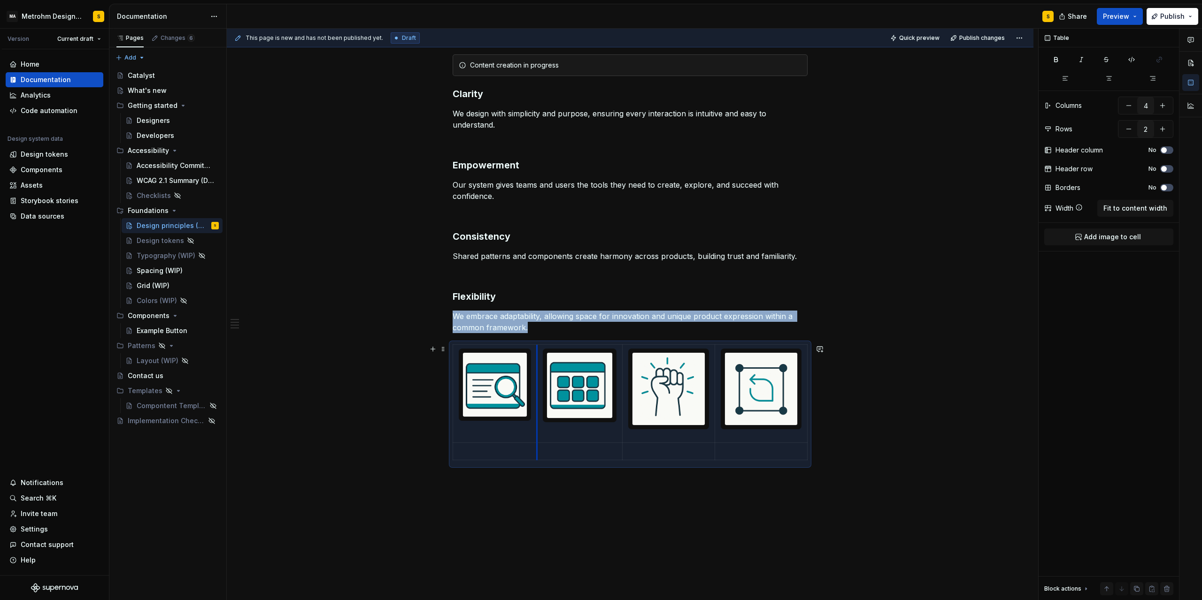
drag, startPoint x: 502, startPoint y: 400, endPoint x: 539, endPoint y: 406, distance: 37.5
click at [539, 406] on td at bounding box center [579, 394] width 85 height 98
click at [507, 457] on td at bounding box center [495, 451] width 84 height 17
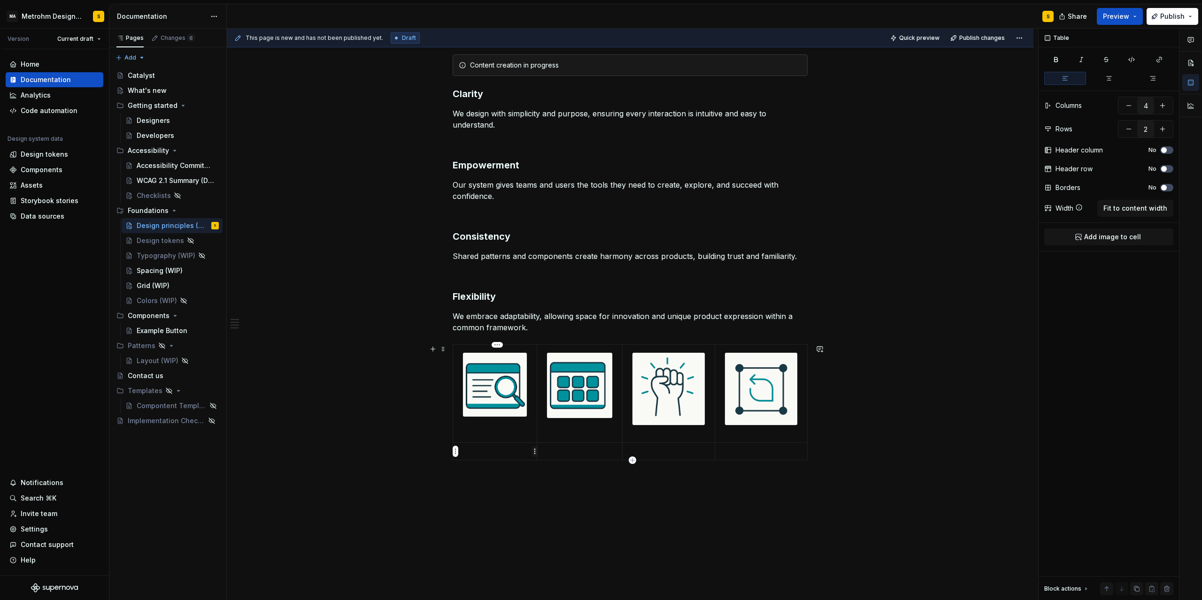
click at [537, 454] on html "MA Metrohm Design System S Version Current draft Home Documentation Analytics C…" at bounding box center [601, 300] width 1202 height 600
click at [510, 452] on html "MA Metrohm Design System S Version Current draft Home Documentation Analytics C…" at bounding box center [601, 300] width 1202 height 600
click at [455, 453] on html "MA Metrohm Design System S Version Current draft Home Documentation Analytics C…" at bounding box center [601, 300] width 1202 height 600
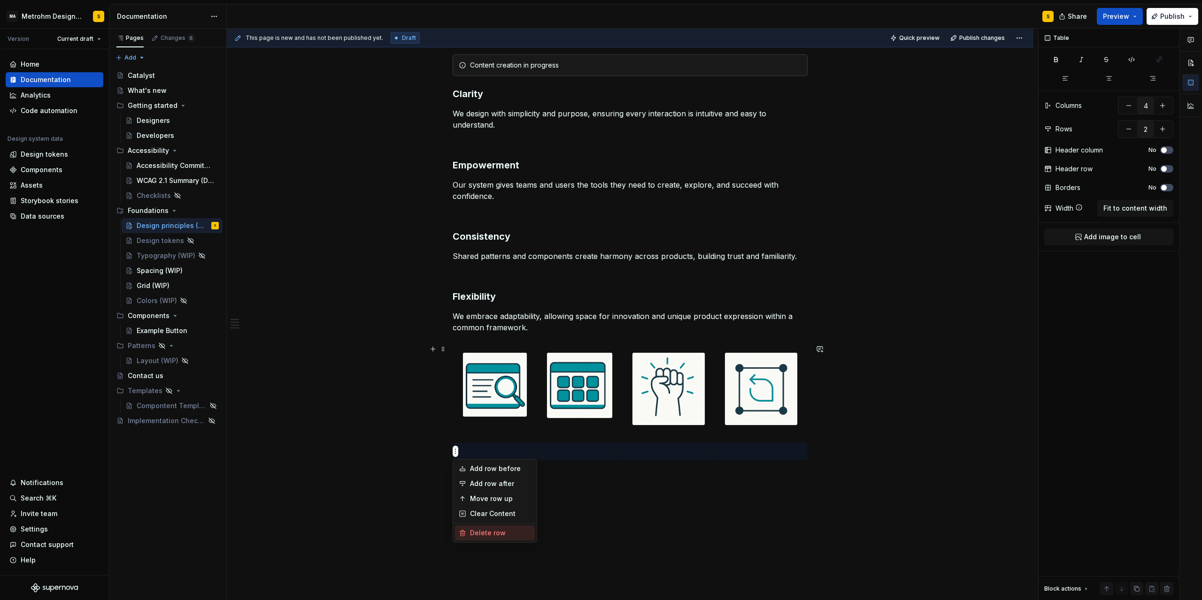
click at [483, 533] on div "Delete row" at bounding box center [500, 533] width 61 height 9
type input "1"
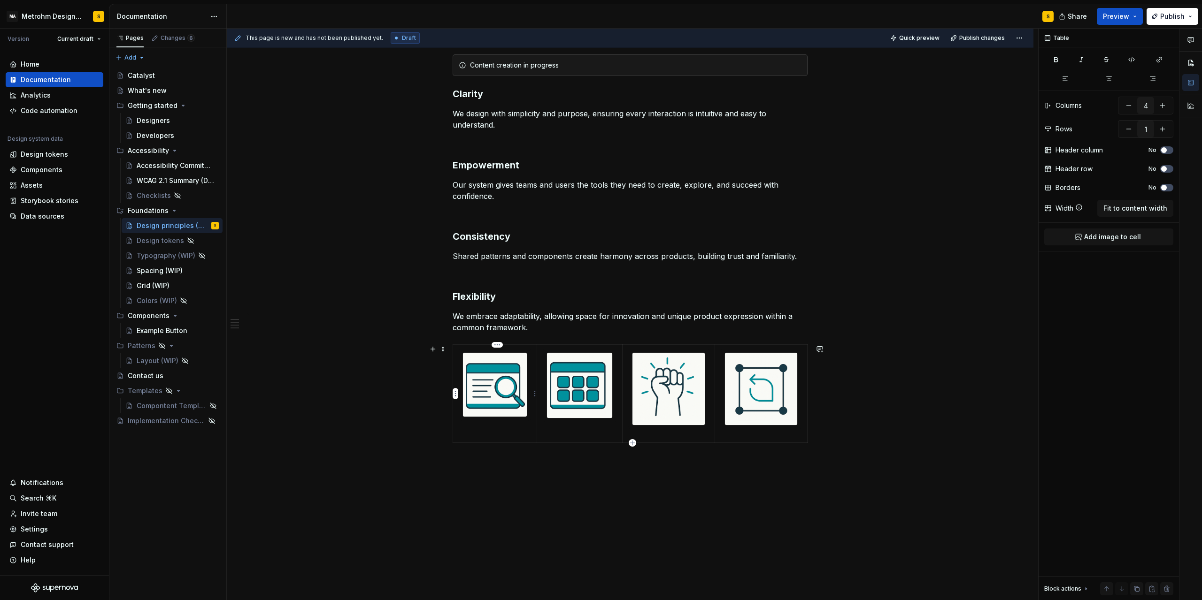
click at [491, 378] on img at bounding box center [495, 385] width 64 height 64
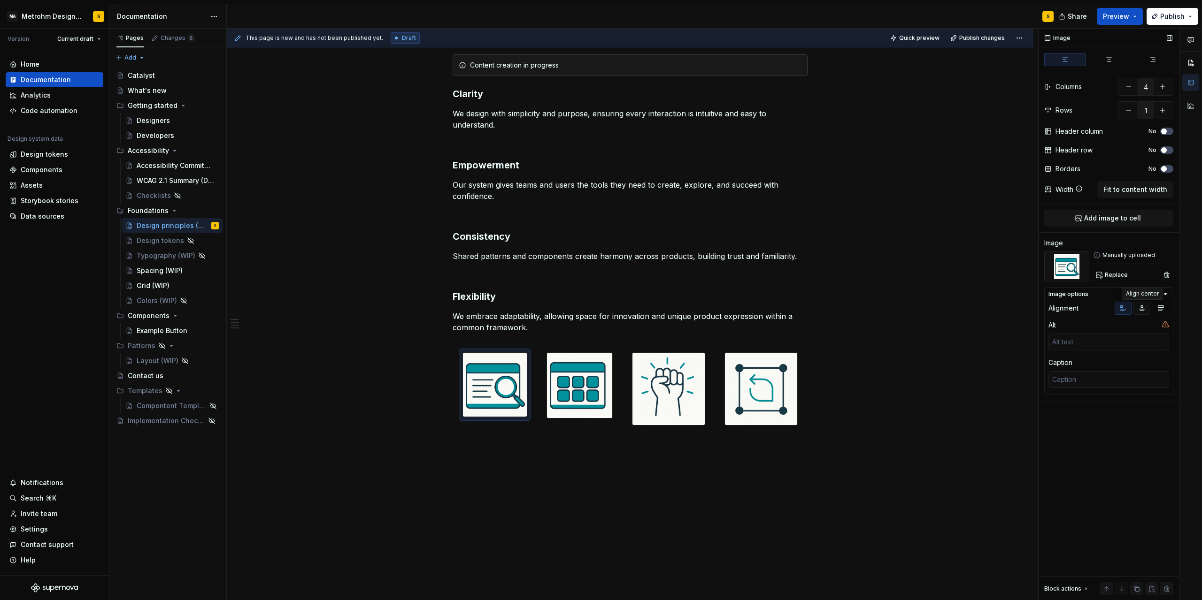
click at [1144, 306] on icon "button" at bounding box center [1142, 309] width 8 height 8
click at [595, 380] on img at bounding box center [579, 385] width 65 height 65
click at [1141, 308] on icon "button" at bounding box center [1141, 308] width 5 height 5
click at [637, 384] on img at bounding box center [668, 389] width 72 height 72
click at [1140, 309] on icon "button" at bounding box center [1141, 308] width 5 height 5
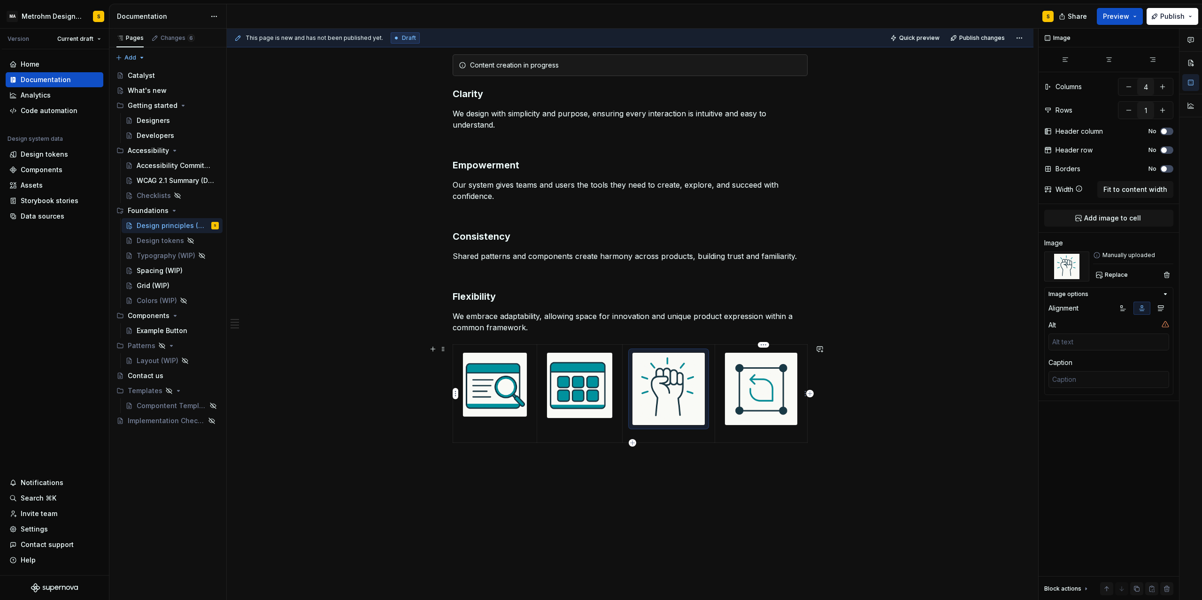
click at [780, 382] on img at bounding box center [761, 389] width 72 height 72
click at [1141, 310] on icon "button" at bounding box center [1142, 309] width 8 height 8
click at [869, 389] on div "Content creation in progress Clarity We design with simplicity and purpose, ens…" at bounding box center [630, 335] width 806 height 606
click at [486, 388] on img at bounding box center [495, 385] width 64 height 64
click at [506, 430] on td at bounding box center [495, 394] width 84 height 98
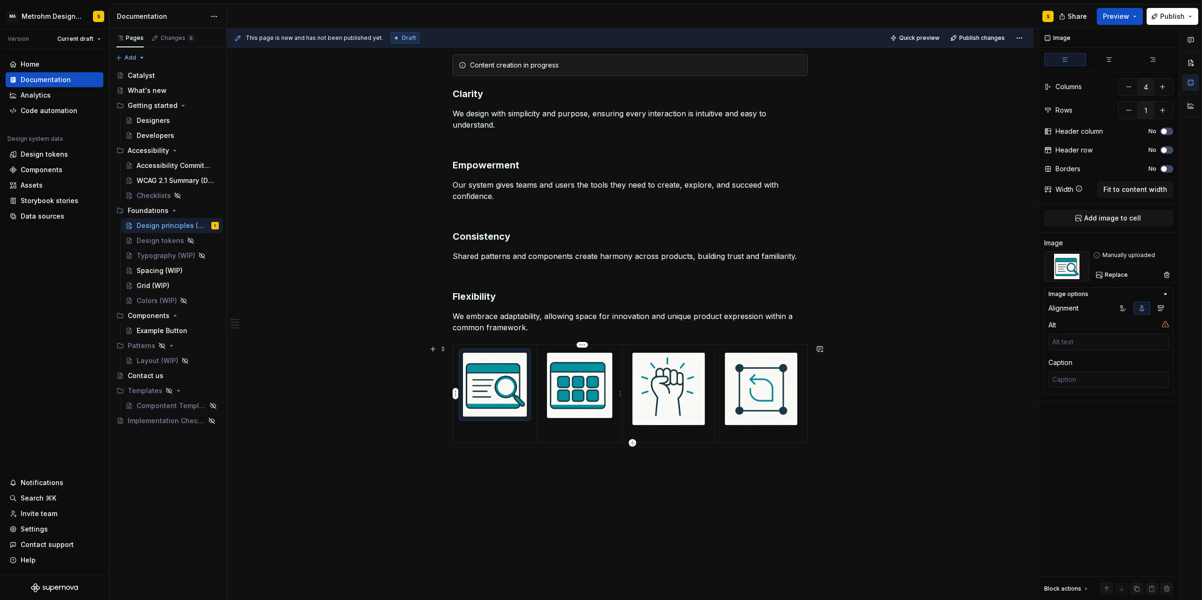
click at [591, 435] on td at bounding box center [579, 394] width 85 height 98
click at [682, 438] on p at bounding box center [668, 434] width 81 height 9
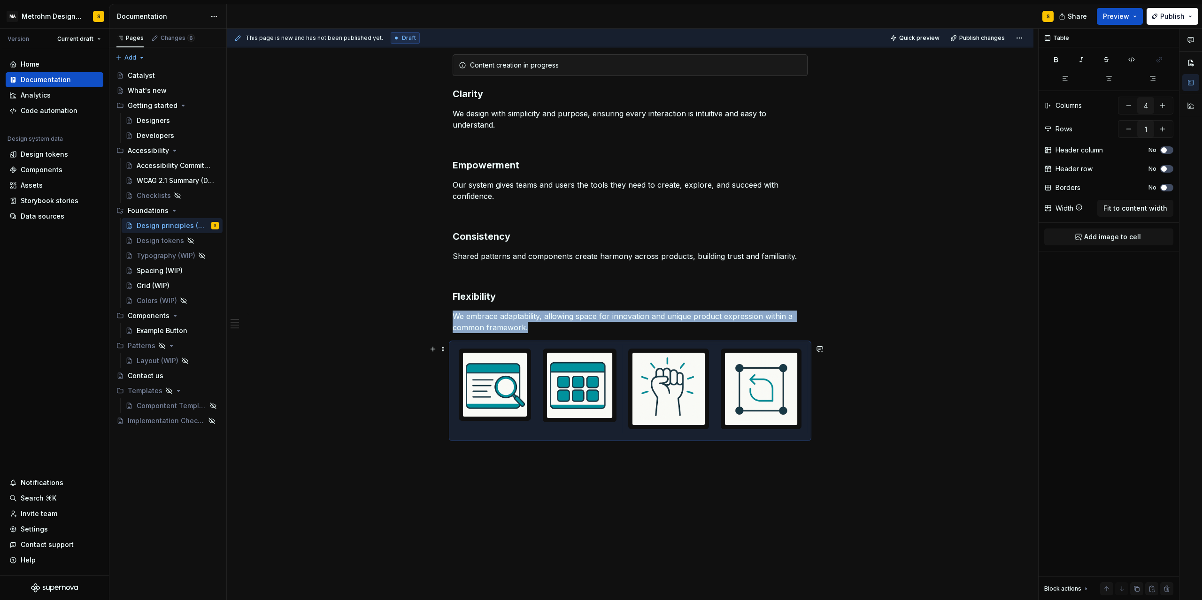
click at [757, 436] on div at bounding box center [630, 391] width 355 height 93
click at [506, 400] on img at bounding box center [495, 385] width 64 height 64
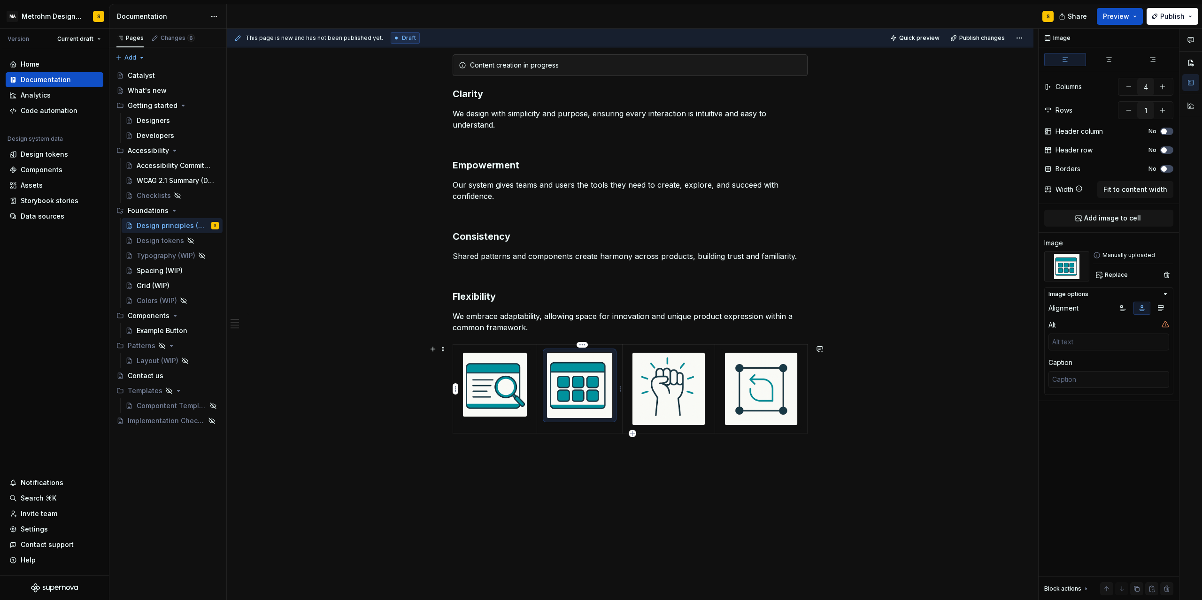
click at [597, 407] on img at bounding box center [579, 385] width 65 height 65
click at [594, 395] on img at bounding box center [579, 385] width 65 height 65
click at [629, 427] on td at bounding box center [668, 389] width 92 height 89
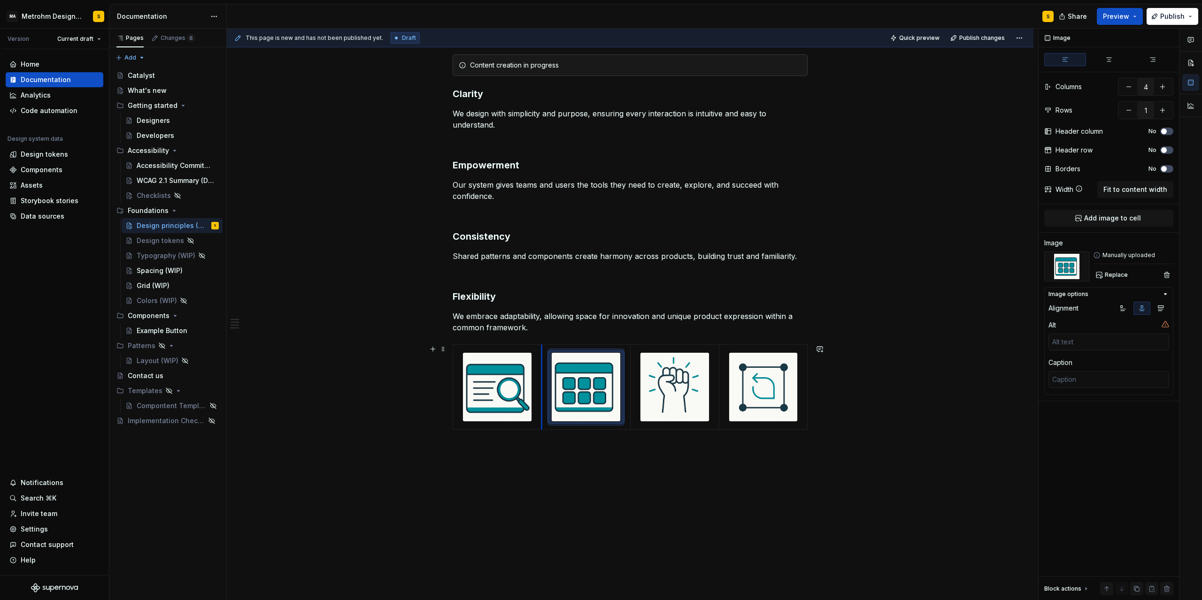
drag, startPoint x: 538, startPoint y: 407, endPoint x: 543, endPoint y: 406, distance: 5.1
click at [622, 476] on div "Content creation in progress Clarity We design with simplicity and purpose, ens…" at bounding box center [630, 329] width 806 height 594
click at [637, 470] on div "Content creation in progress Clarity We design with simplicity and purpose, ens…" at bounding box center [630, 329] width 806 height 594
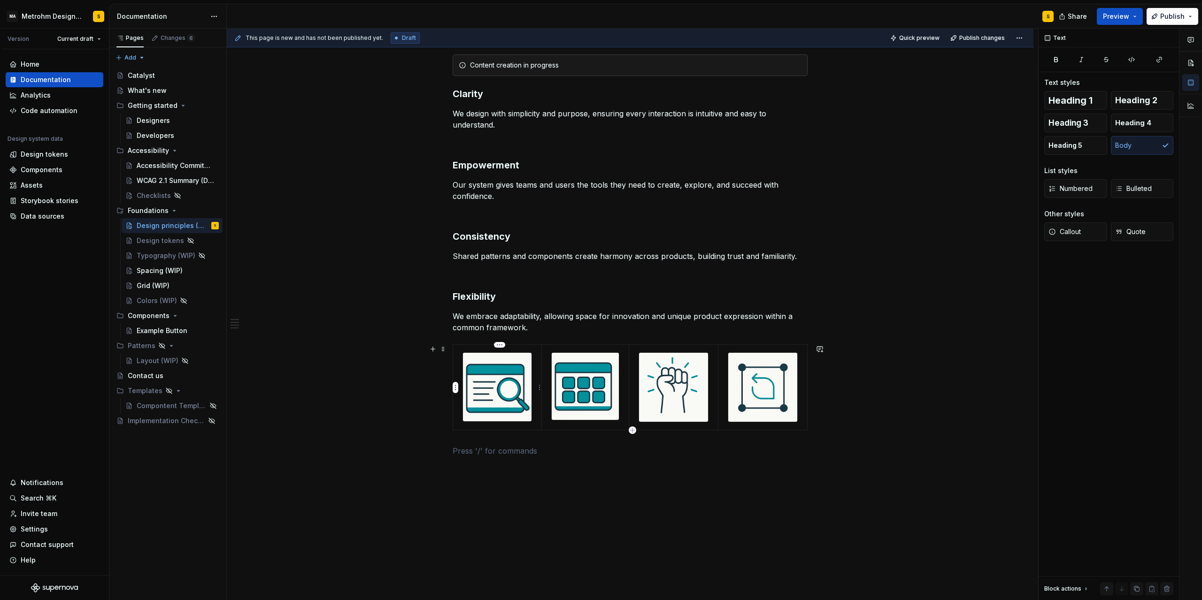
click at [476, 385] on img at bounding box center [497, 387] width 69 height 69
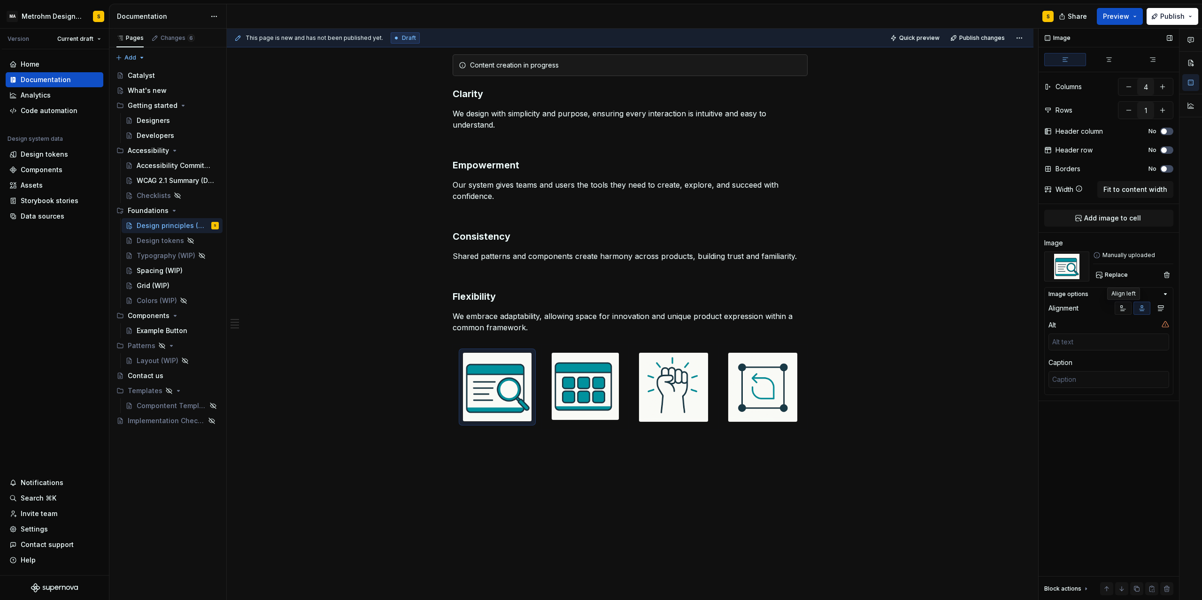
click at [1120, 306] on icon "button" at bounding box center [1123, 309] width 8 height 8
click at [1122, 307] on icon "button" at bounding box center [1123, 309] width 8 height 8
click at [457, 366] on td at bounding box center [497, 387] width 89 height 85
click at [479, 488] on div "Content creation in progress Clarity We design with simplicity and purpose, ens…" at bounding box center [630, 340] width 806 height 616
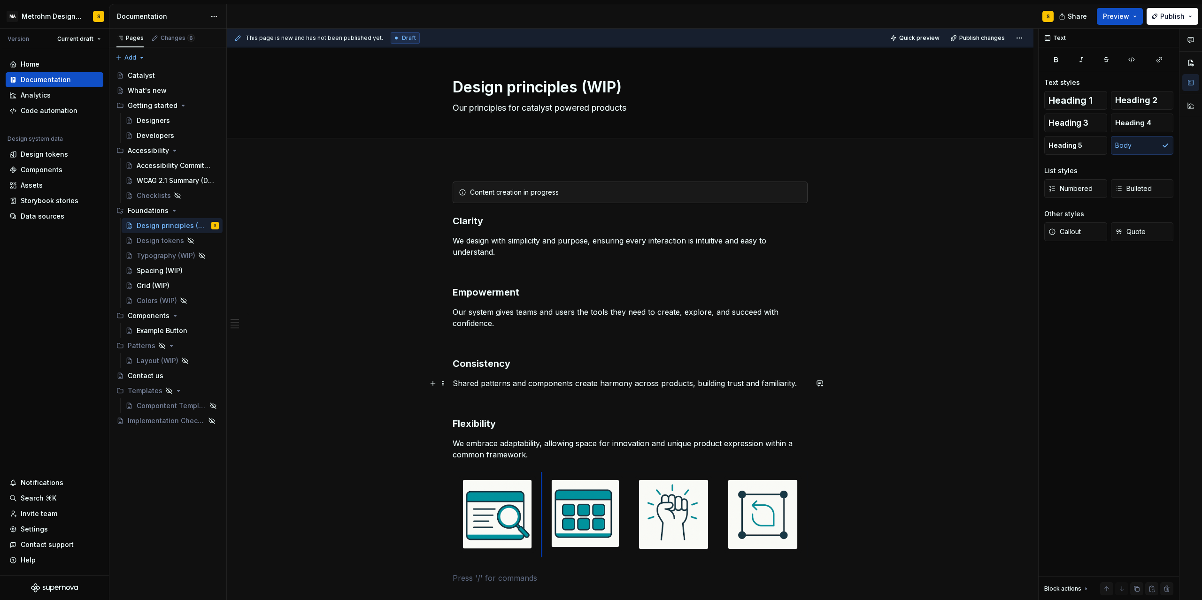
scroll to position [0, 0]
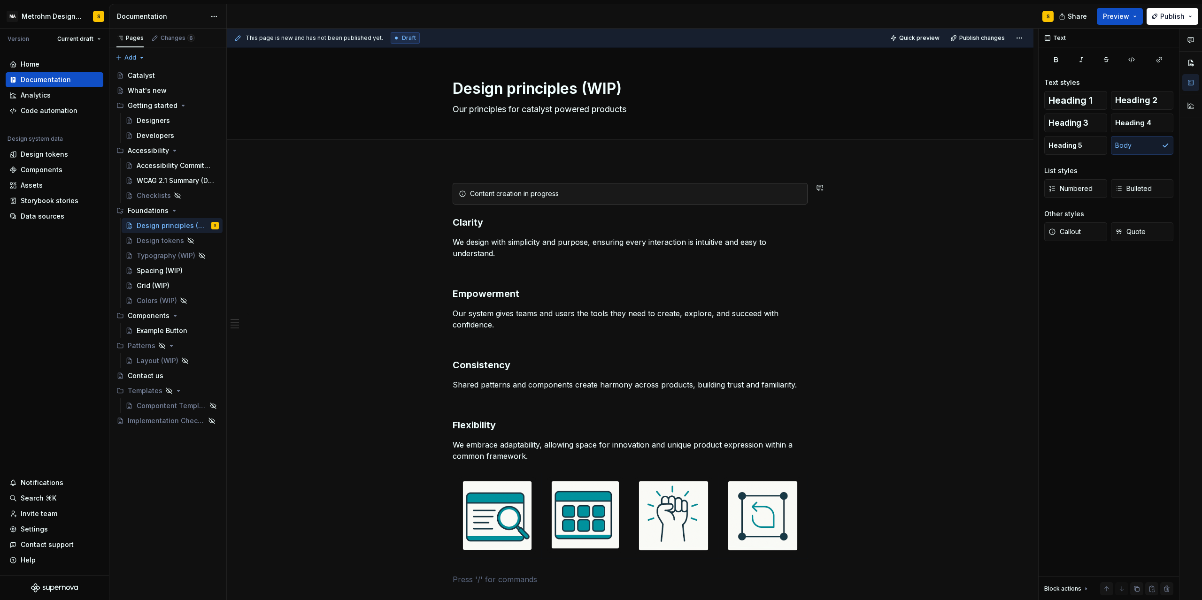
click at [479, 168] on div "Content creation in progress Clarity We design with simplicity and purpose, ens…" at bounding box center [630, 469] width 806 height 616
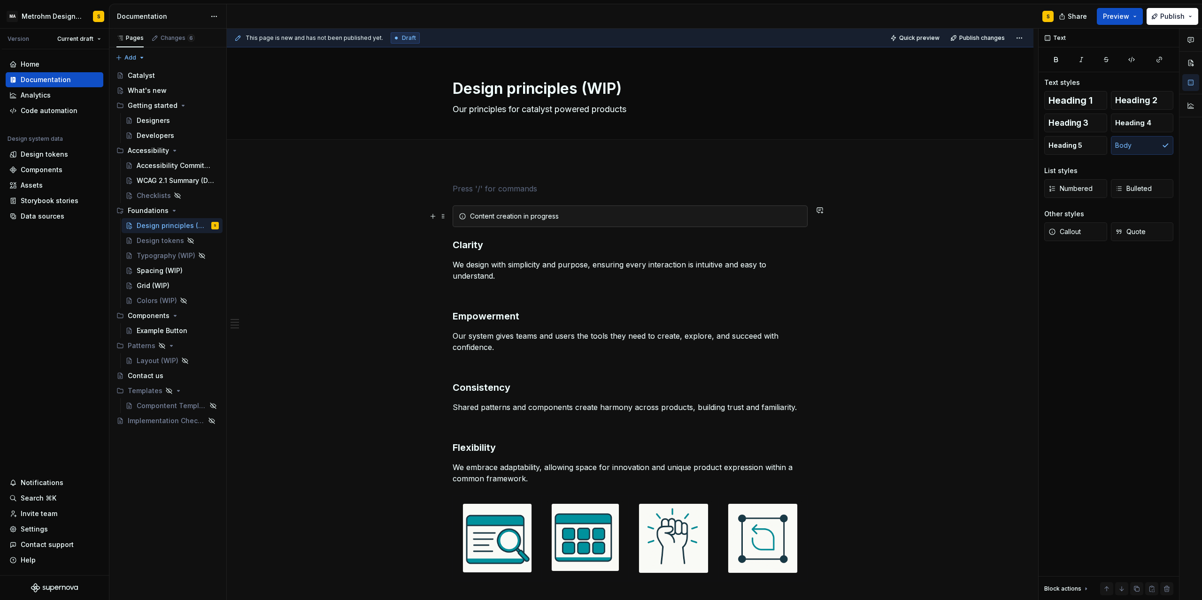
click at [404, 215] on div "Content creation in progress Clarity We design with simplicity and purpose, ens…" at bounding box center [630, 480] width 806 height 639
click at [484, 184] on p at bounding box center [630, 188] width 355 height 11
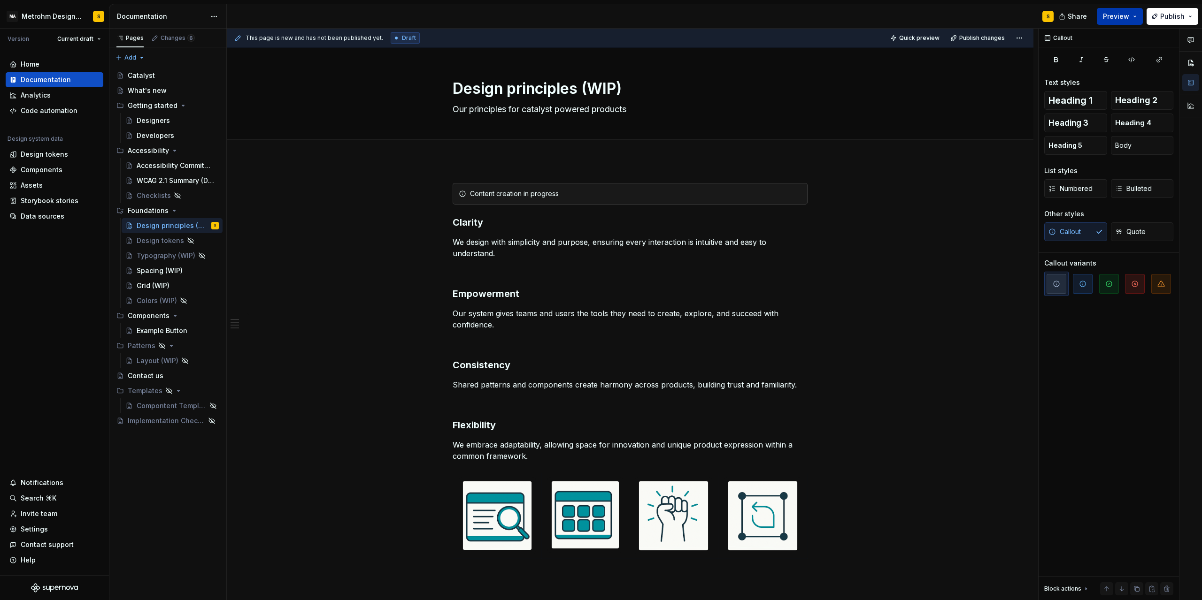
click at [1132, 13] on button "Preview" at bounding box center [1120, 16] width 46 height 17
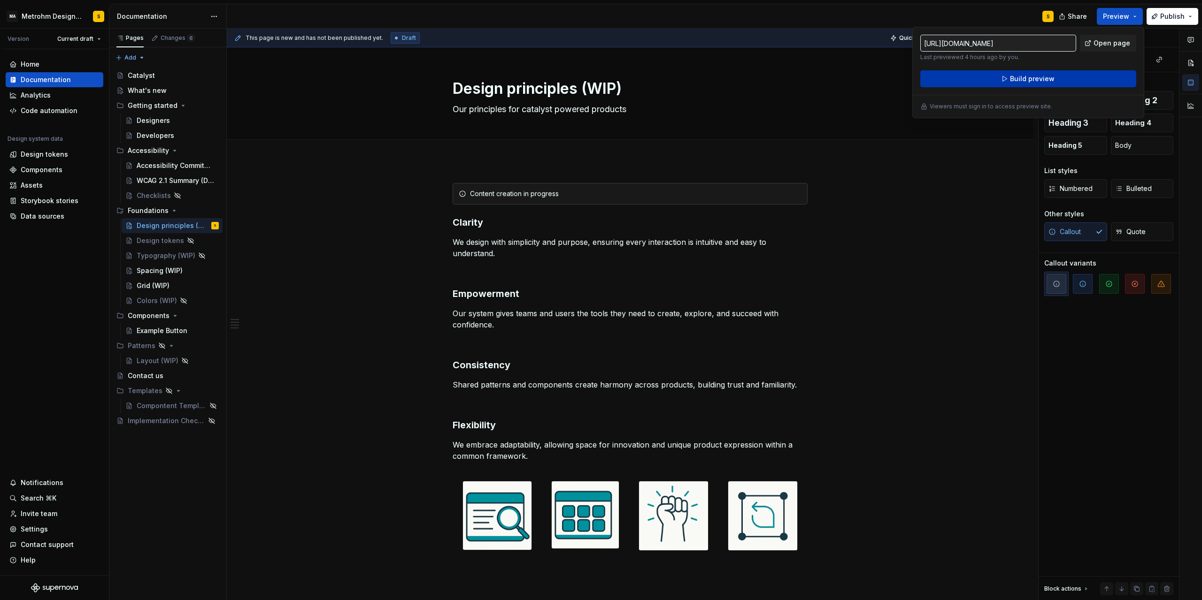
click at [1026, 81] on span "Build preview" at bounding box center [1032, 78] width 45 height 9
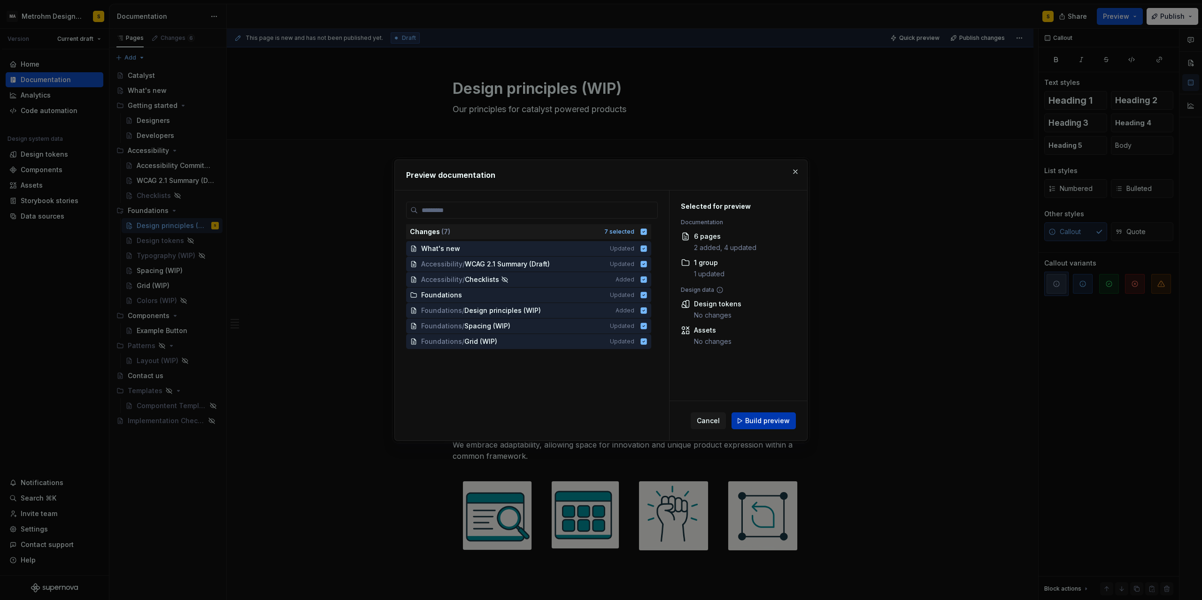
click at [752, 421] on span "Build preview" at bounding box center [767, 420] width 45 height 9
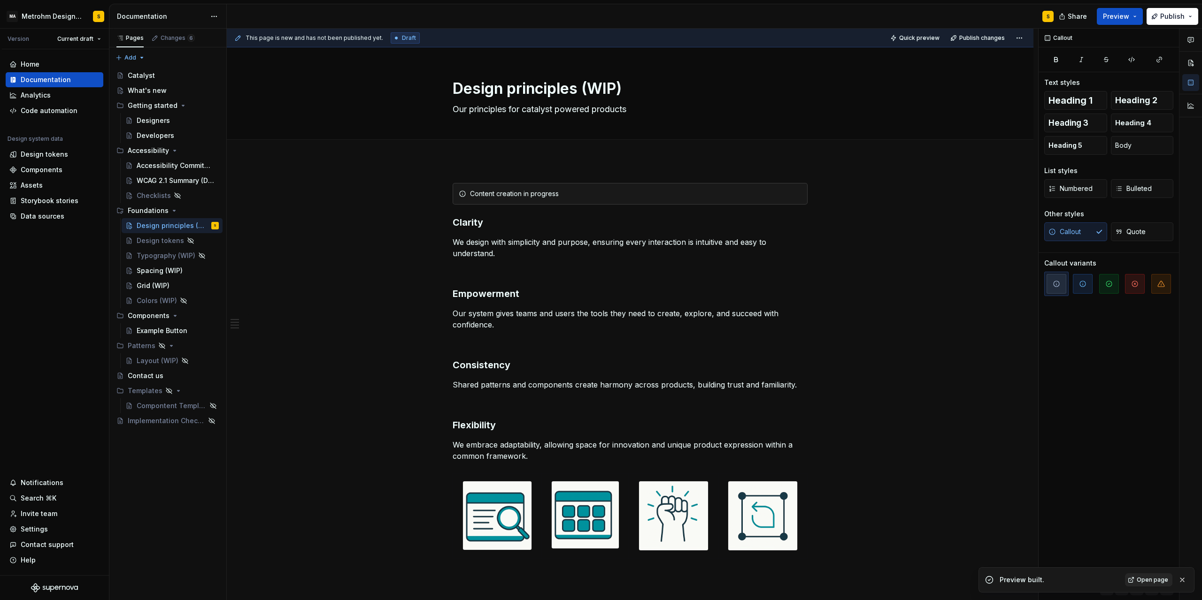
click at [1144, 583] on span "Open page" at bounding box center [1151, 580] width 31 height 8
click at [445, 480] on span at bounding box center [443, 477] width 8 height 13
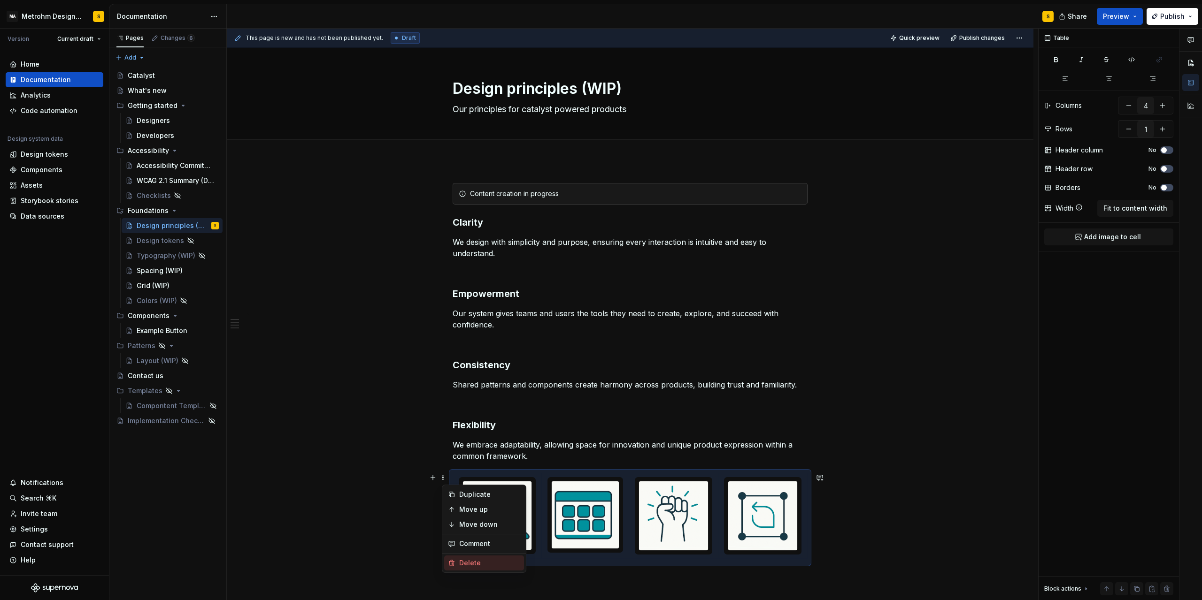
click at [482, 563] on div "Delete" at bounding box center [489, 563] width 61 height 9
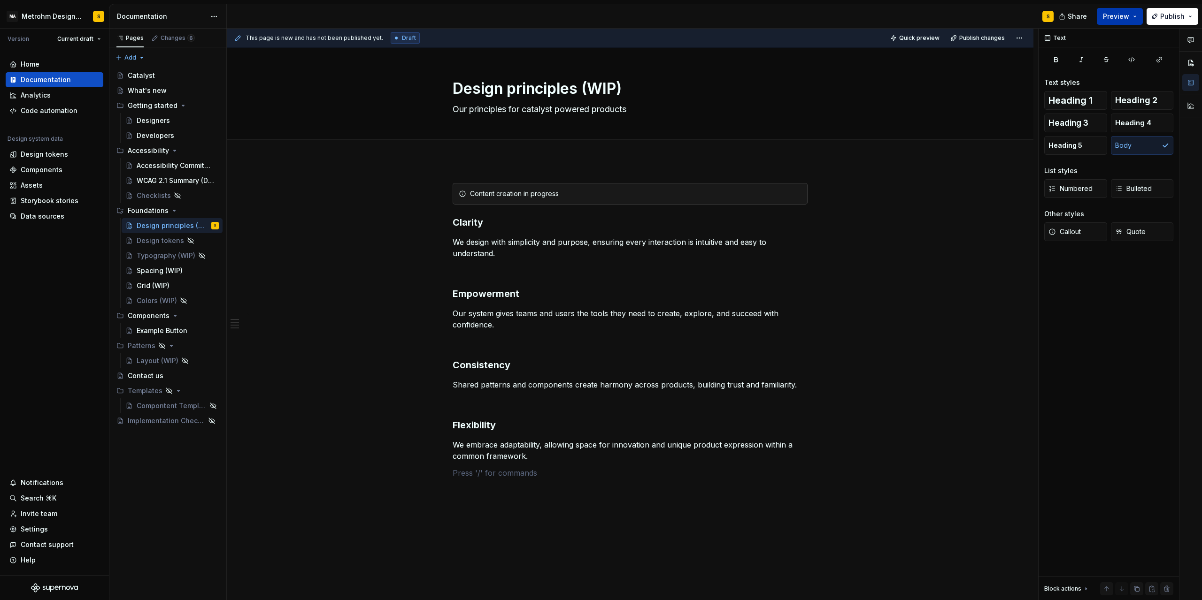
click at [1124, 13] on span "Preview" at bounding box center [1116, 16] width 26 height 9
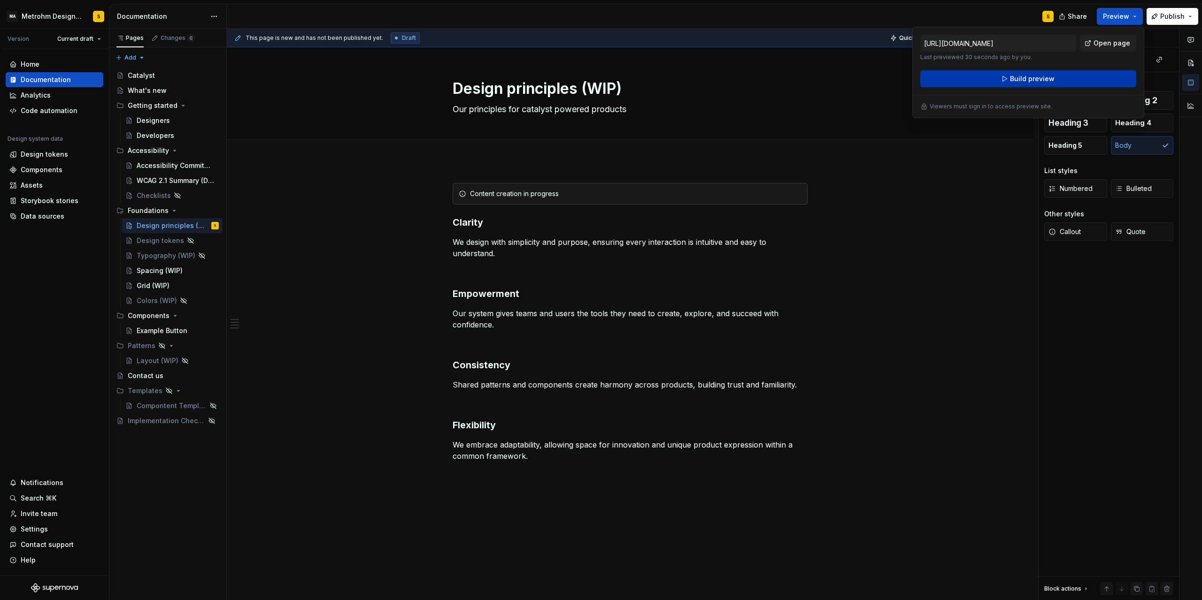
click at [1023, 82] on span "Build preview" at bounding box center [1032, 78] width 45 height 9
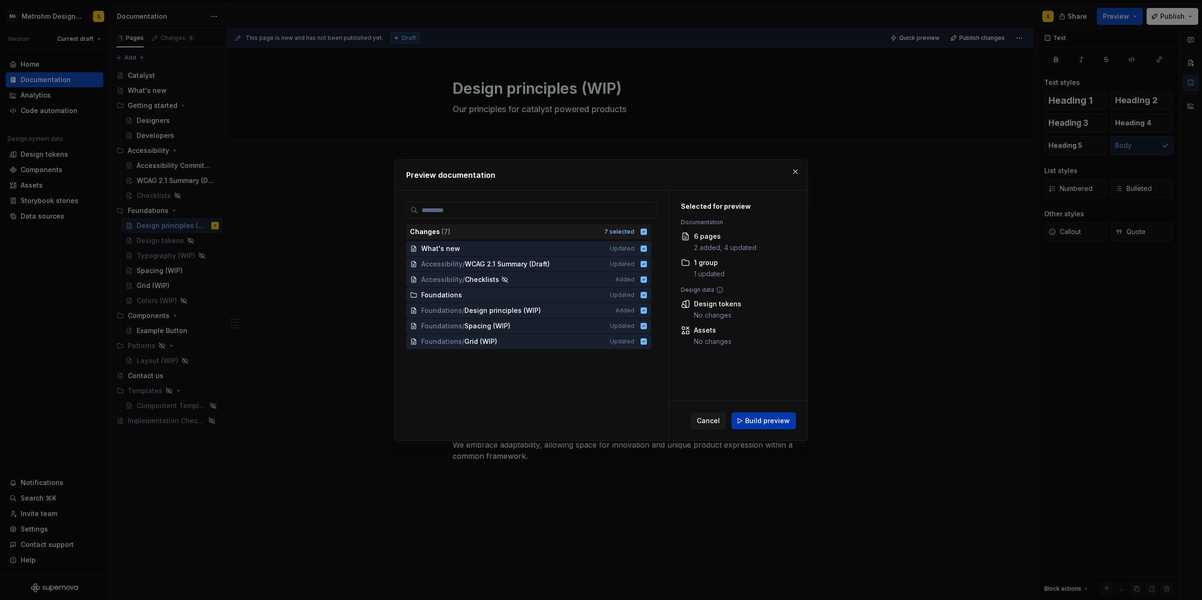
click at [768, 422] on span "Build preview" at bounding box center [767, 420] width 45 height 9
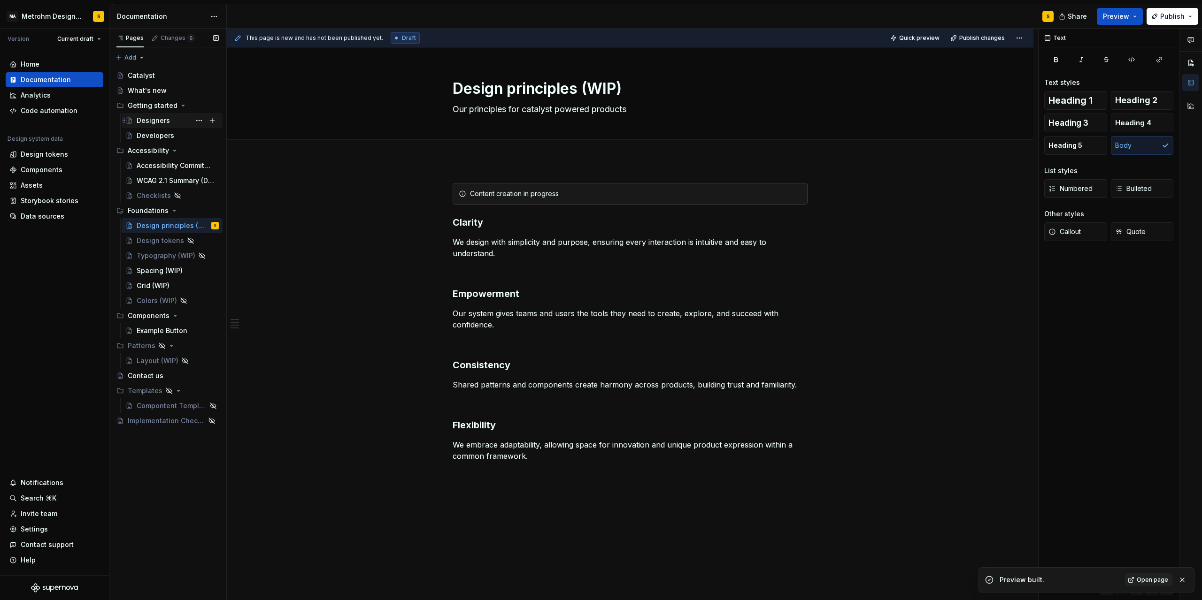
click at [147, 119] on div "Designers" at bounding box center [153, 120] width 33 height 9
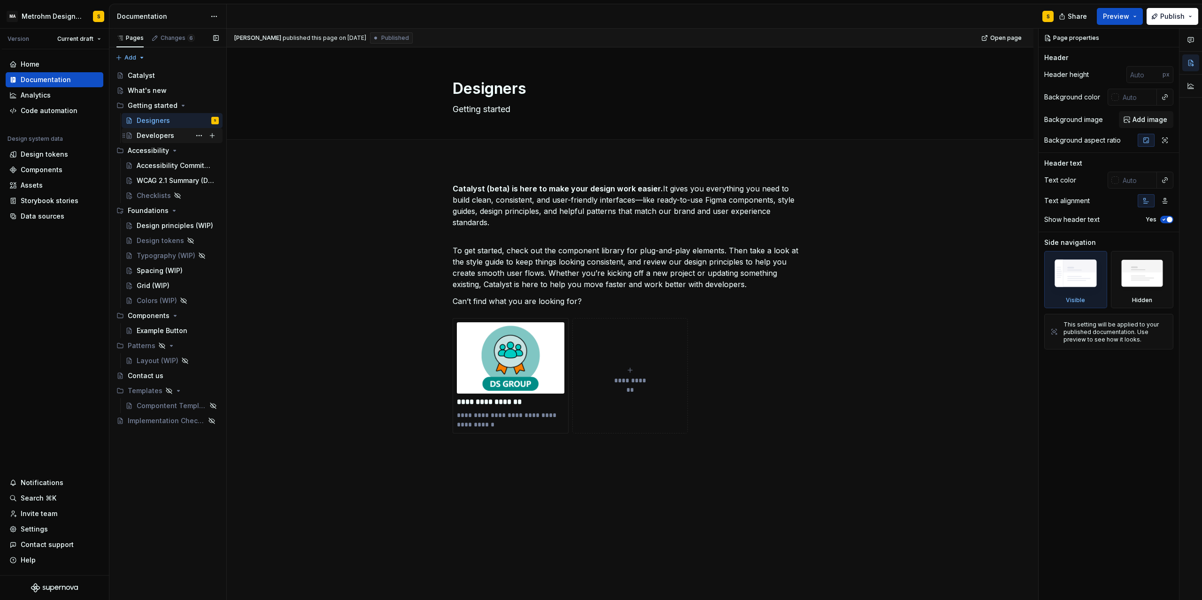
click at [152, 136] on div "Developers" at bounding box center [156, 135] width 38 height 9
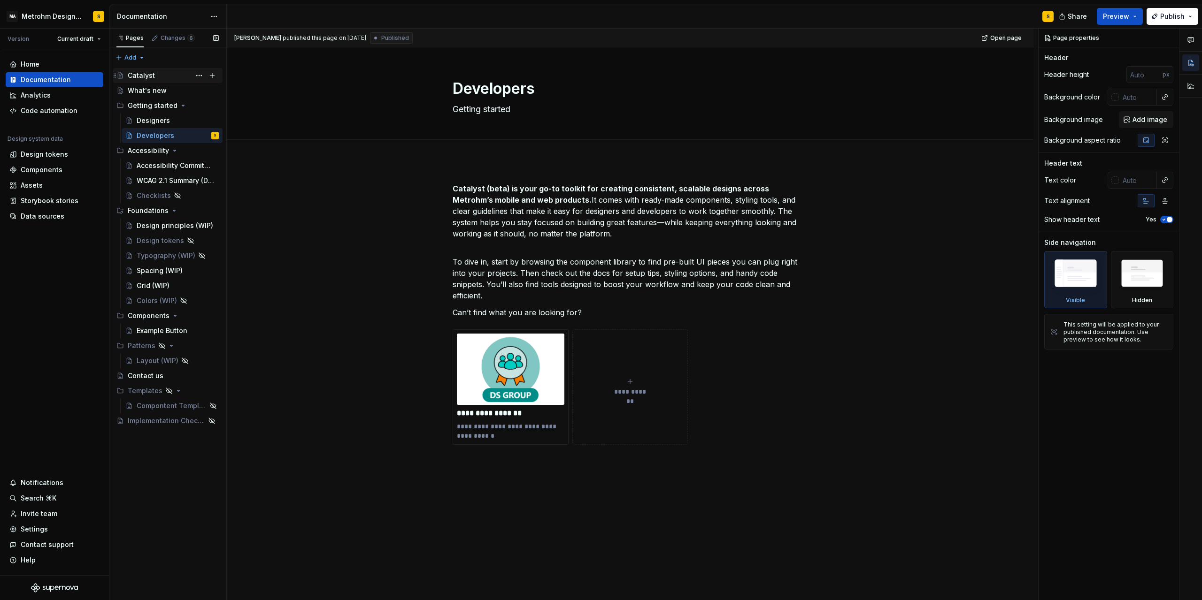
click at [148, 76] on div "Catalyst" at bounding box center [141, 75] width 27 height 9
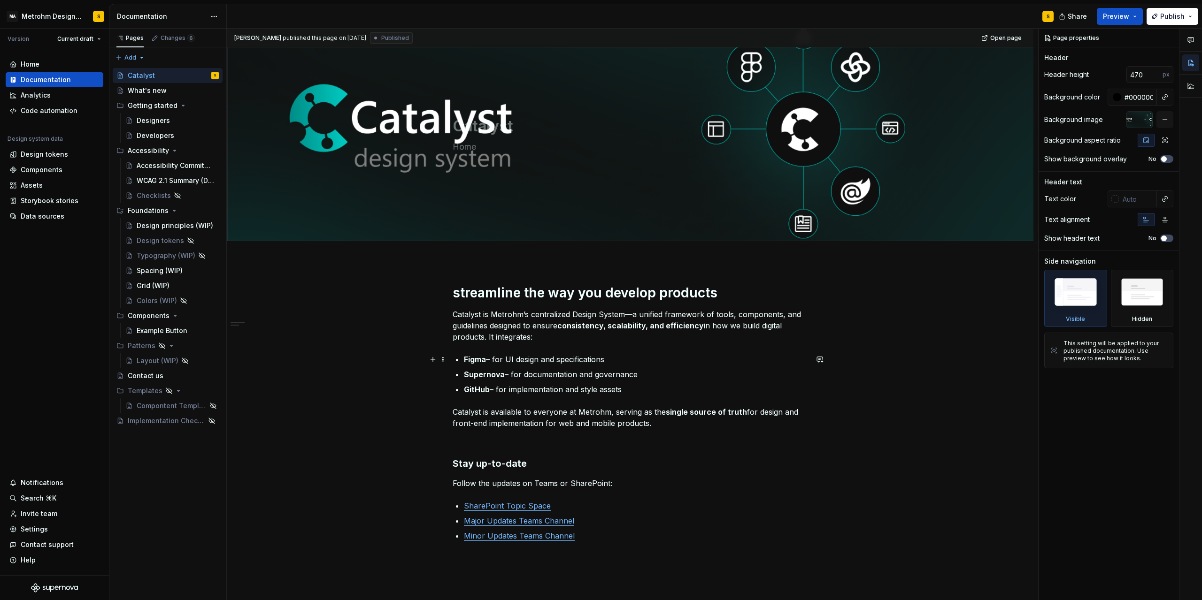
scroll to position [42, 0]
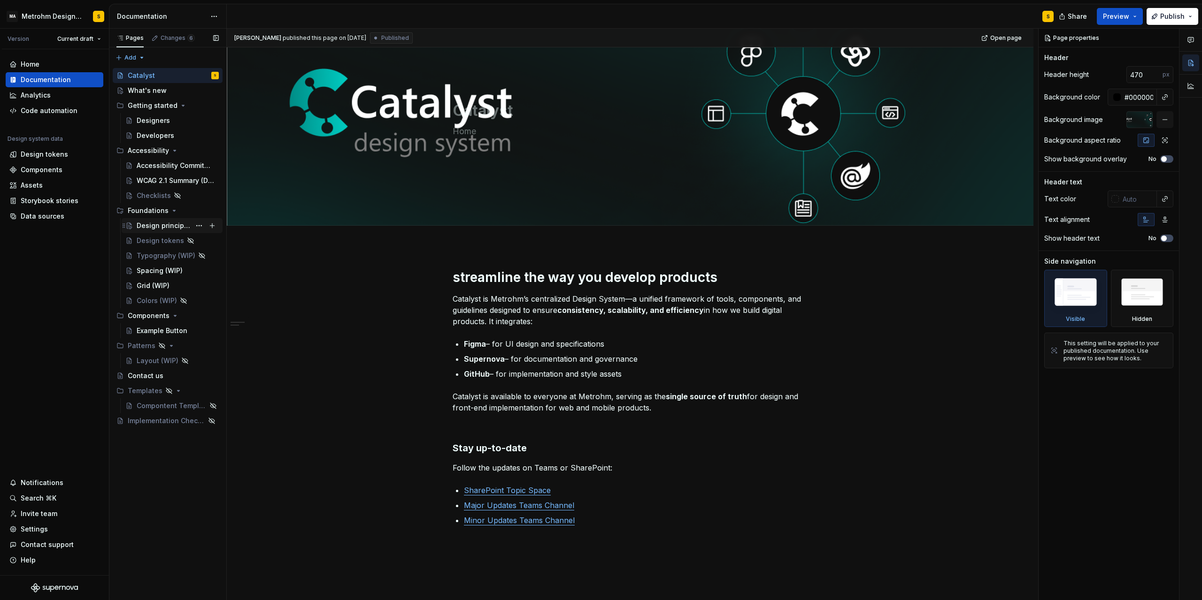
click at [159, 227] on div "Design principles (WIP)" at bounding box center [164, 225] width 54 height 9
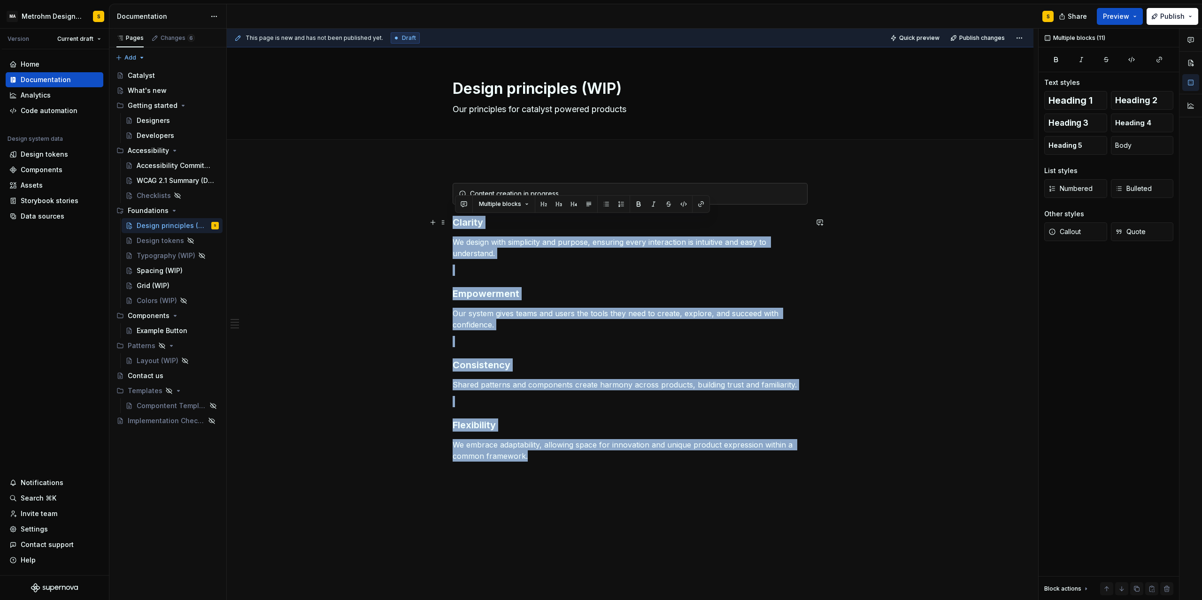
drag, startPoint x: 539, startPoint y: 460, endPoint x: 454, endPoint y: 222, distance: 252.5
click at [454, 222] on div "Content creation in progress Clarity We design with simplicity and purpose, ens…" at bounding box center [630, 416] width 806 height 510
click at [483, 299] on h3 "Empowerment" at bounding box center [630, 293] width 355 height 13
drag, startPoint x: 530, startPoint y: 456, endPoint x: 455, endPoint y: 225, distance: 242.3
click at [455, 224] on div "Content creation in progress Clarity We design with simplicity and purpose, ens…" at bounding box center [630, 331] width 355 height 296
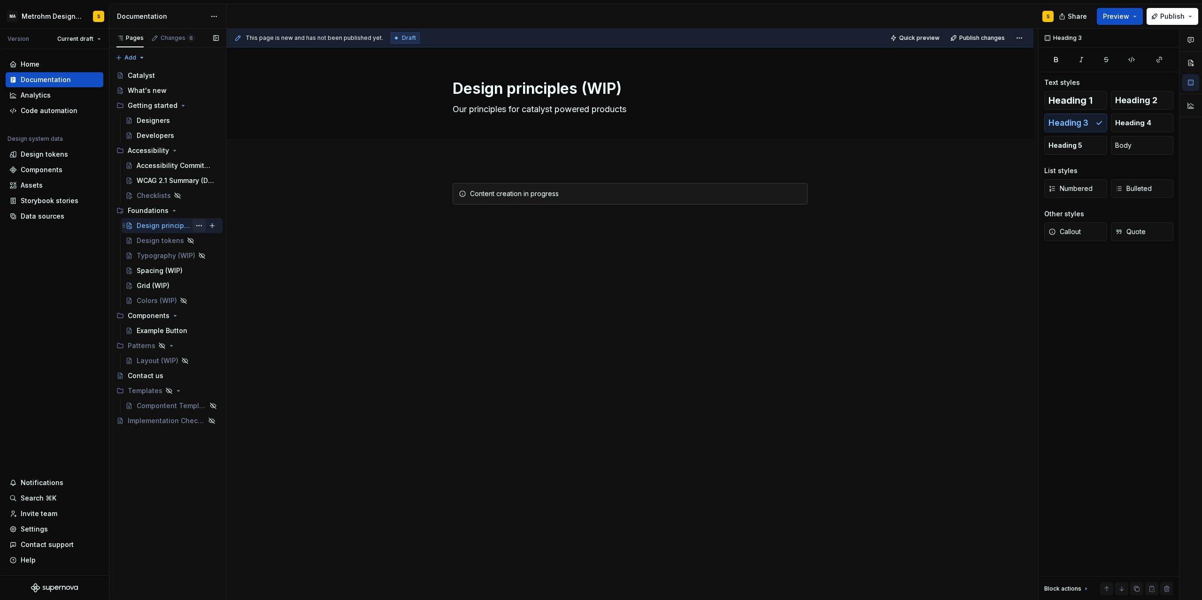
click at [198, 224] on button "Page tree" at bounding box center [198, 225] width 13 height 13
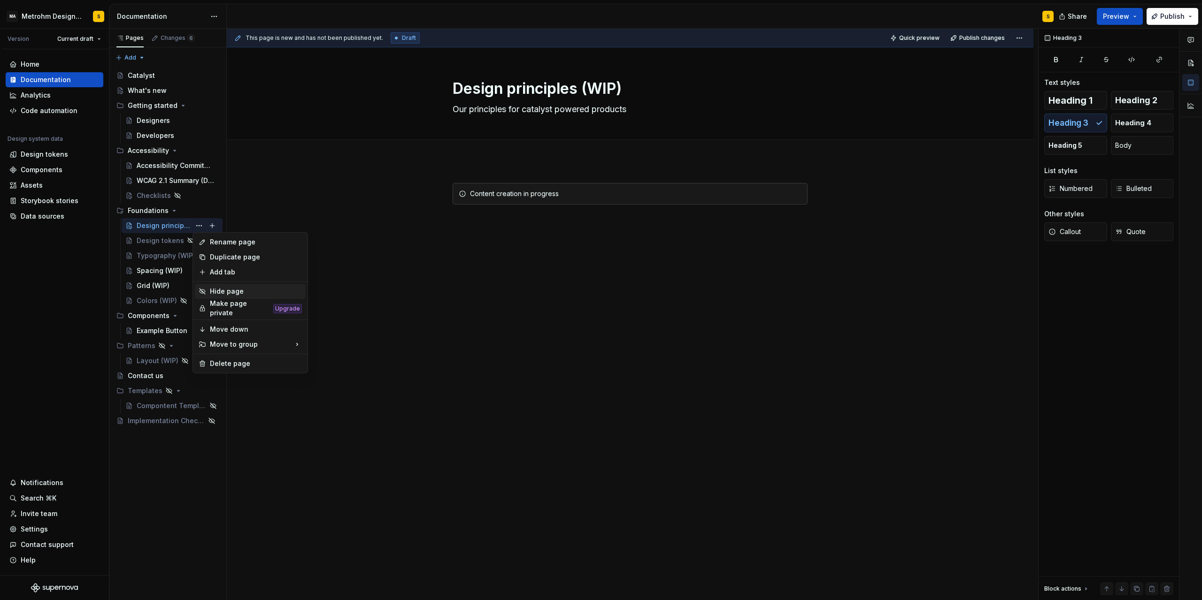
click at [233, 294] on div "Hide page" at bounding box center [256, 291] width 92 height 9
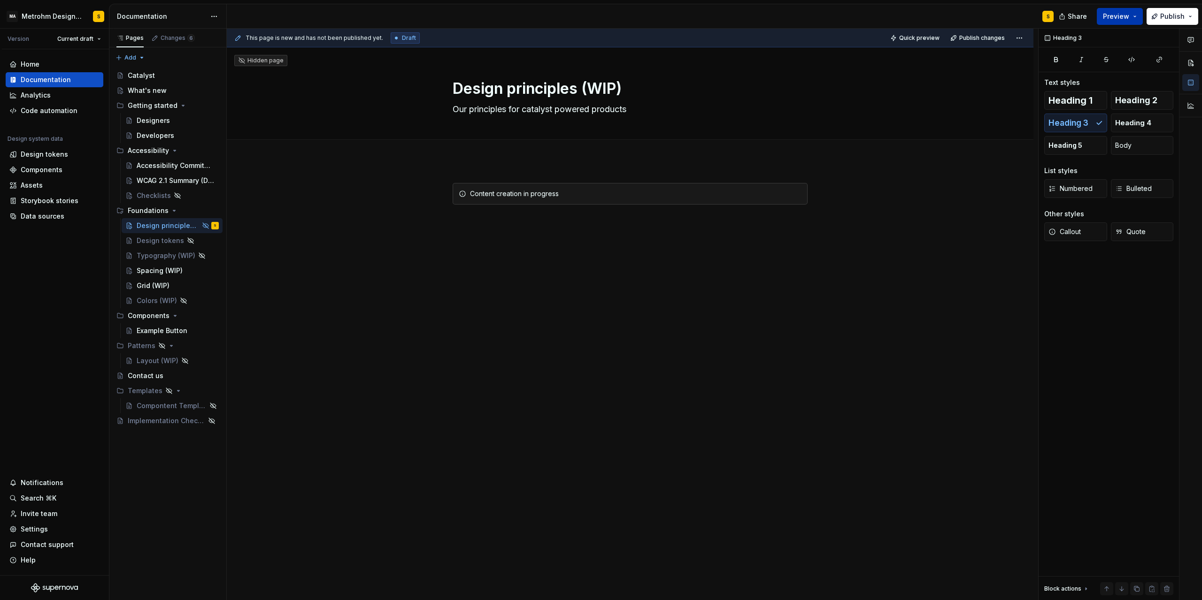
click at [1129, 15] on span "Preview" at bounding box center [1116, 16] width 26 height 9
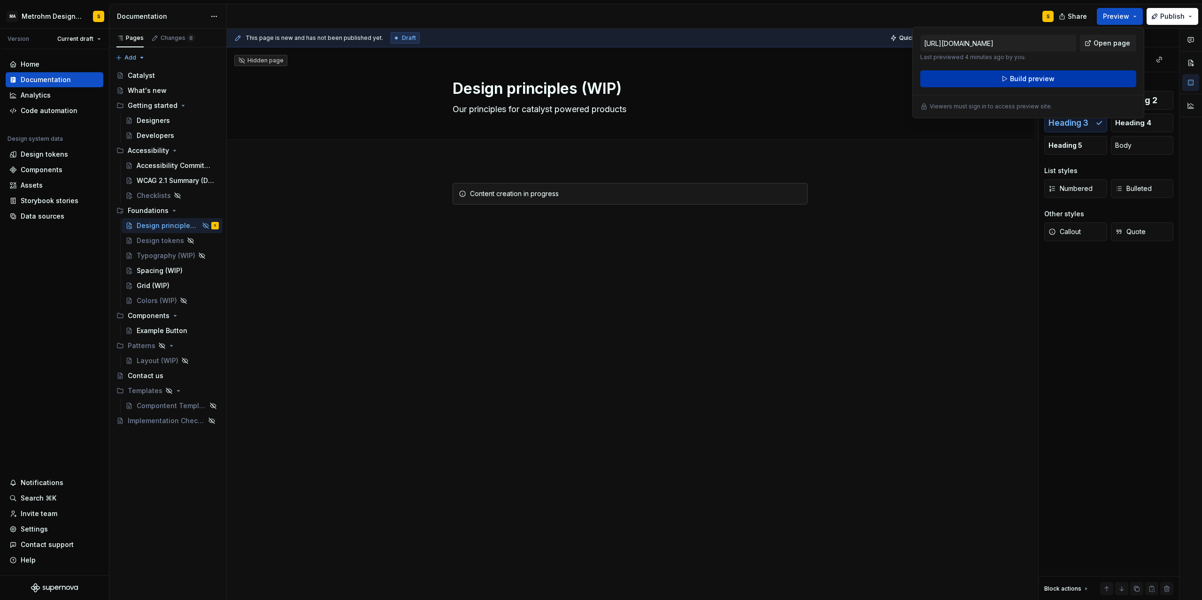
click at [1022, 79] on span "Build preview" at bounding box center [1032, 78] width 45 height 9
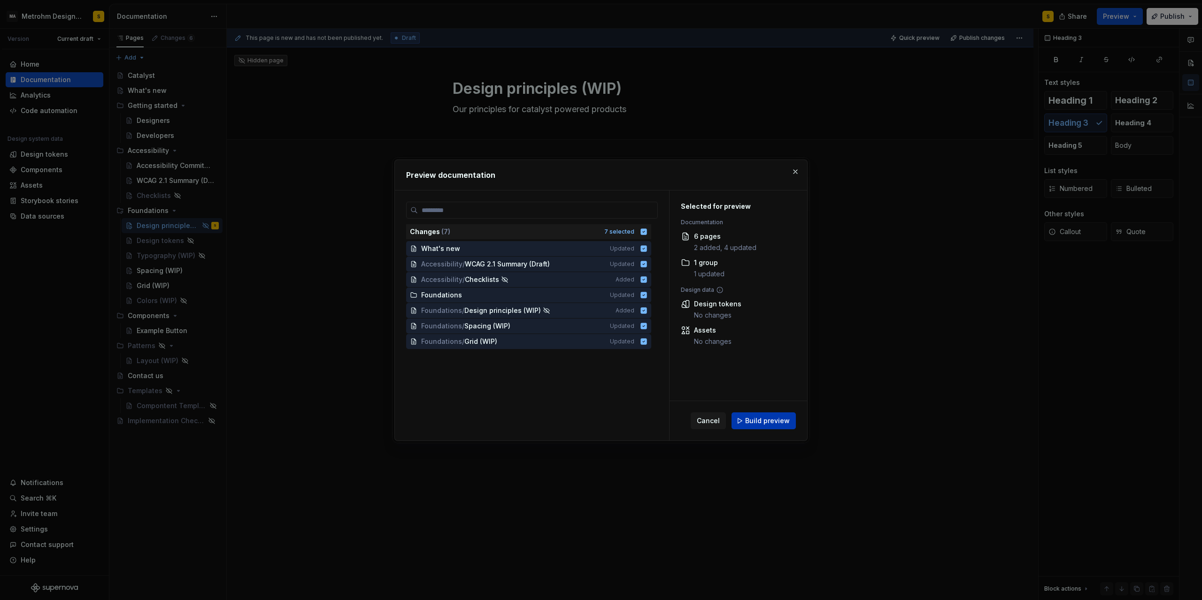
click at [771, 419] on span "Build preview" at bounding box center [767, 420] width 45 height 9
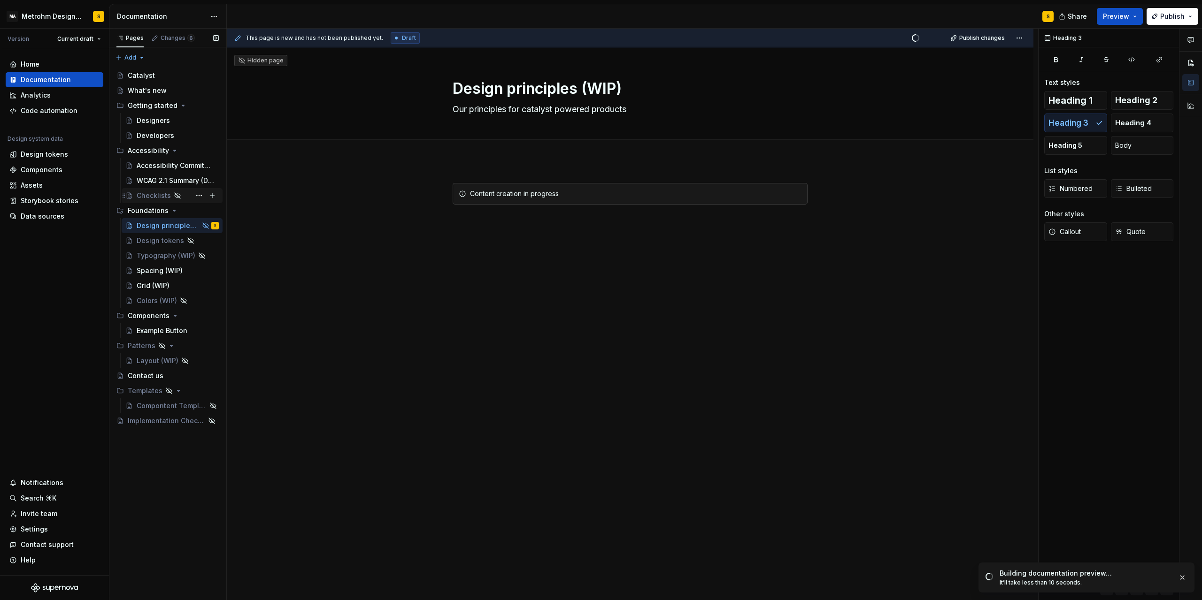
click at [149, 194] on div "Checklists" at bounding box center [154, 195] width 34 height 9
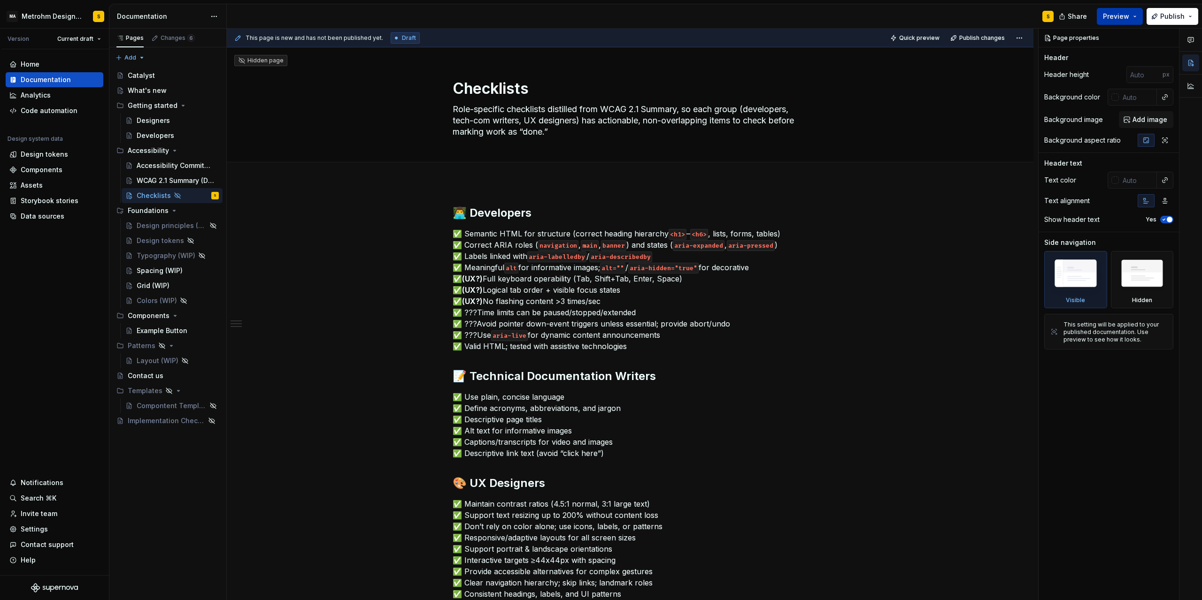
click at [1128, 21] on span "Preview" at bounding box center [1116, 16] width 26 height 9
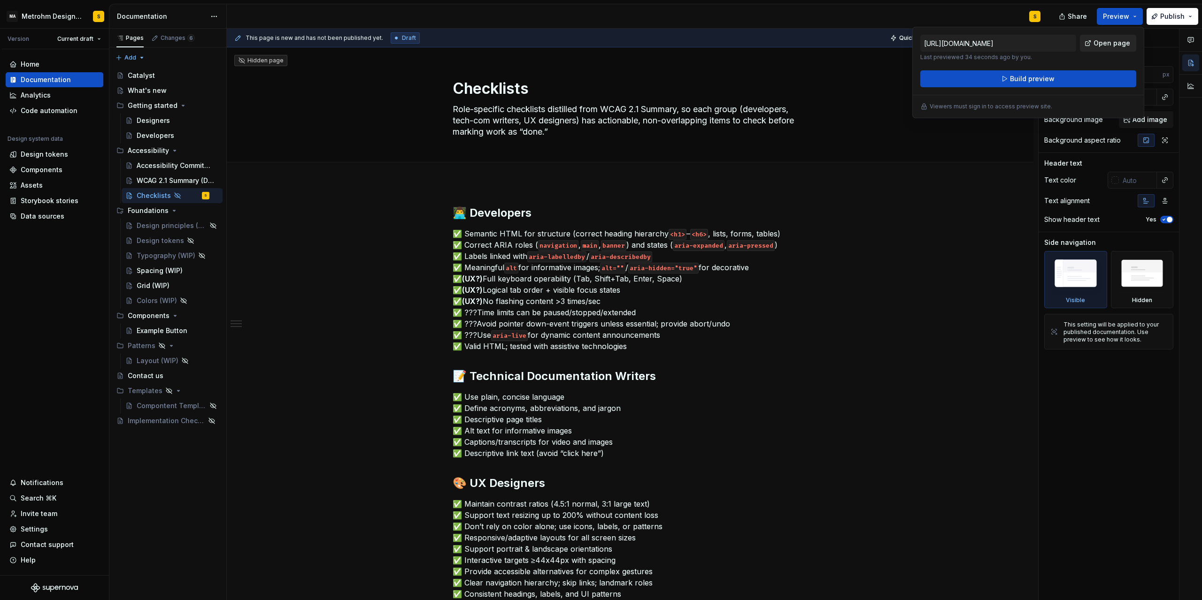
click at [1119, 48] on link "Open page" at bounding box center [1108, 43] width 56 height 17
click at [153, 272] on div "Spacing (WIP)" at bounding box center [160, 270] width 46 height 9
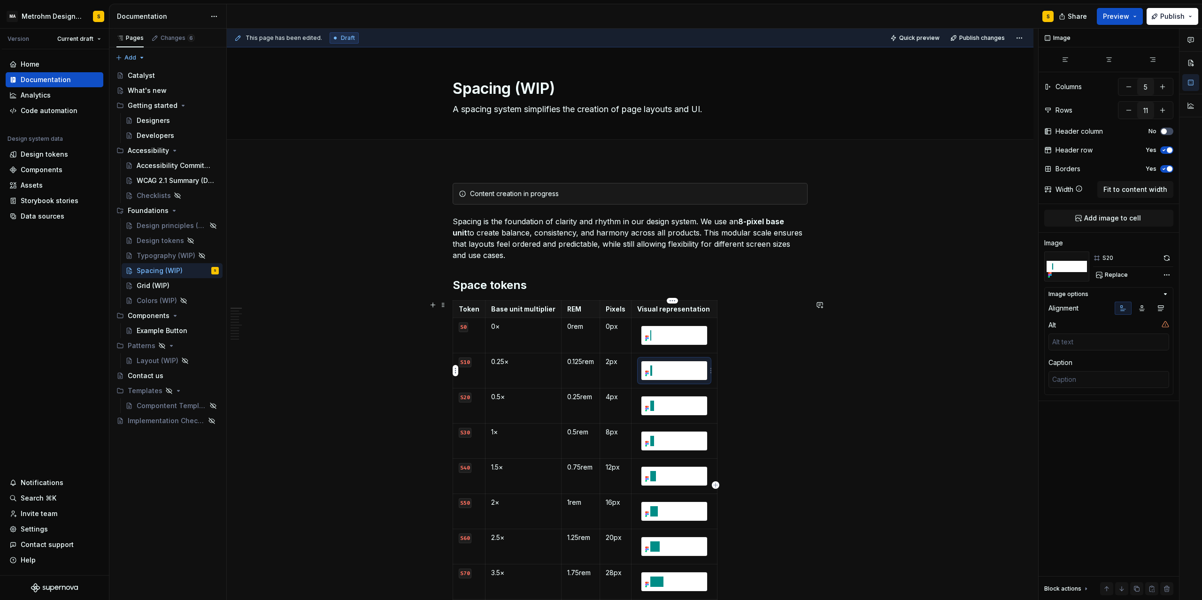
click at [660, 371] on img at bounding box center [674, 370] width 66 height 19
click at [662, 407] on img at bounding box center [674, 406] width 66 height 19
click at [664, 443] on img at bounding box center [674, 441] width 66 height 19
click at [1120, 260] on div "S30" at bounding box center [1133, 258] width 80 height 13
click at [1121, 276] on span "Replace" at bounding box center [1116, 275] width 23 height 8
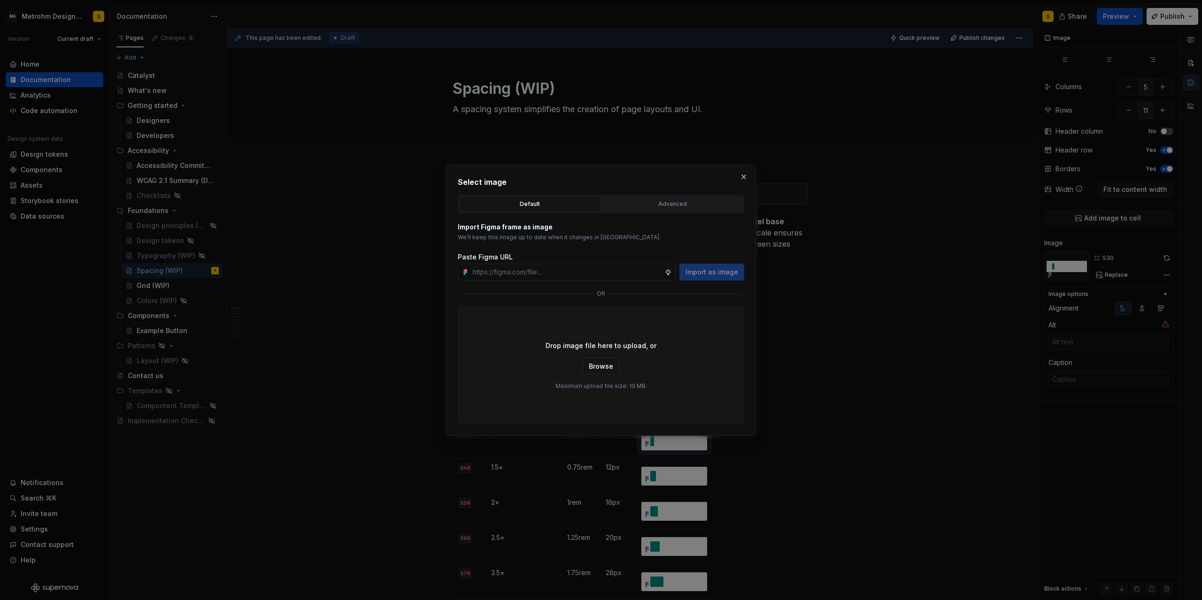
type textarea "*"
click at [678, 209] on button "Advanced" at bounding box center [672, 204] width 142 height 16
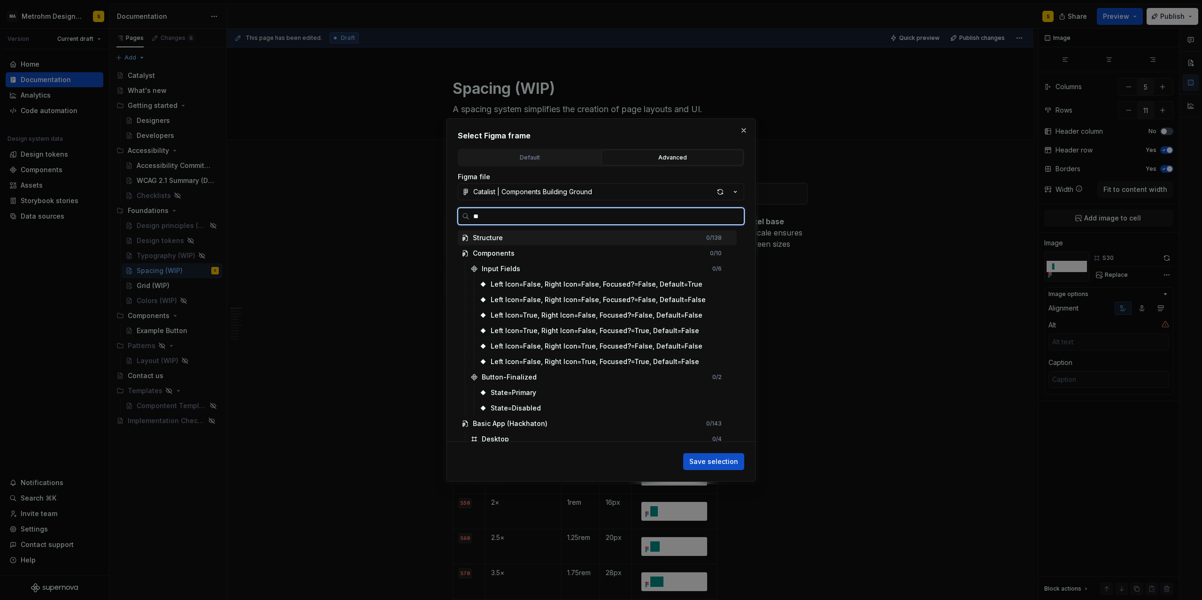
type input "***"
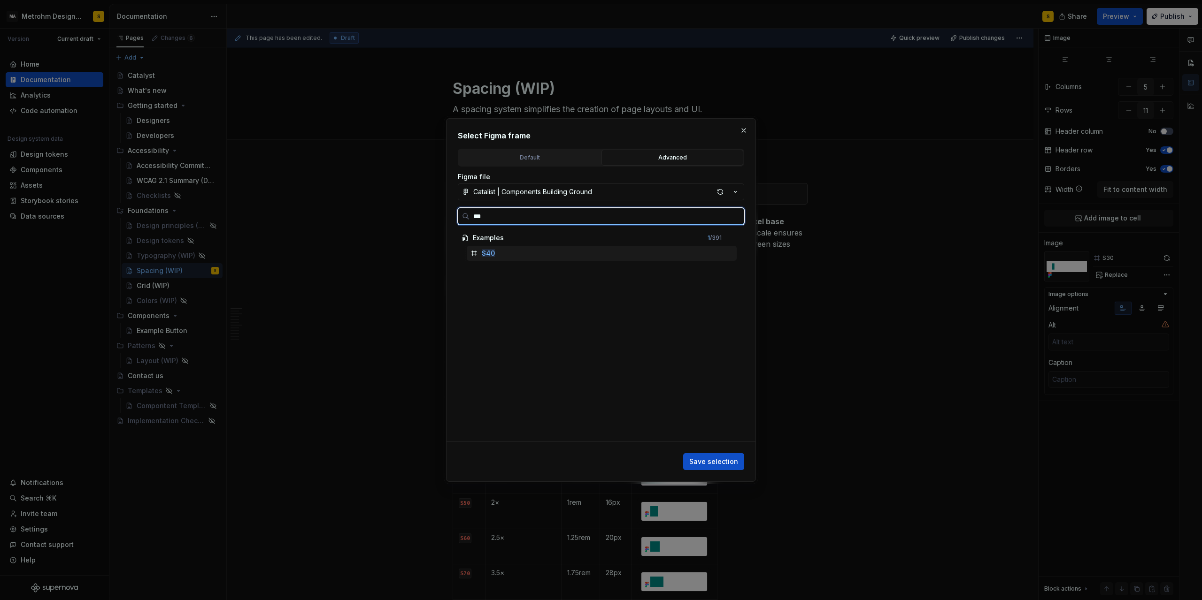
click at [508, 256] on div "S40" at bounding box center [602, 253] width 270 height 15
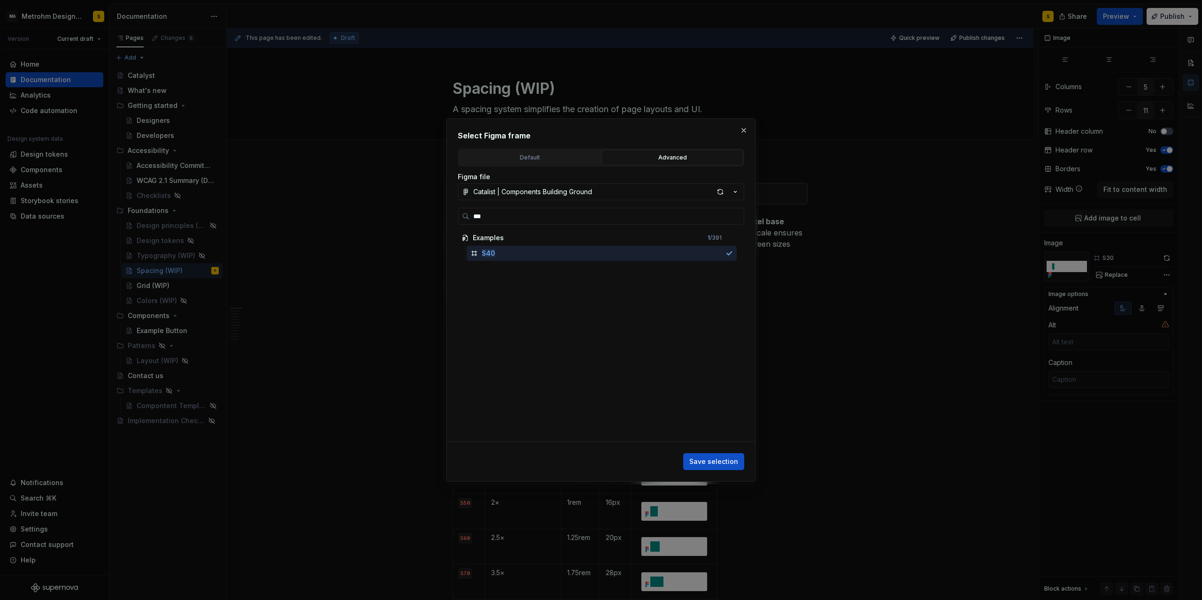
click at [721, 458] on span "Save selection" at bounding box center [713, 461] width 49 height 9
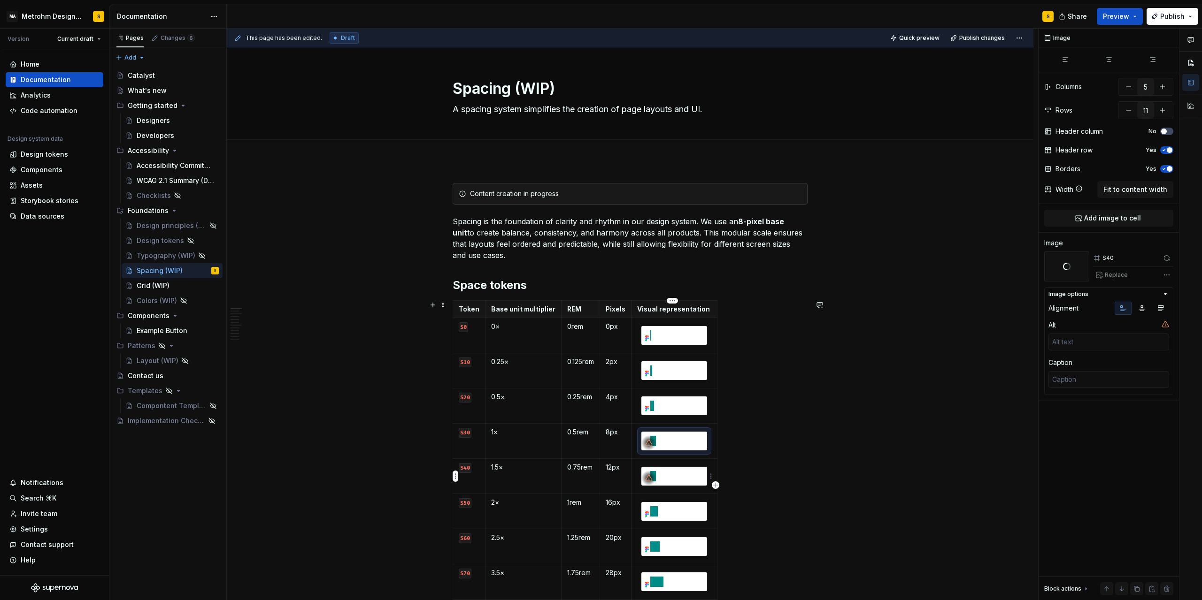
click at [662, 476] on img at bounding box center [674, 476] width 66 height 19
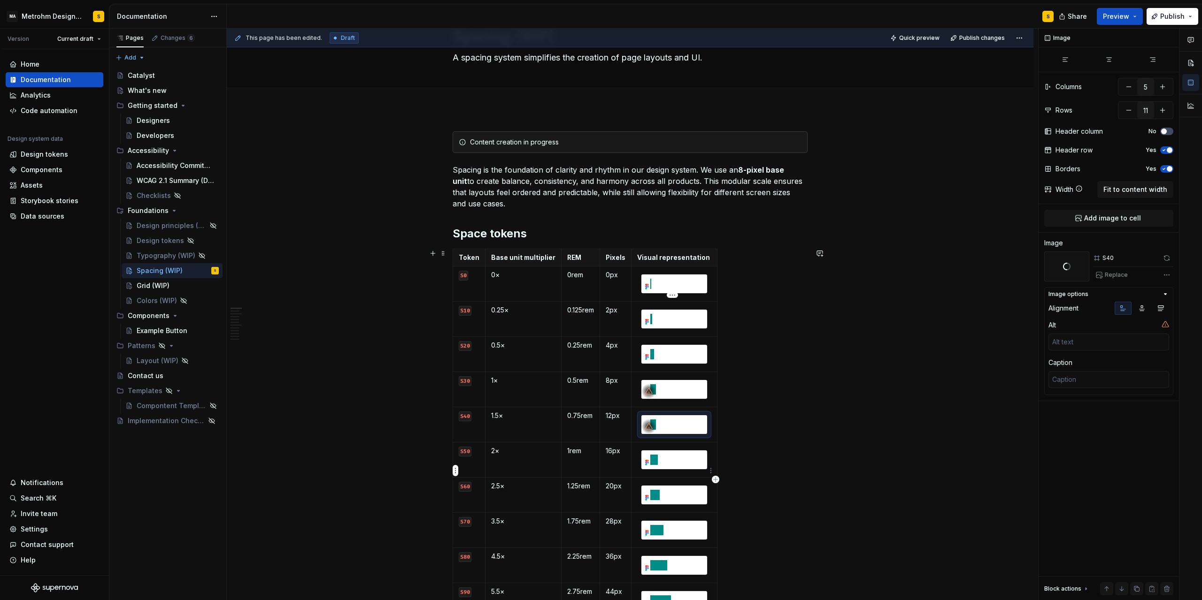
scroll to position [84, 0]
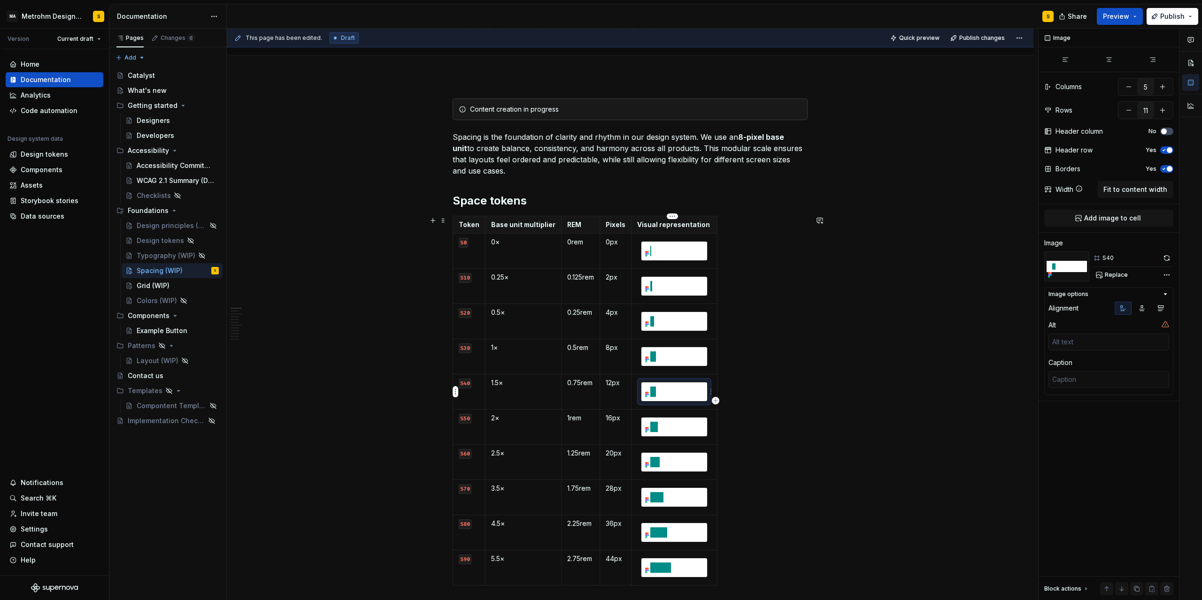
click at [660, 390] on img at bounding box center [674, 392] width 66 height 19
click at [662, 428] on img at bounding box center [674, 427] width 66 height 19
click at [668, 400] on img at bounding box center [674, 392] width 66 height 19
click at [669, 359] on img at bounding box center [674, 356] width 66 height 19
click at [1110, 275] on span "Replace" at bounding box center [1116, 275] width 23 height 8
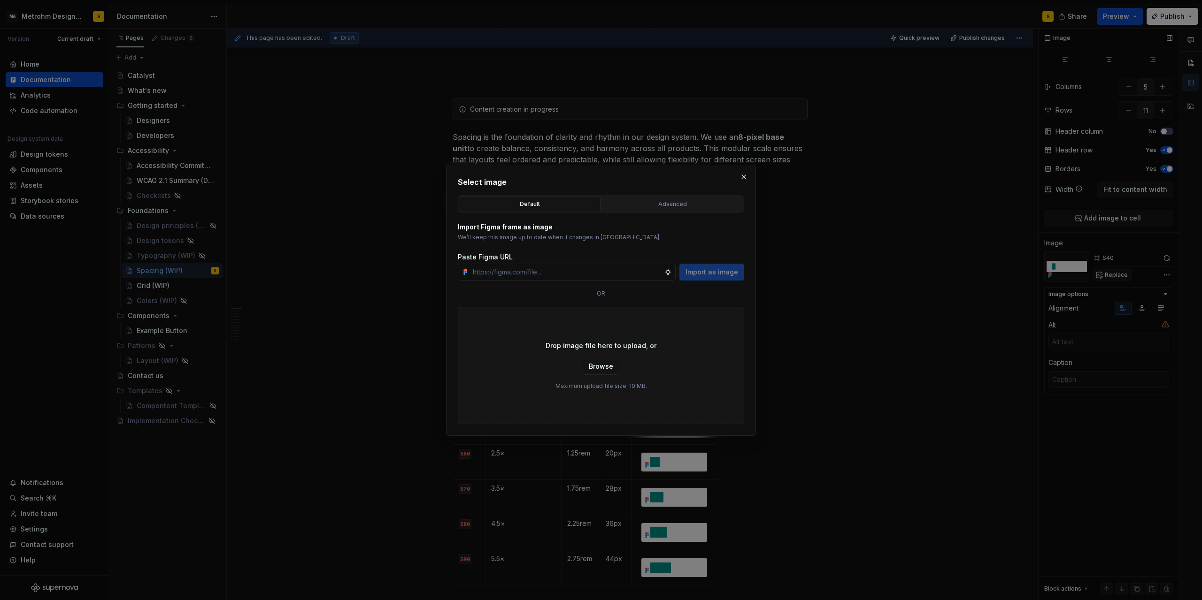
type textarea "*"
click at [676, 204] on div "Advanced" at bounding box center [672, 204] width 135 height 9
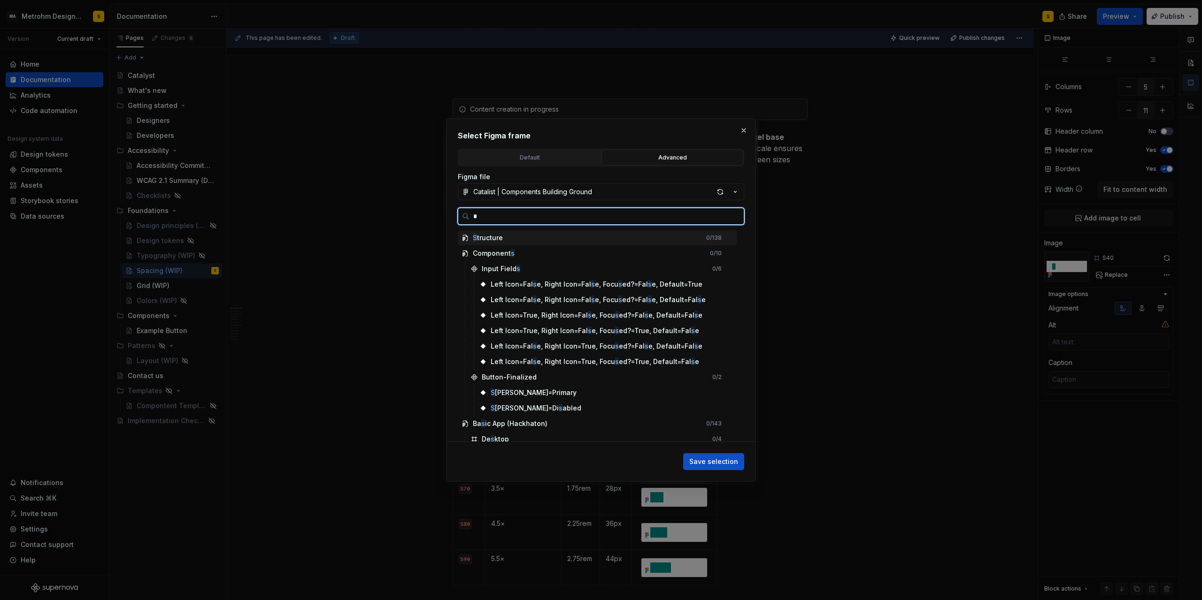
type input "**"
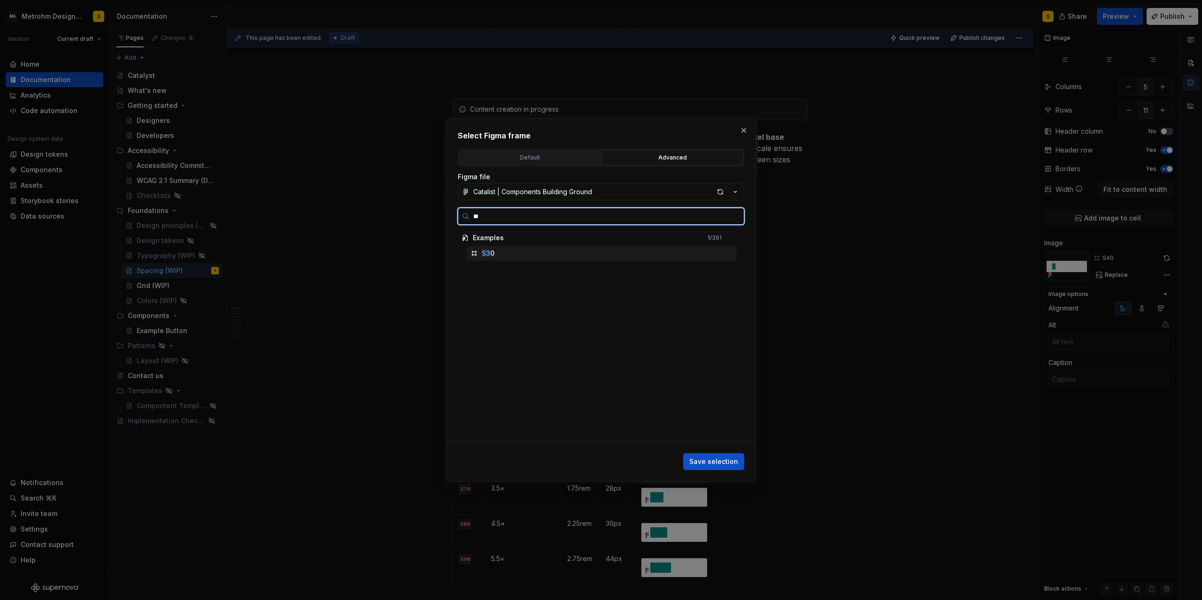
click at [504, 253] on div "S3 0" at bounding box center [602, 253] width 270 height 15
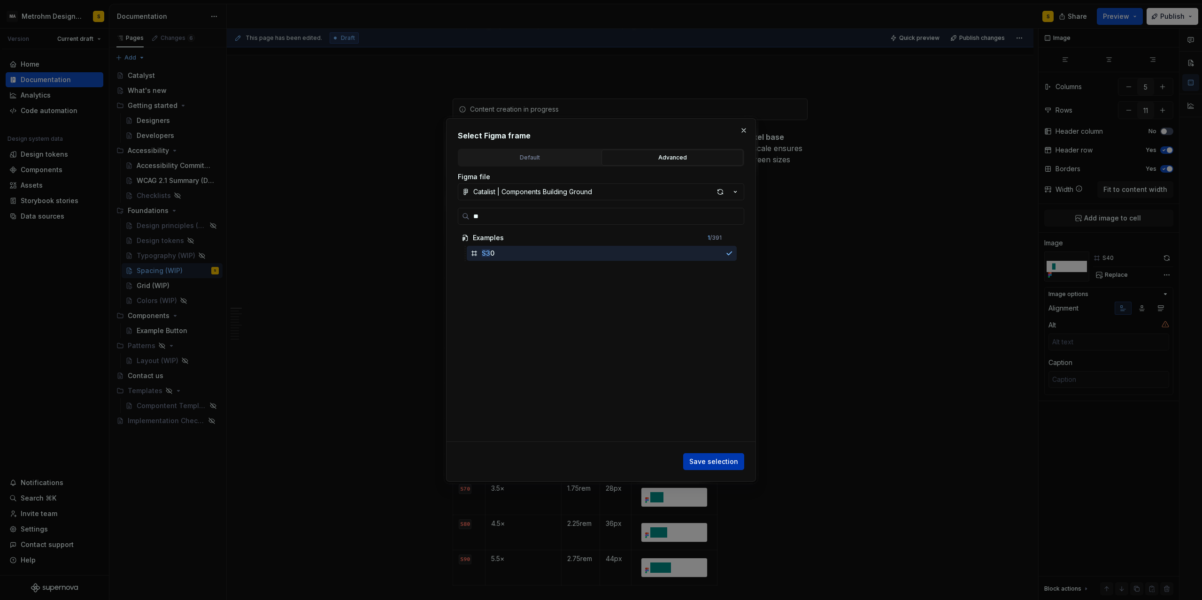
click at [718, 460] on span "Save selection" at bounding box center [713, 461] width 49 height 9
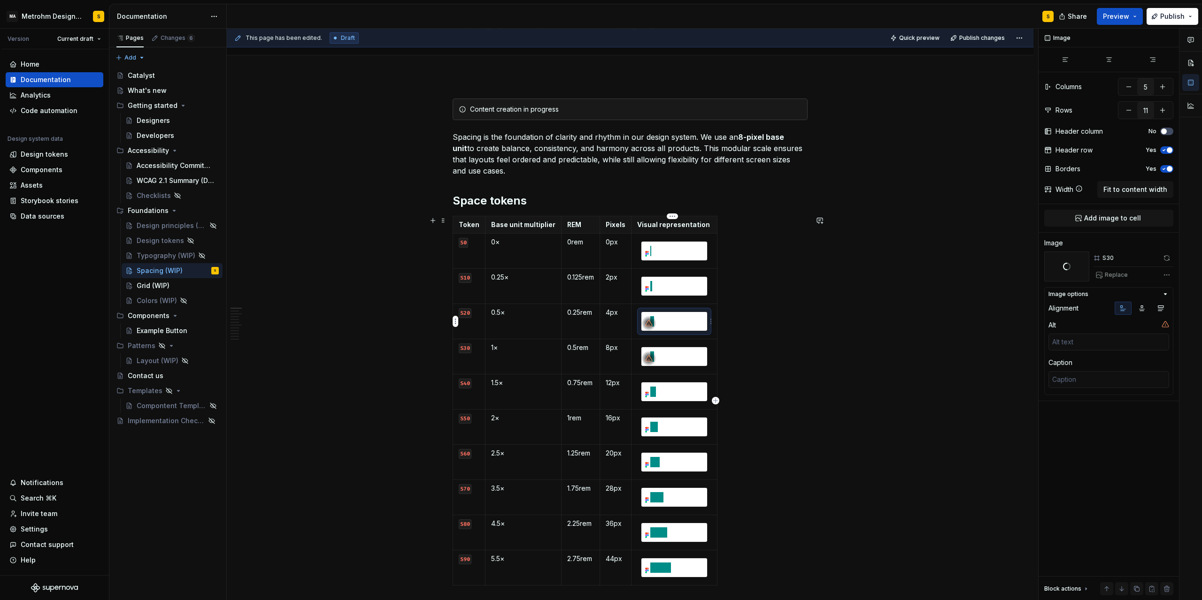
click at [671, 318] on img at bounding box center [674, 321] width 66 height 19
click at [672, 318] on img at bounding box center [674, 321] width 66 height 19
click at [1126, 272] on button "Replace" at bounding box center [1112, 275] width 39 height 13
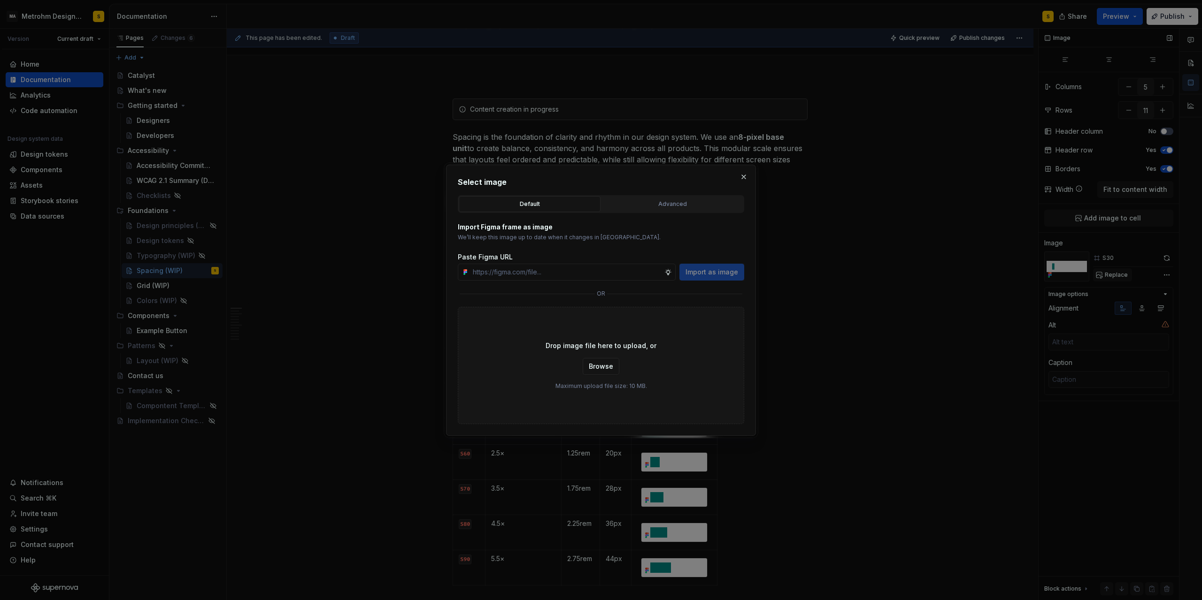
type textarea "*"
click at [687, 206] on div "Advanced" at bounding box center [672, 204] width 135 height 9
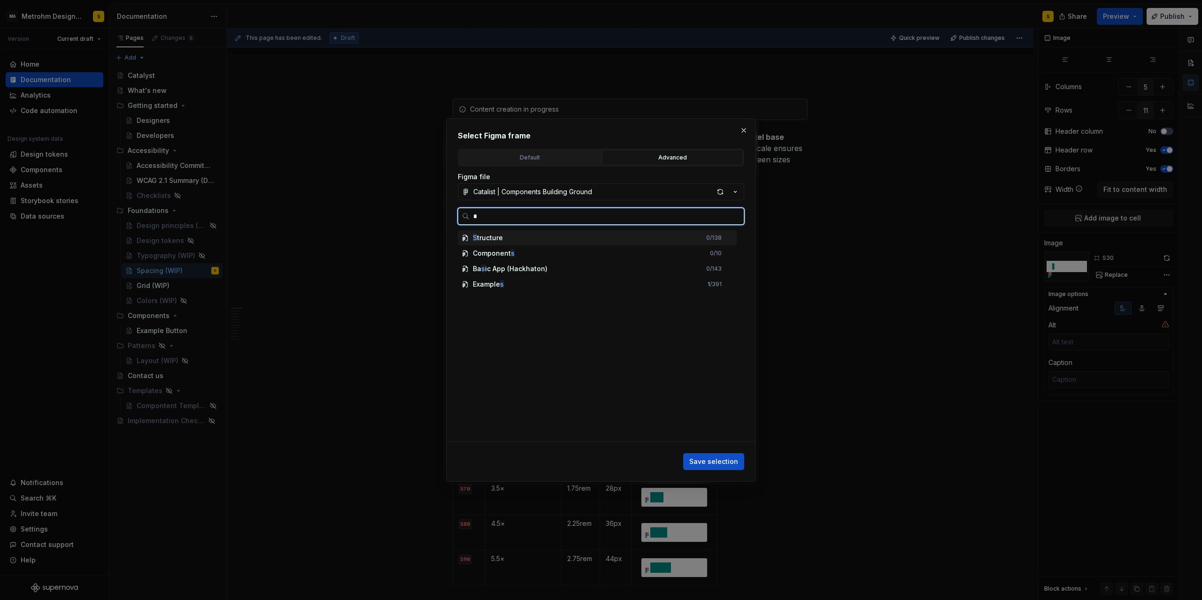
type input "**"
click at [491, 253] on div "S2 0" at bounding box center [488, 253] width 13 height 9
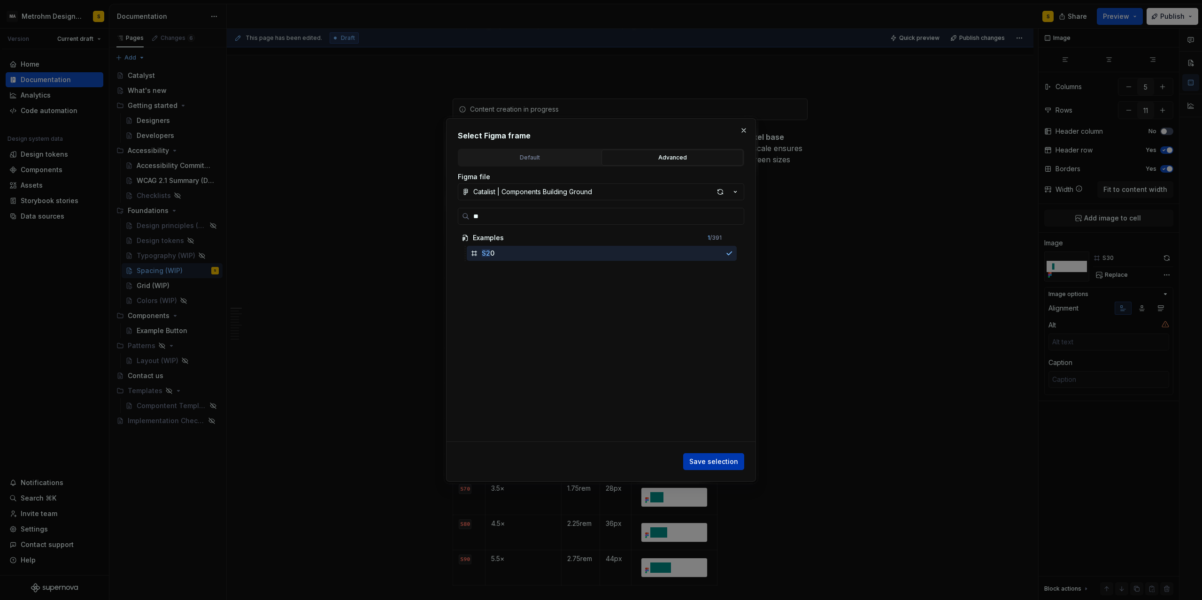
click at [724, 461] on span "Save selection" at bounding box center [713, 461] width 49 height 9
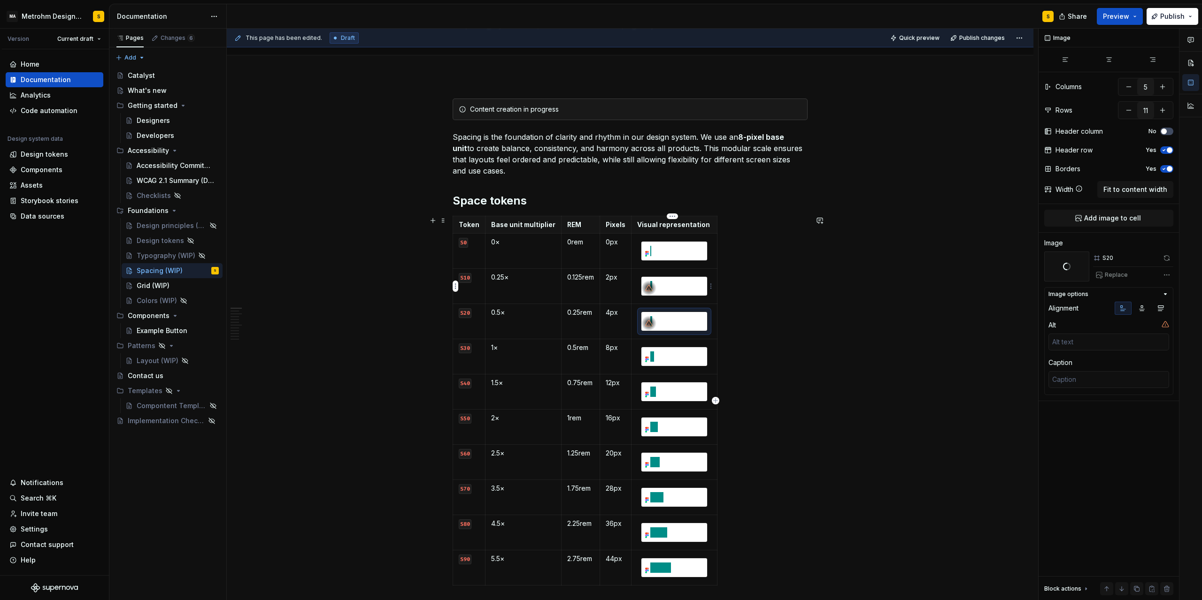
click at [671, 284] on img at bounding box center [674, 286] width 66 height 19
click at [1120, 277] on span "Replace" at bounding box center [1116, 275] width 23 height 8
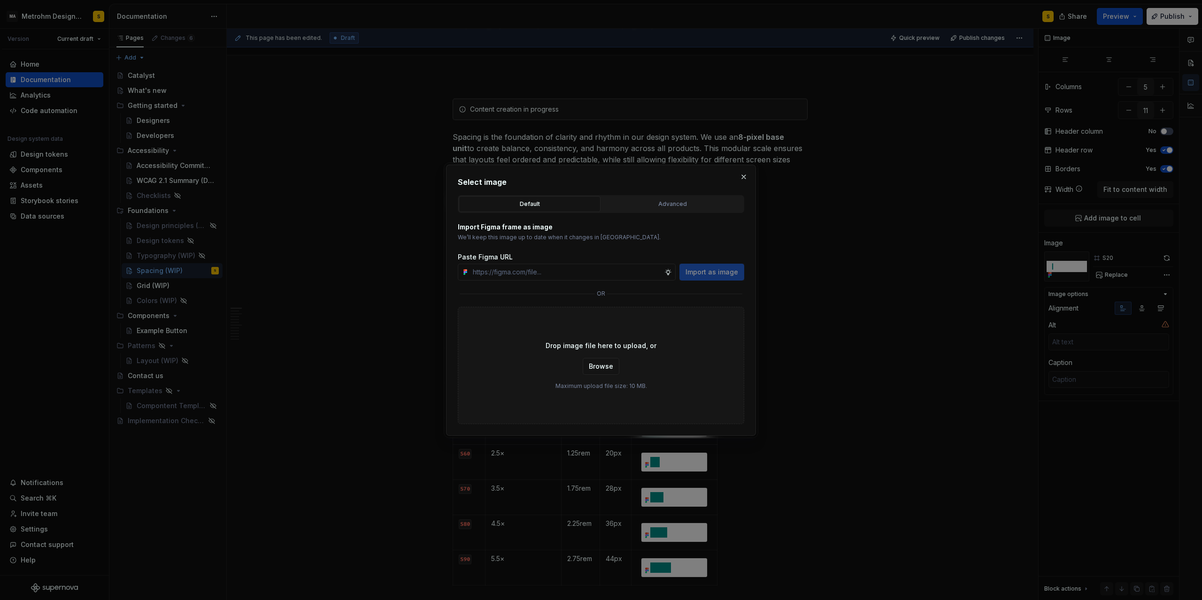
type textarea "*"
drag, startPoint x: 521, startPoint y: 271, endPoint x: 420, endPoint y: 277, distance: 100.6
click at [469, 277] on input "S2" at bounding box center [566, 272] width 195 height 17
type input "S1"
click at [670, 201] on div "Advanced" at bounding box center [672, 204] width 135 height 9
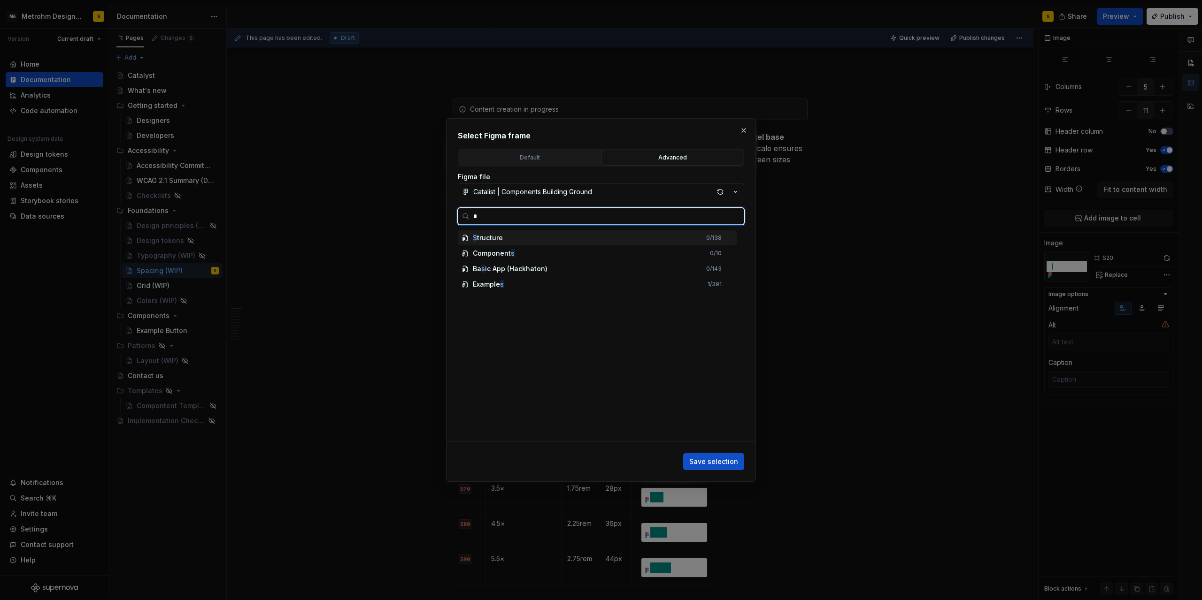
type input "**"
click at [489, 257] on div "S1 0" at bounding box center [487, 253] width 11 height 9
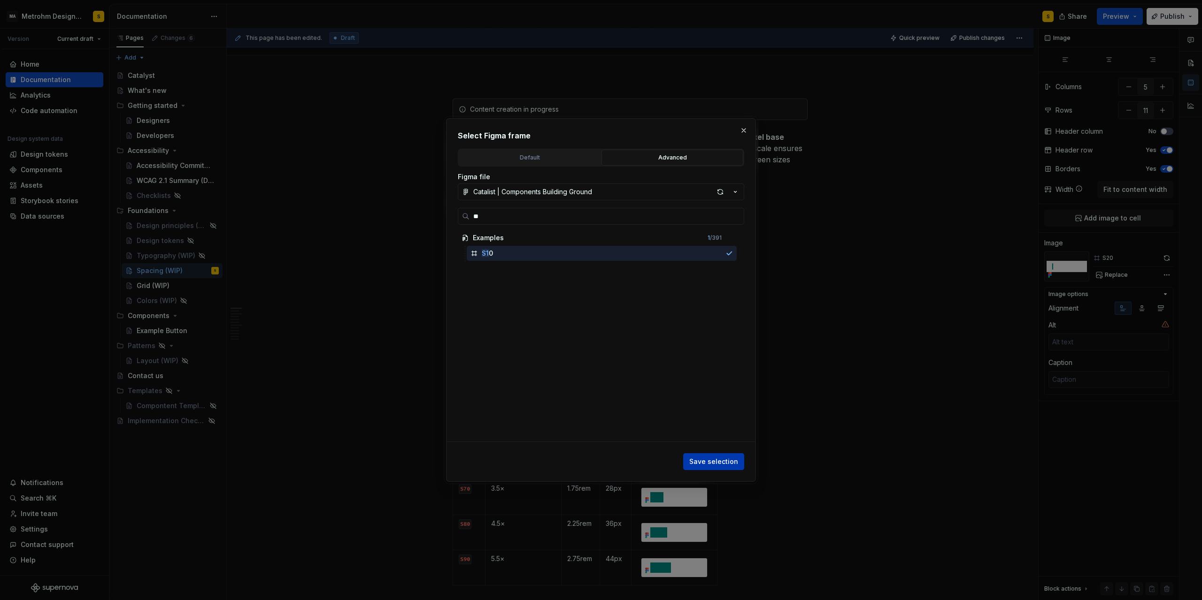
click at [728, 465] on span "Save selection" at bounding box center [713, 461] width 49 height 9
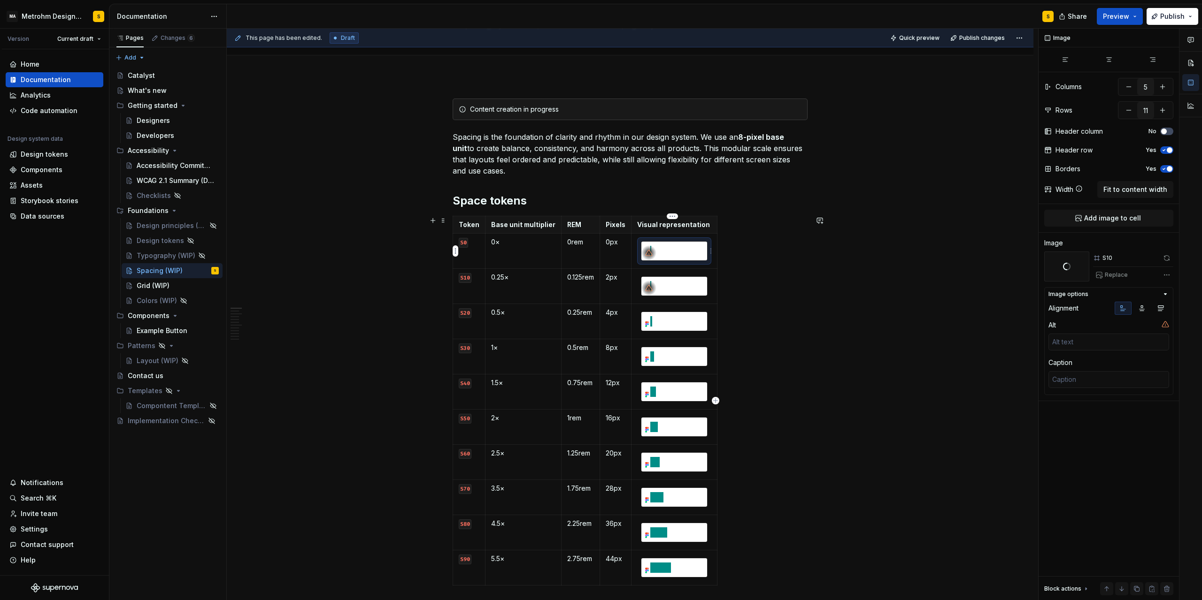
click at [663, 247] on img at bounding box center [674, 251] width 66 height 19
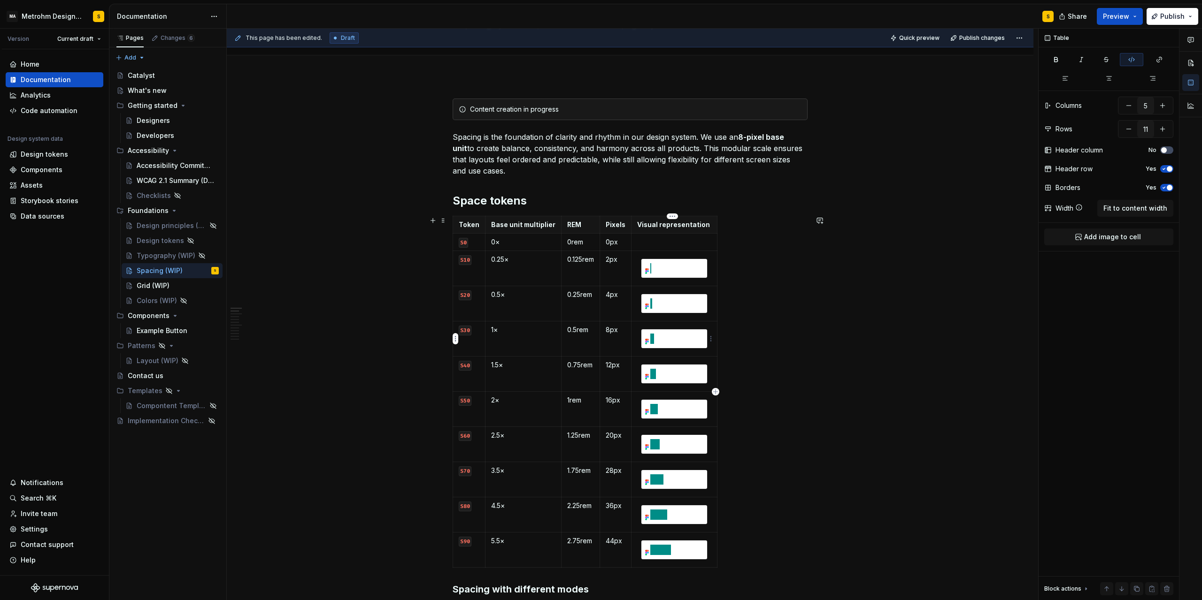
type textarea "*"
click at [659, 245] on p at bounding box center [674, 242] width 74 height 9
click at [661, 244] on p "/fig" at bounding box center [674, 242] width 74 height 9
click at [710, 246] on html "MA Metrohm Design System S Version Current draft Home Documentation Analytics C…" at bounding box center [601, 300] width 1202 height 600
click at [735, 262] on div "Add image" at bounding box center [755, 259] width 61 height 9
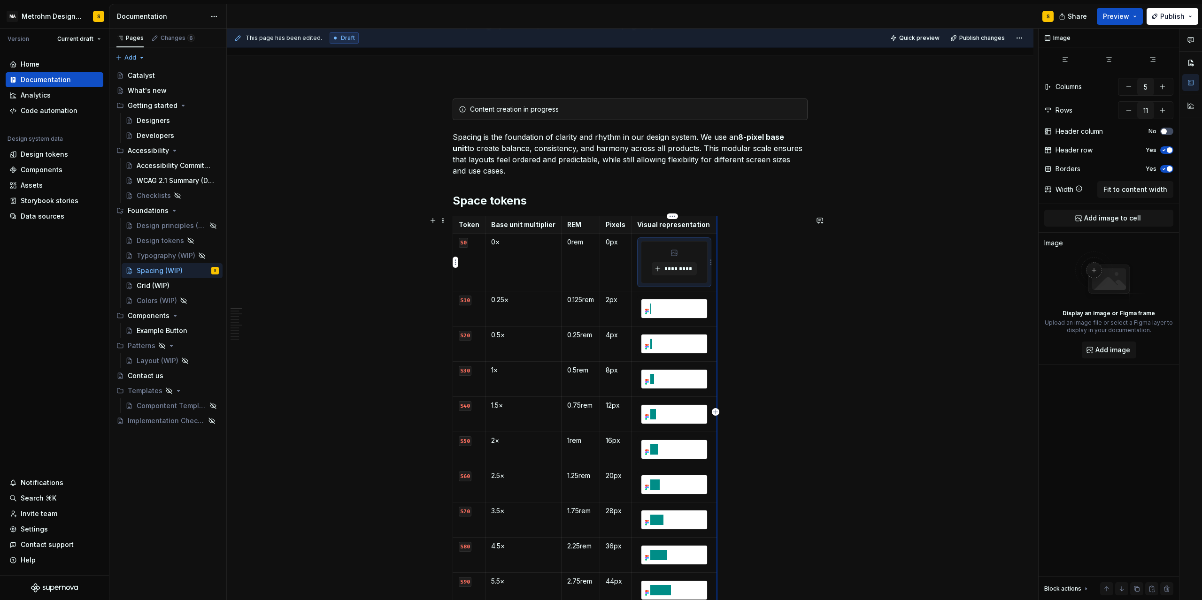
type textarea "*"
click at [683, 271] on span "*********" at bounding box center [677, 269] width 29 height 8
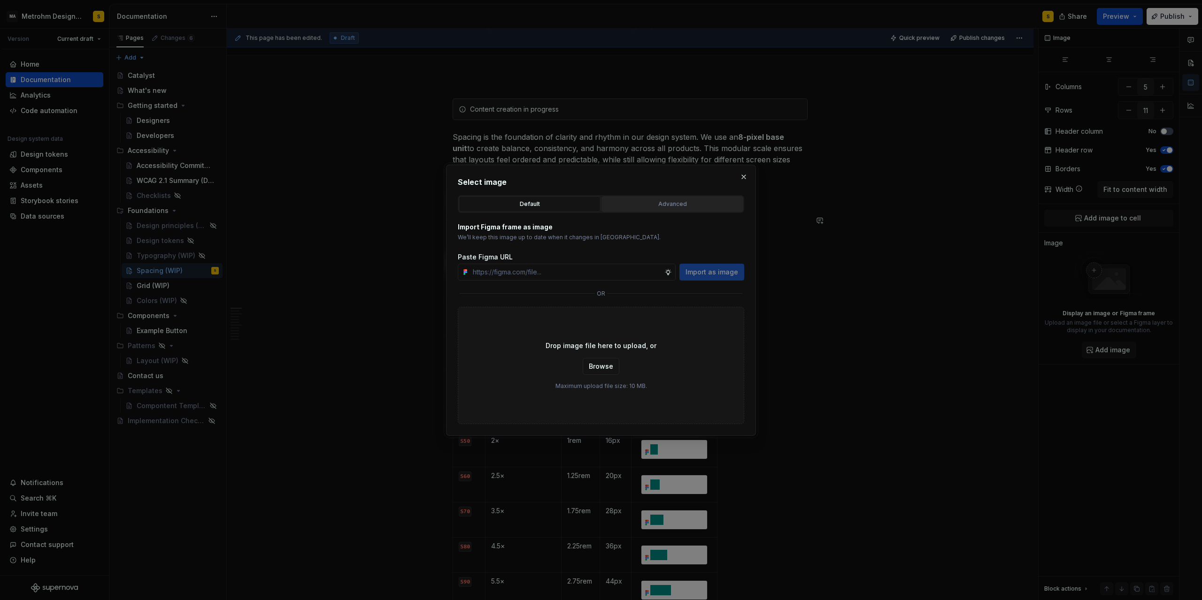
click at [667, 207] on div "Advanced" at bounding box center [672, 204] width 135 height 9
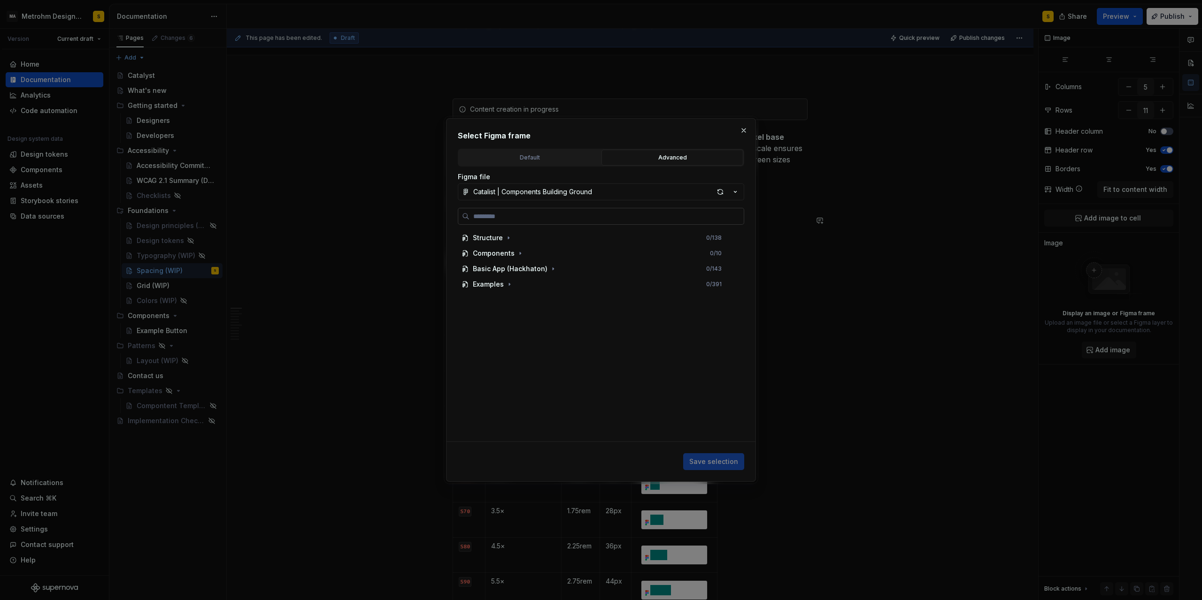
click at [507, 216] on input "search" at bounding box center [606, 216] width 274 height 9
type input "*"
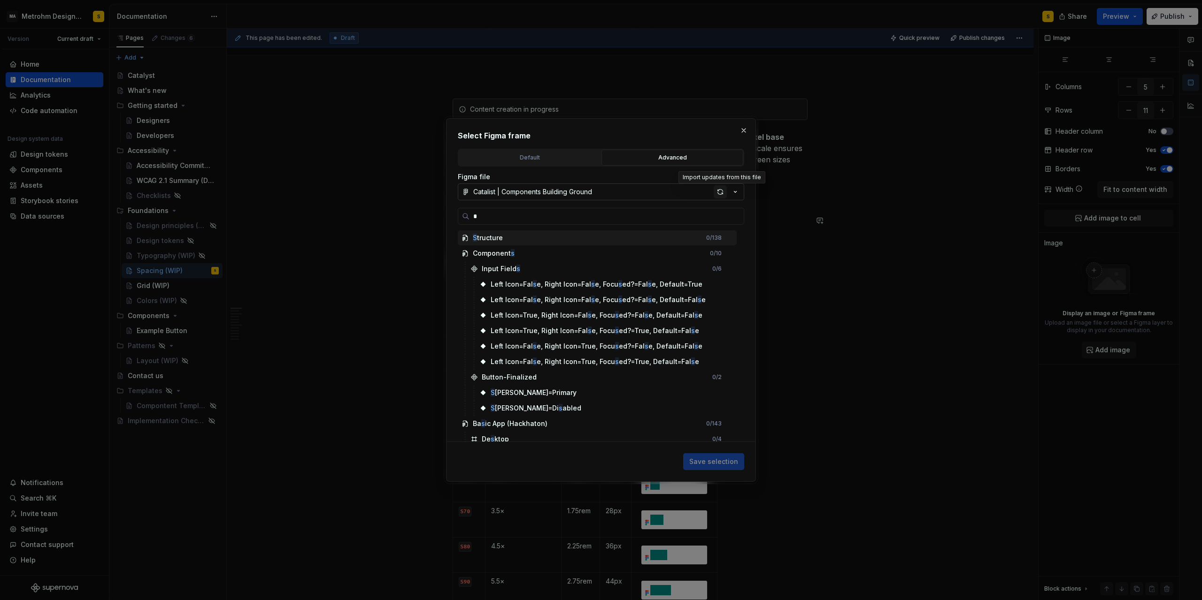
click at [721, 191] on div "button" at bounding box center [720, 191] width 13 height 13
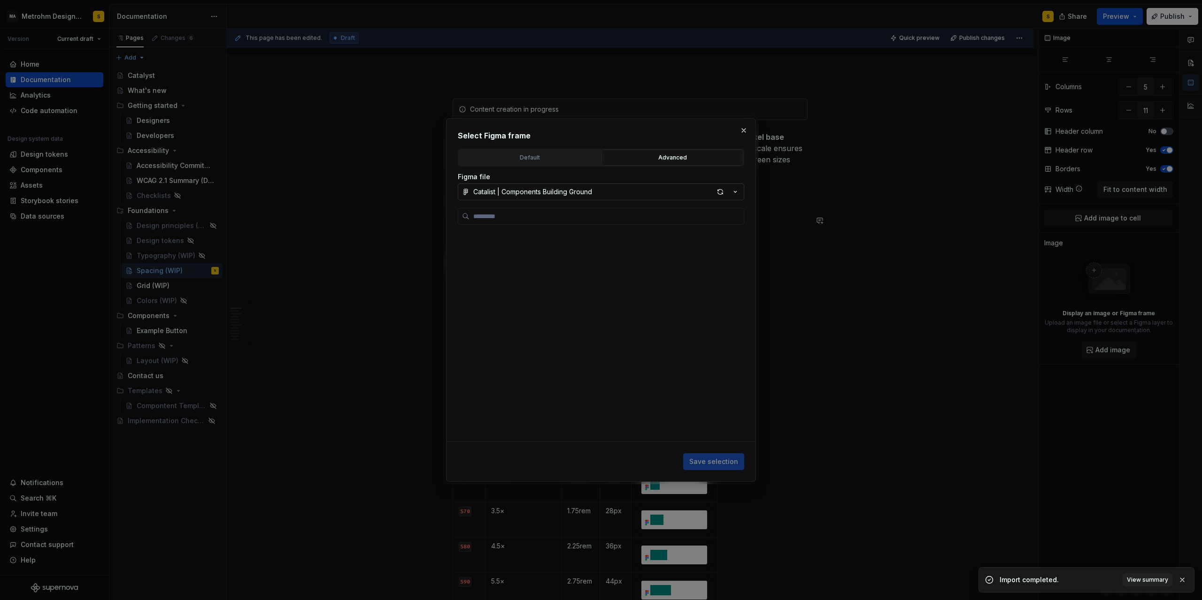
type textarea "*"
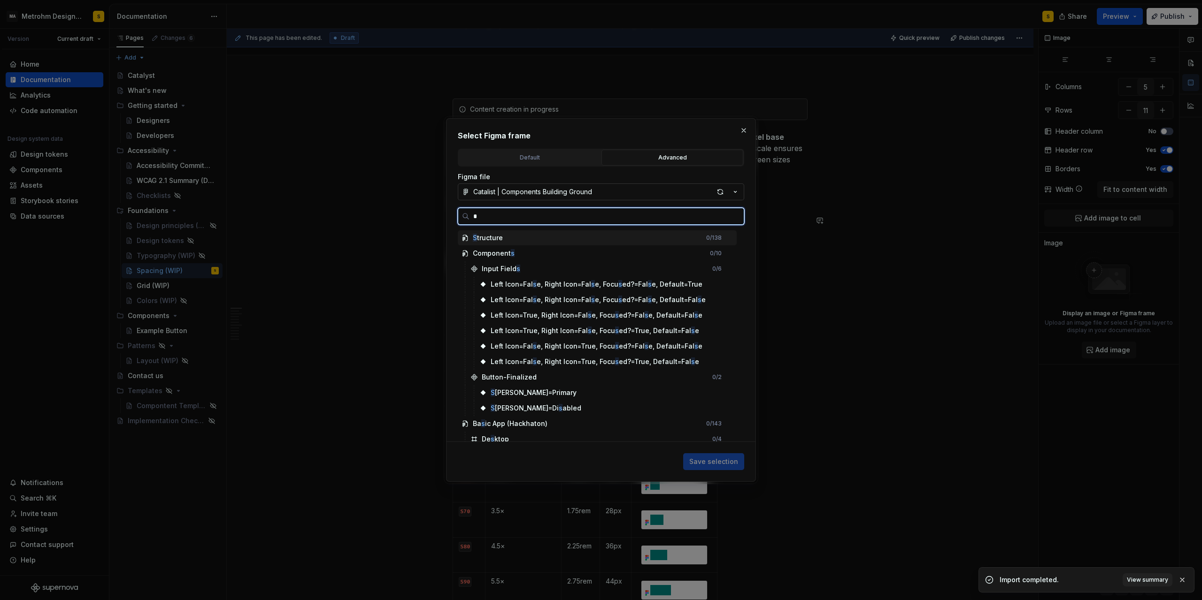
type input "**"
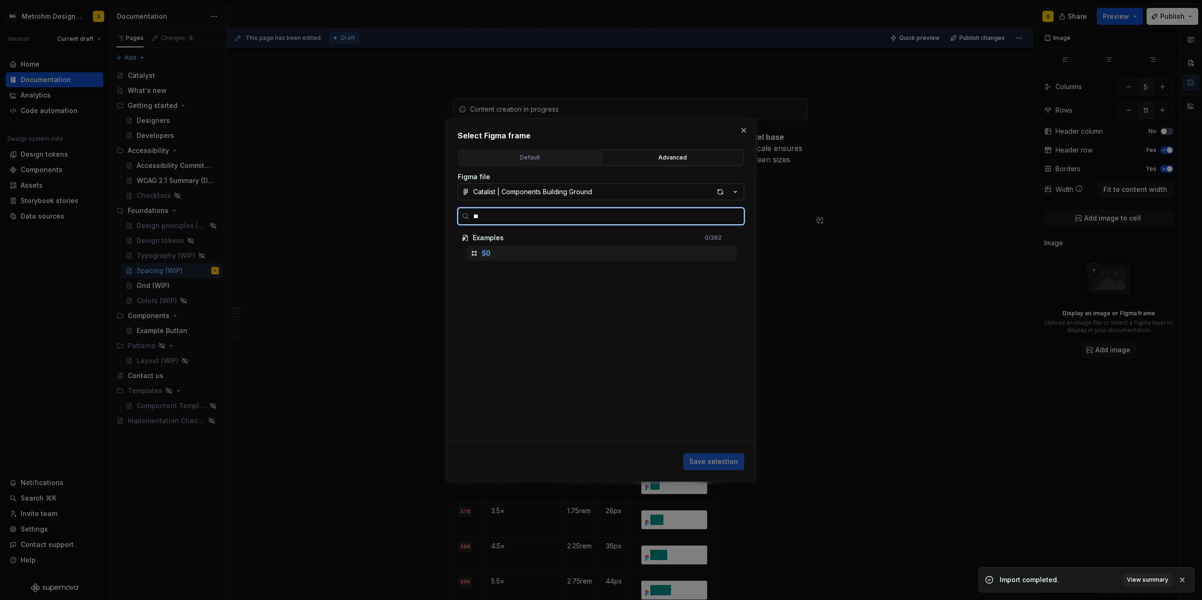
click at [487, 252] on mark "S0" at bounding box center [486, 253] width 8 height 8
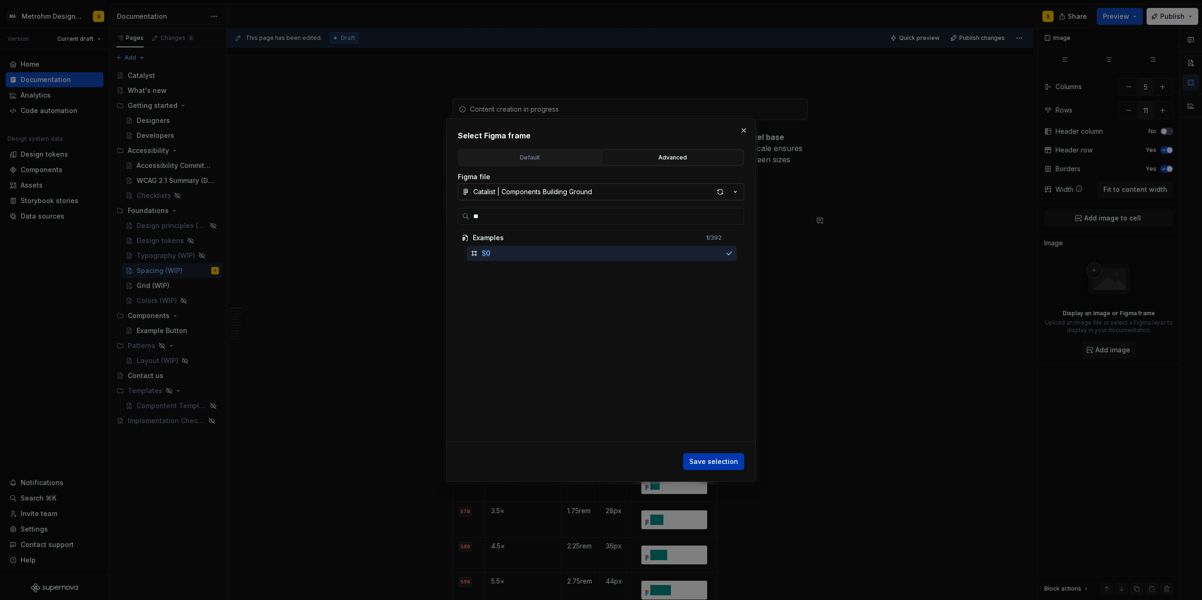
click at [727, 462] on span "Save selection" at bounding box center [713, 461] width 49 height 9
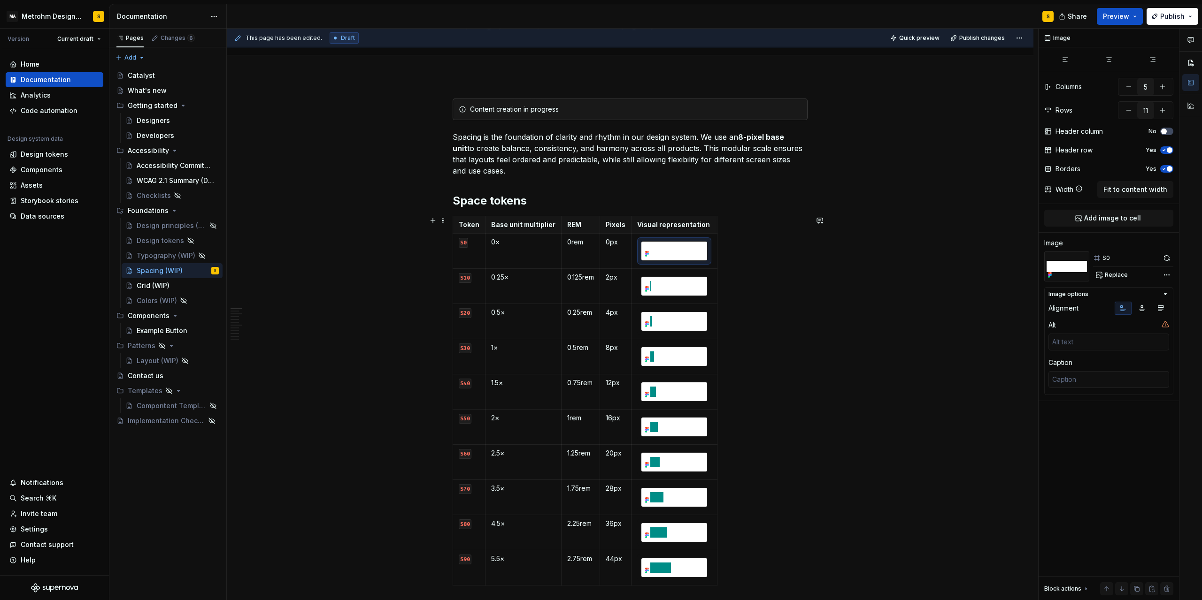
scroll to position [253, 0]
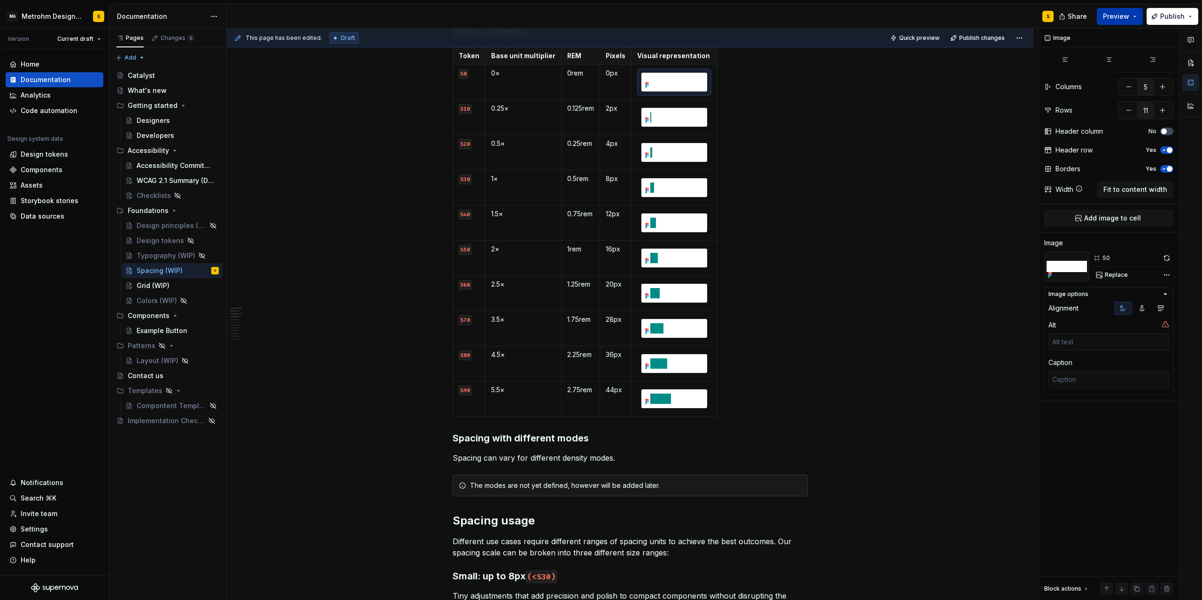
click at [1122, 18] on span "Preview" at bounding box center [1116, 16] width 26 height 9
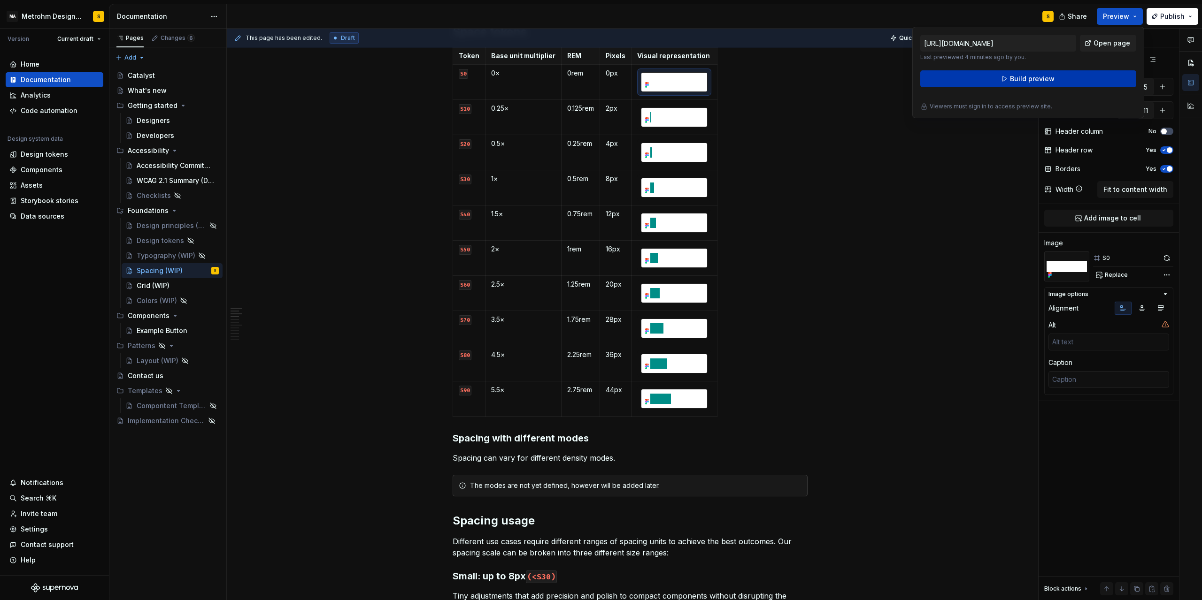
click at [1041, 77] on span "Build preview" at bounding box center [1032, 78] width 45 height 9
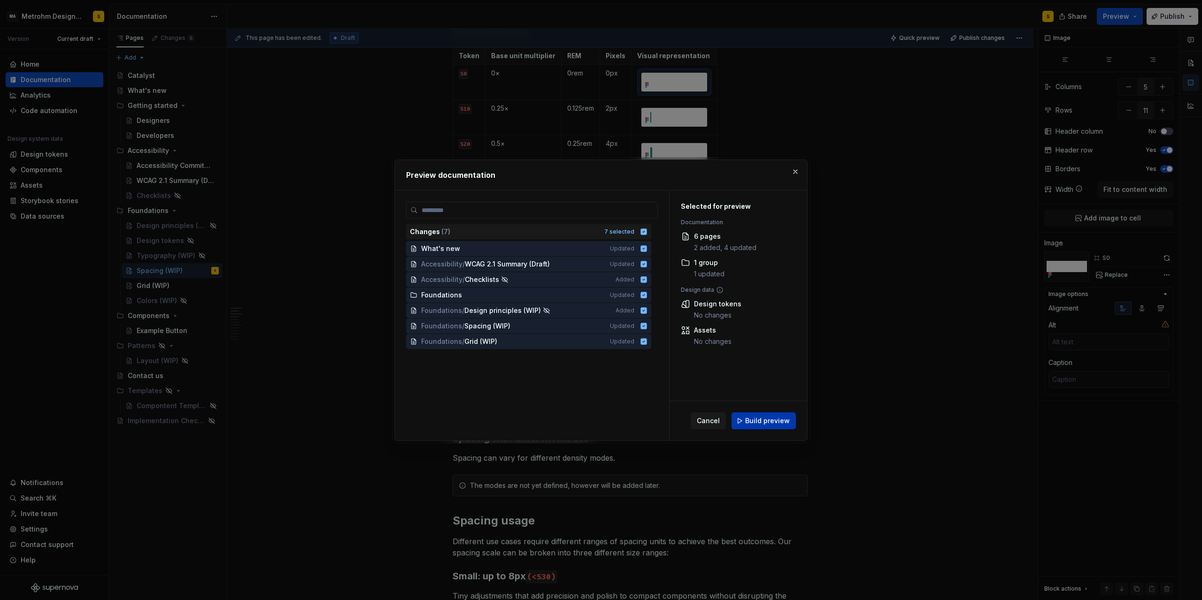
click at [765, 424] on span "Build preview" at bounding box center [767, 420] width 45 height 9
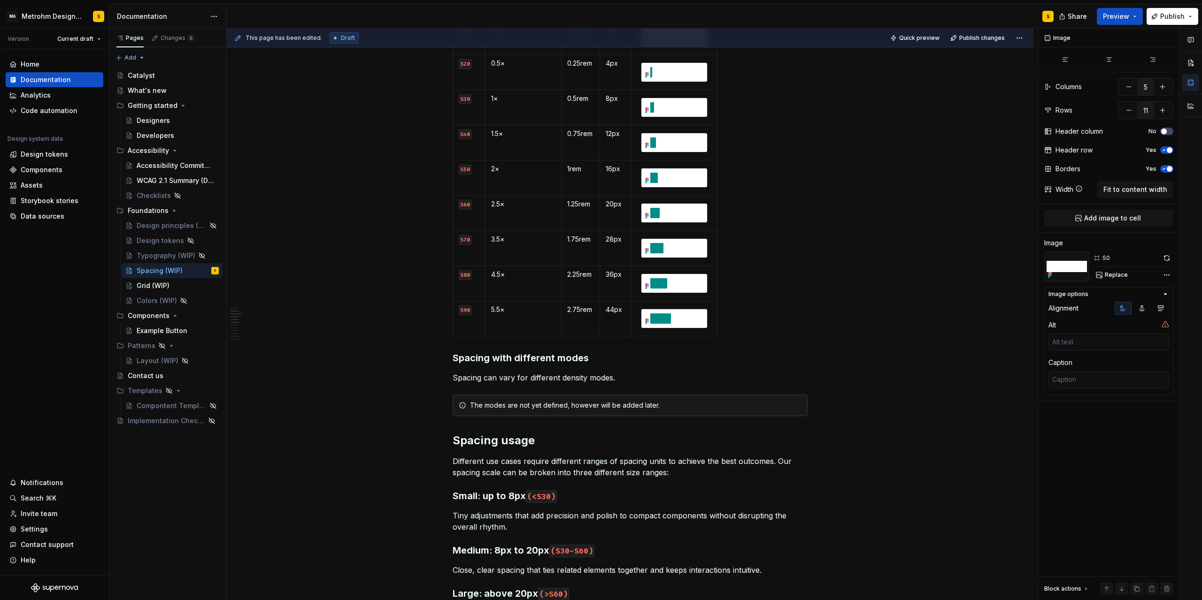
scroll to position [338, 0]
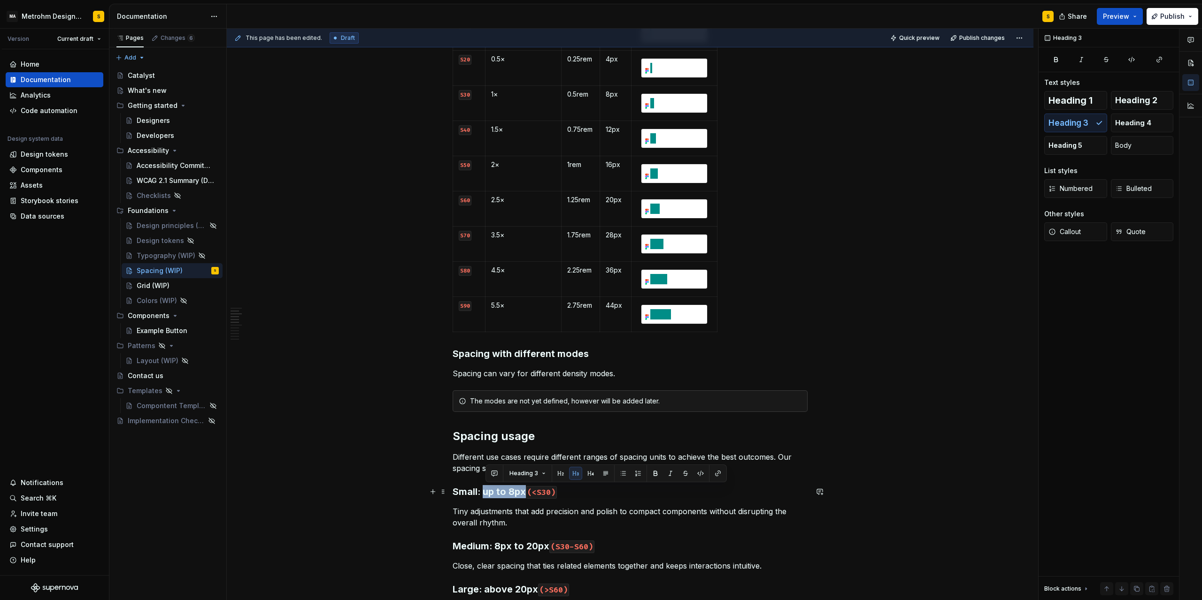
drag, startPoint x: 486, startPoint y: 492, endPoint x: 527, endPoint y: 493, distance: 40.8
click at [527, 493] on h3 "Small: up to 8px (<S30)" at bounding box center [630, 491] width 355 height 13
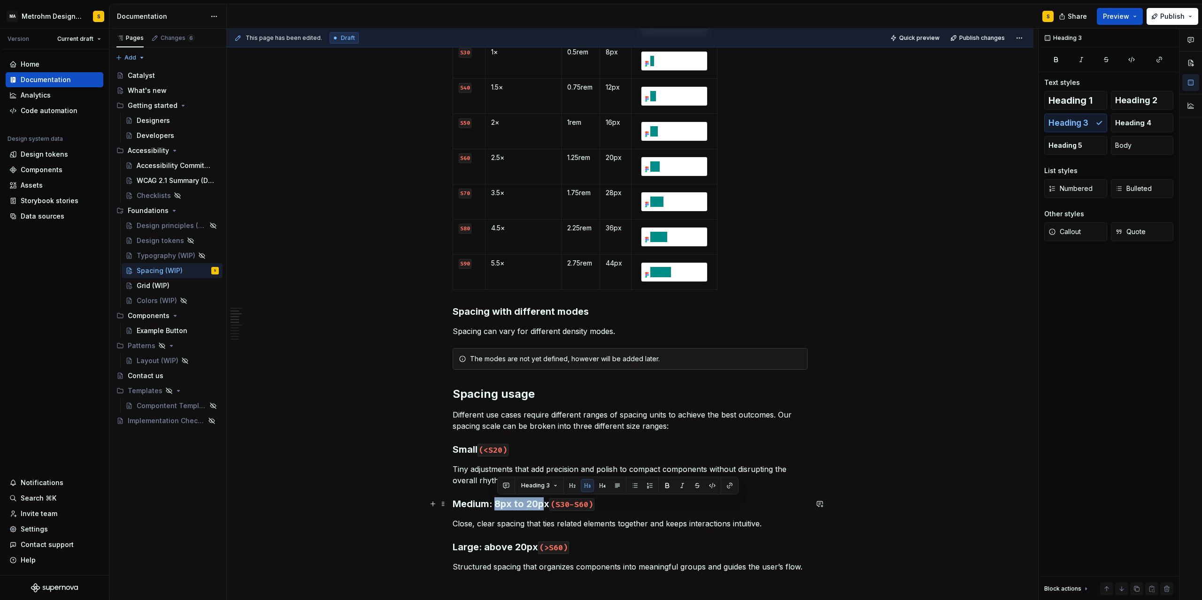
drag, startPoint x: 498, startPoint y: 503, endPoint x: 548, endPoint y: 504, distance: 49.8
click at [548, 504] on h3 "Medium: 8px to 20px (S30-S60)" at bounding box center [630, 504] width 355 height 13
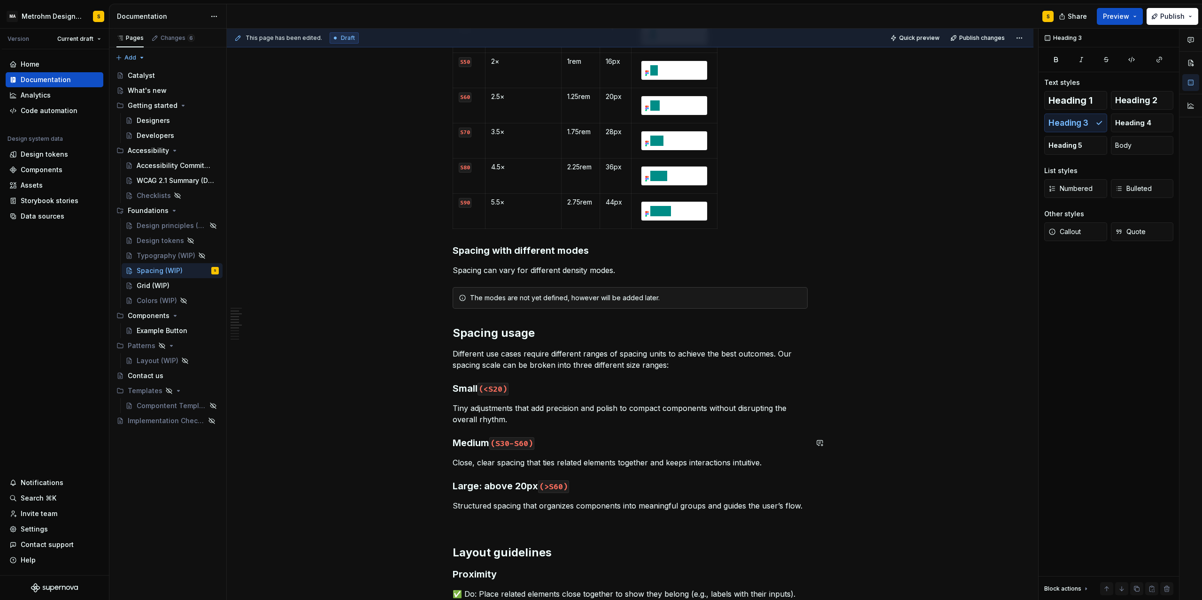
scroll to position [465, 0]
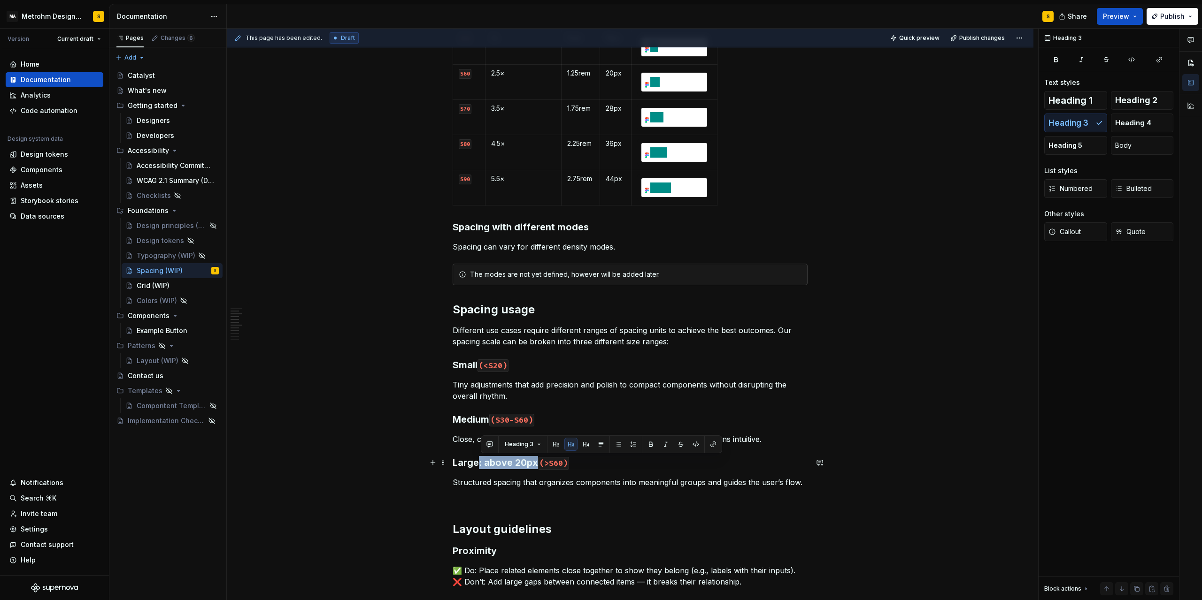
drag, startPoint x: 481, startPoint y: 463, endPoint x: 537, endPoint y: 460, distance: 56.4
click at [537, 460] on h3 "Large: above 20px (>S60)" at bounding box center [630, 462] width 355 height 13
click at [1114, 20] on span "Preview" at bounding box center [1116, 16] width 26 height 9
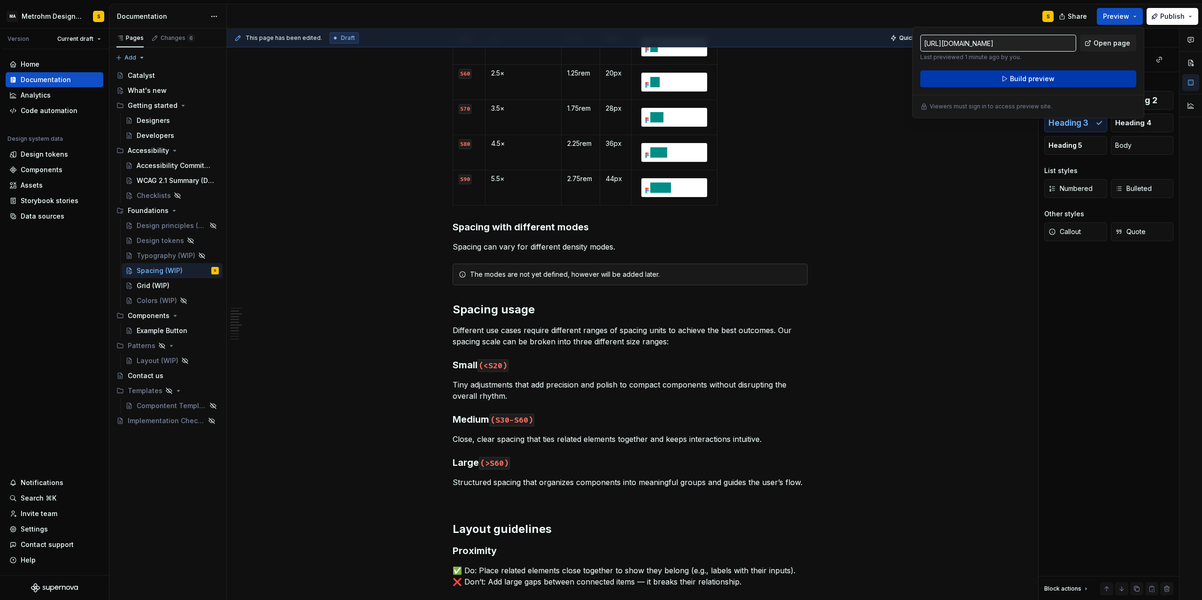
click at [1028, 79] on span "Build preview" at bounding box center [1032, 78] width 45 height 9
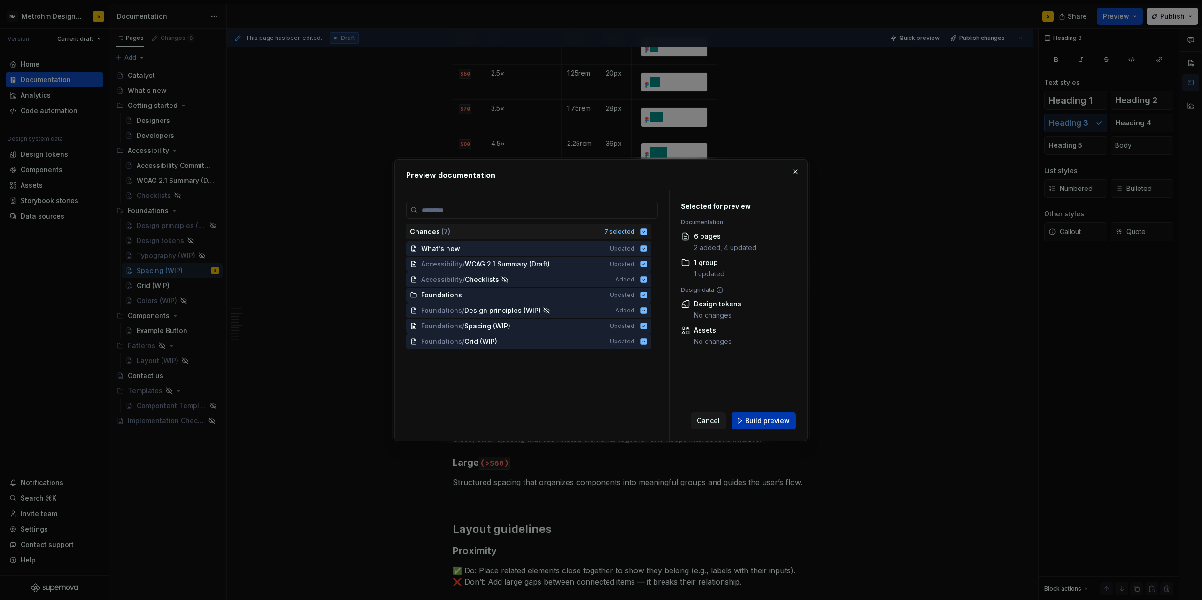
click at [776, 423] on span "Build preview" at bounding box center [767, 420] width 45 height 9
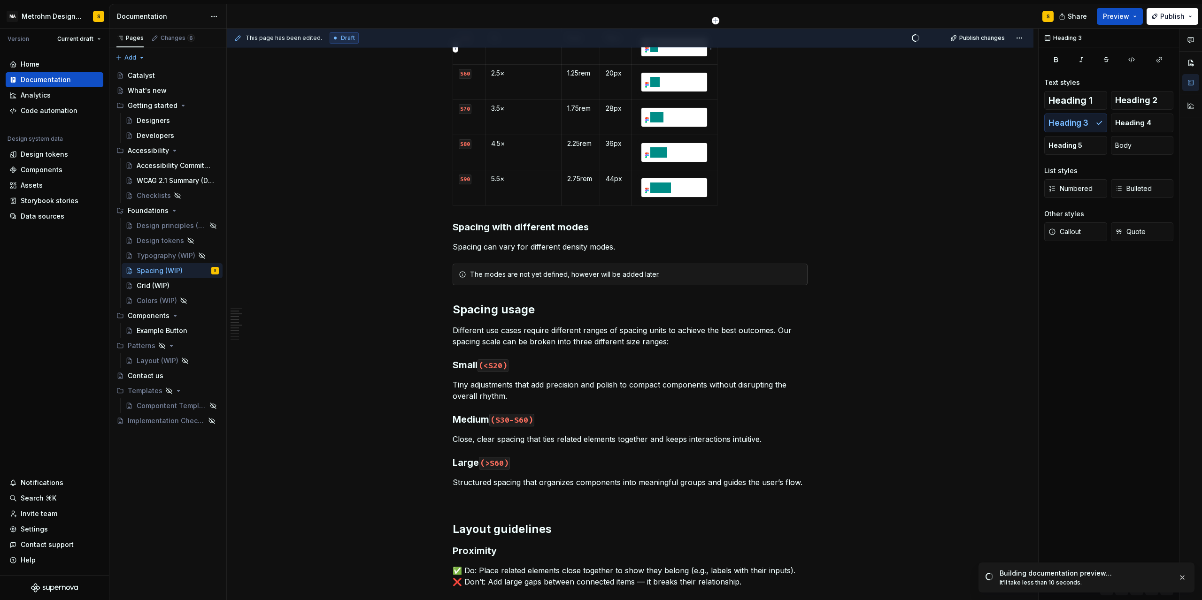
type textarea "*"
